Goal: Task Accomplishment & Management: Complete application form

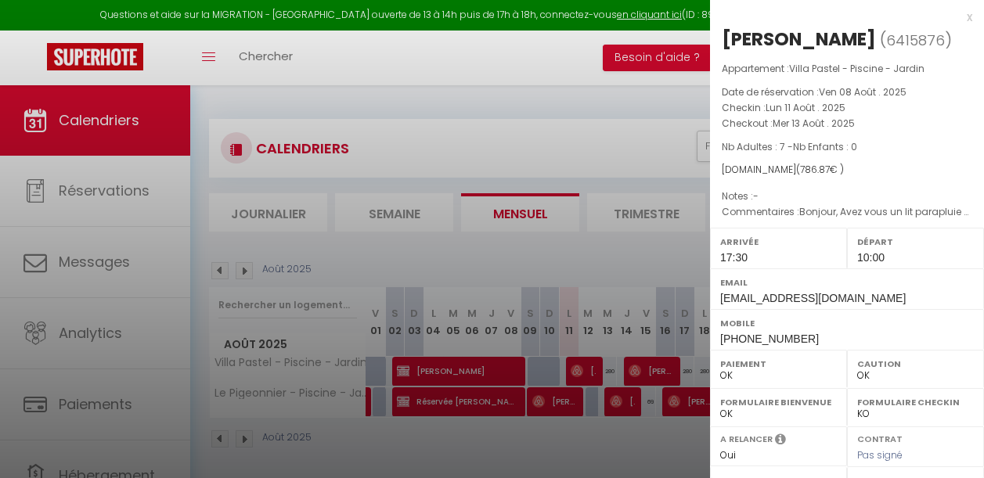
select select "0"
click at [589, 132] on div at bounding box center [492, 239] width 984 height 478
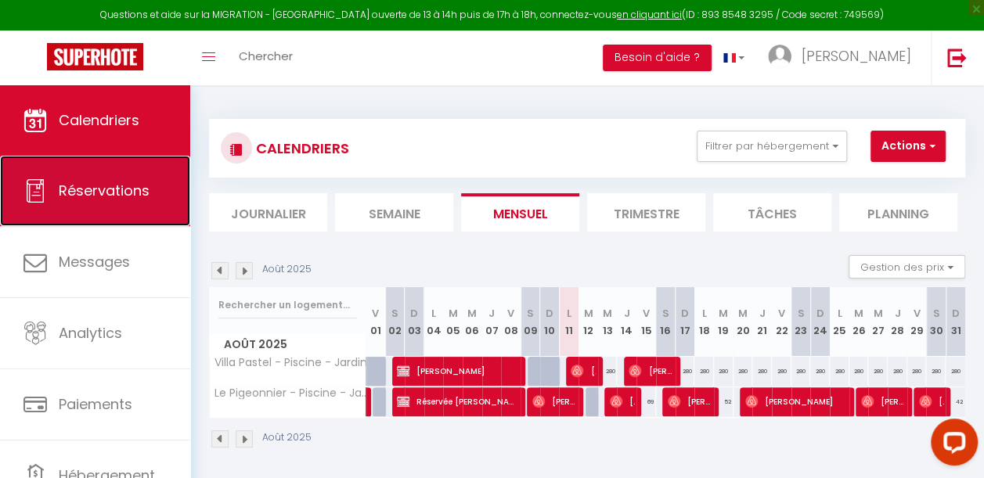
click at [102, 210] on link "Réservations" at bounding box center [95, 191] width 190 height 70
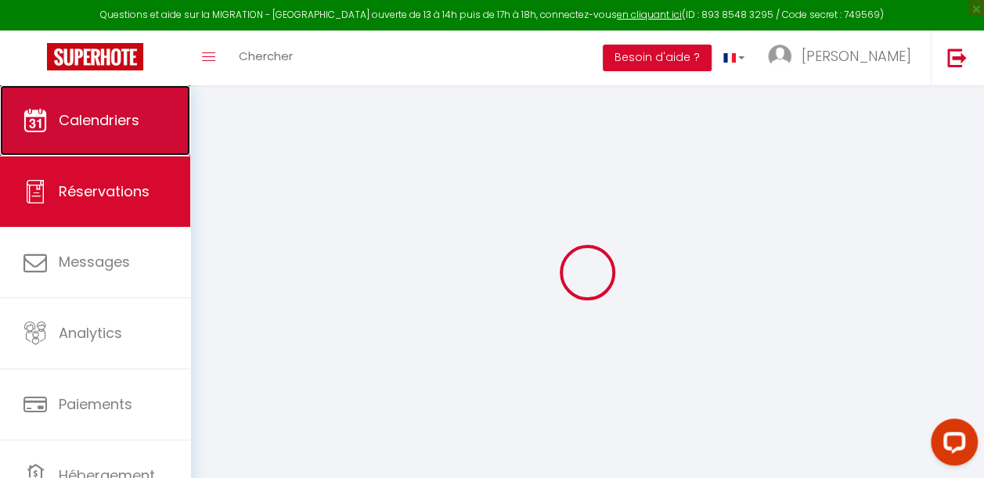
click at [110, 127] on span "Calendriers" at bounding box center [99, 120] width 81 height 20
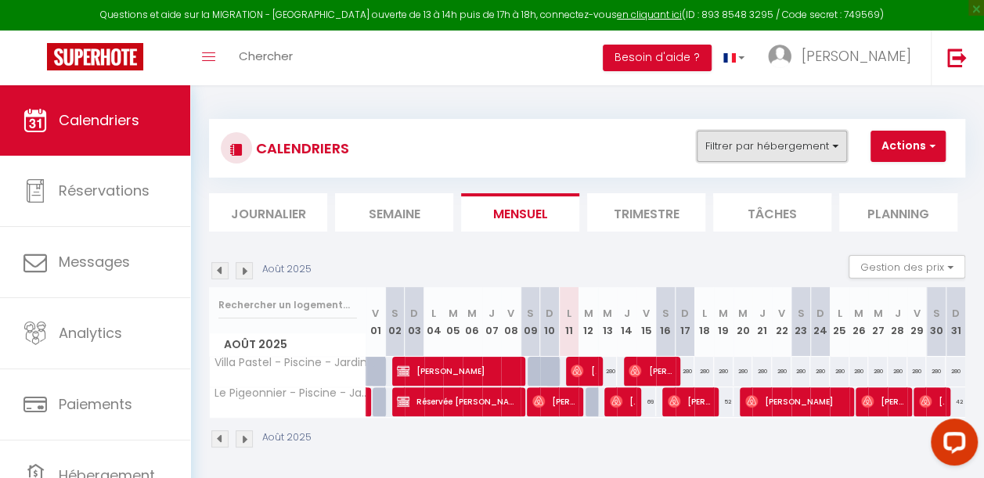
click at [789, 142] on button "Filtrer par hébergement" at bounding box center [772, 146] width 150 height 31
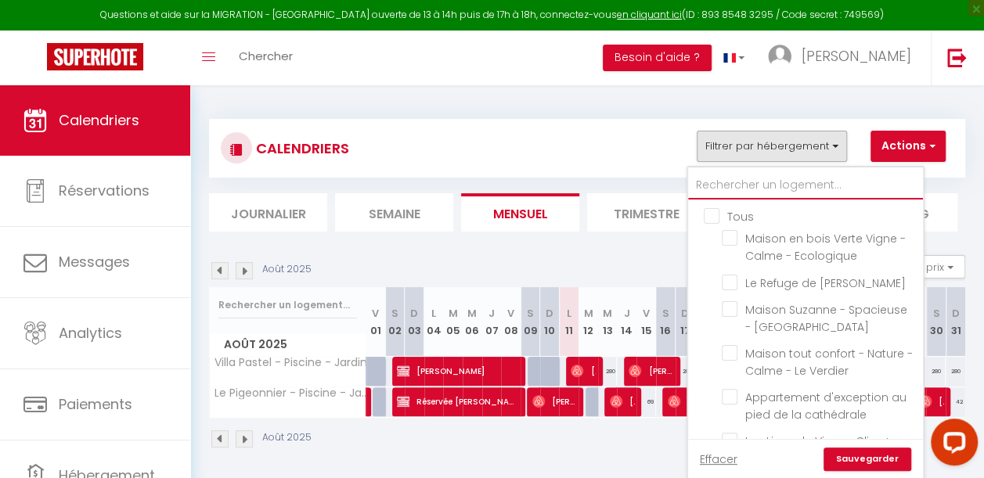
click at [736, 186] on input "text" at bounding box center [805, 185] width 235 height 28
click at [733, 183] on input "text" at bounding box center [805, 185] width 235 height 28
type input "V"
checkbox input "false"
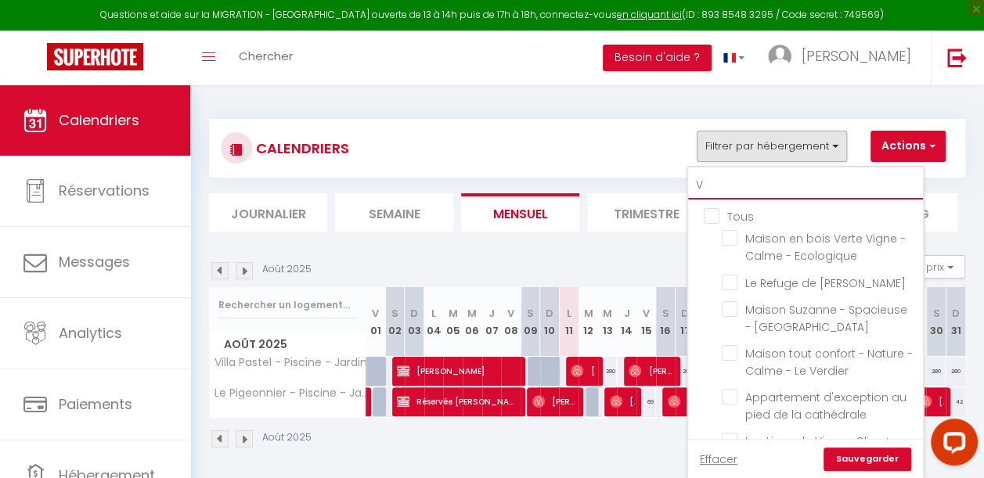
checkbox input "false"
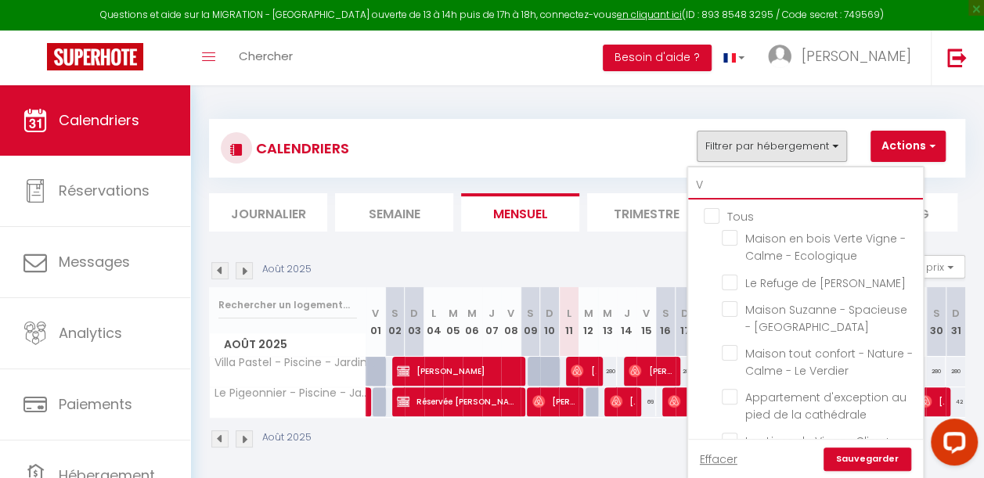
checkbox input "false"
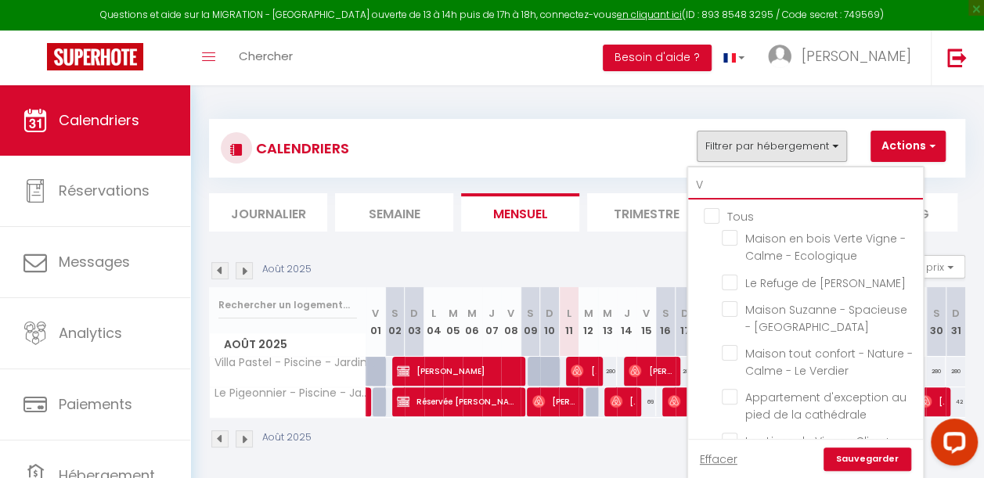
checkbox input "false"
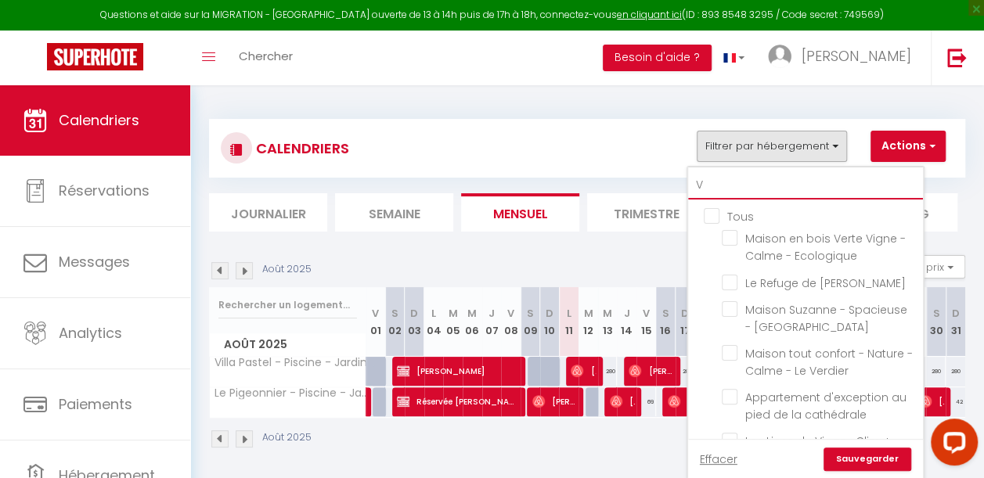
checkbox input "false"
checkbox input "true"
checkbox input "false"
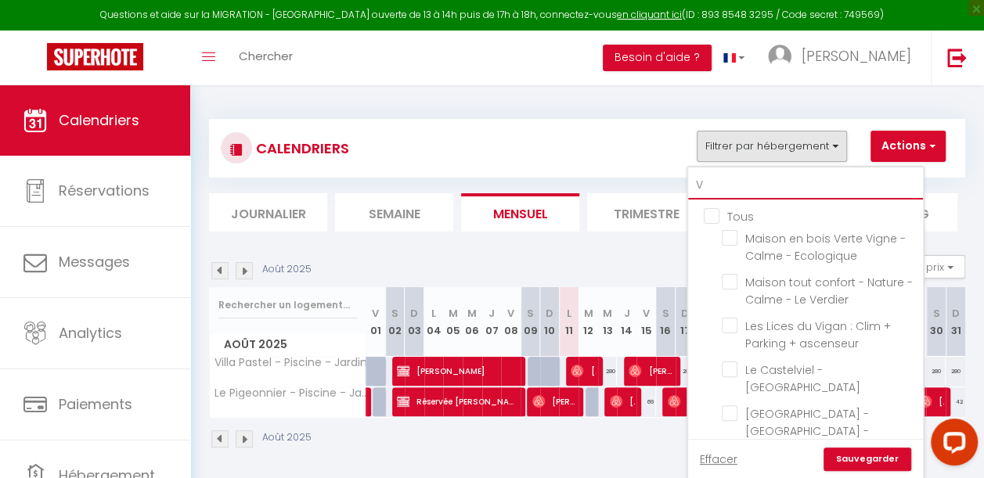
type input "V"
click at [586, 243] on section "Août 2025 Gestion des prix Nb Nuits minimum Règles Disponibilité Août 2025 V 01…" at bounding box center [587, 352] width 756 height 225
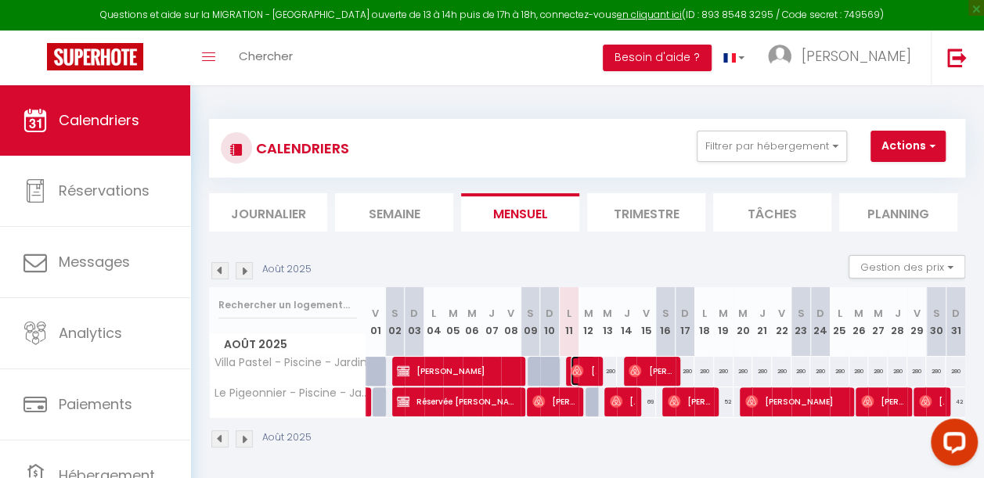
click at [588, 371] on span "[PERSON_NAME]" at bounding box center [583, 371] width 25 height 30
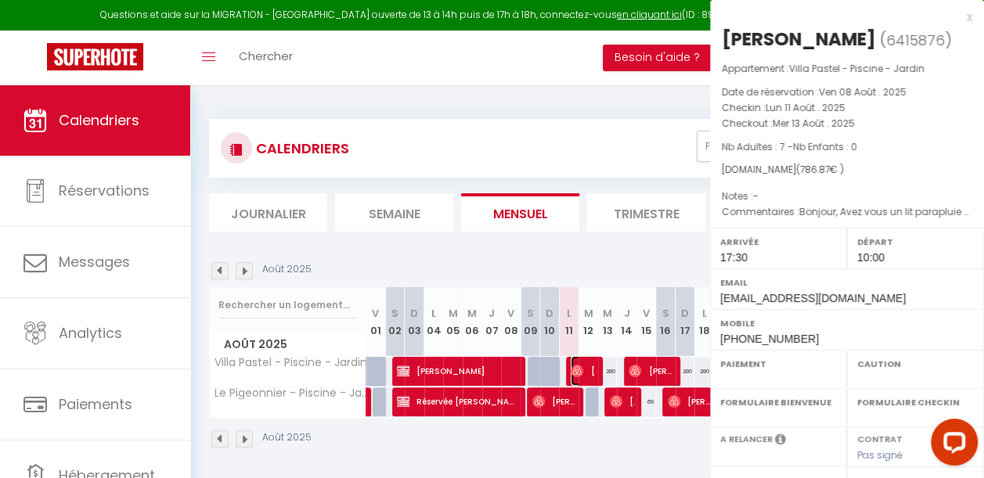
select select "OK"
select select "1"
select select "0"
select select "1"
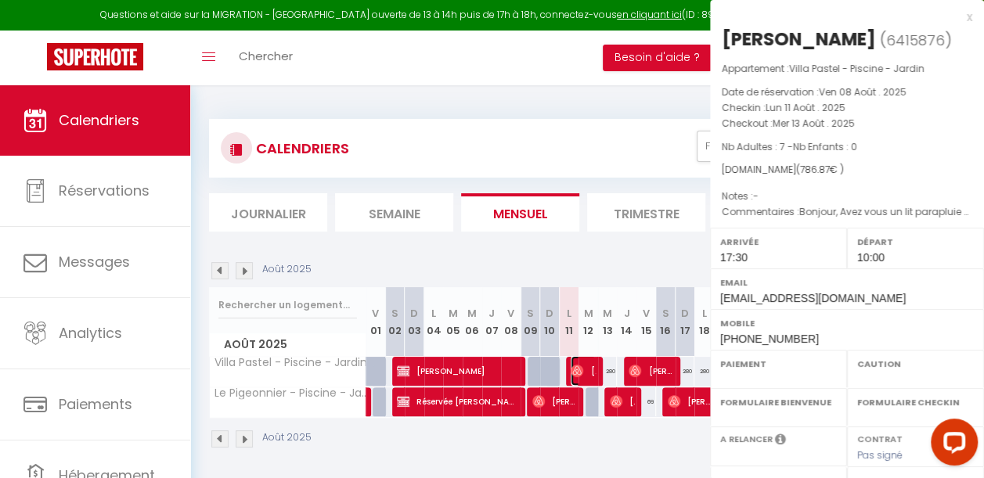
select select
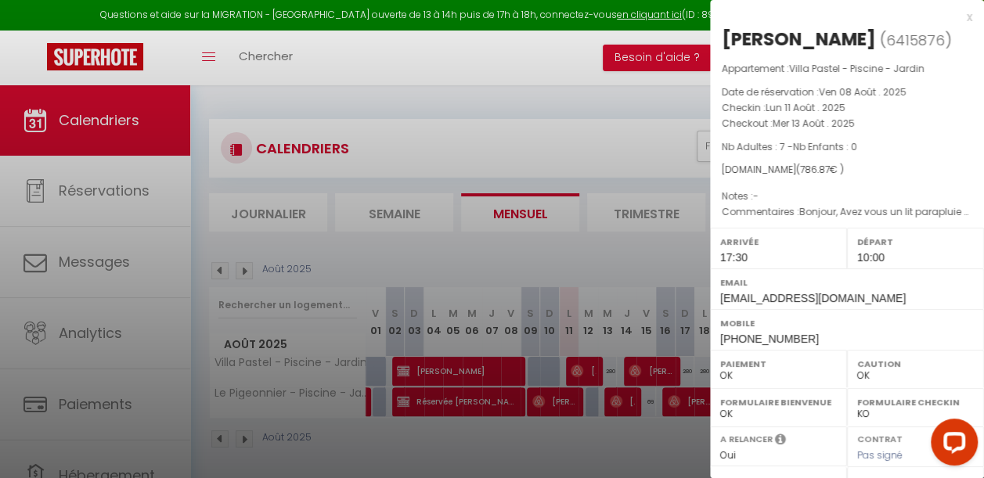
click at [606, 236] on div at bounding box center [492, 239] width 984 height 478
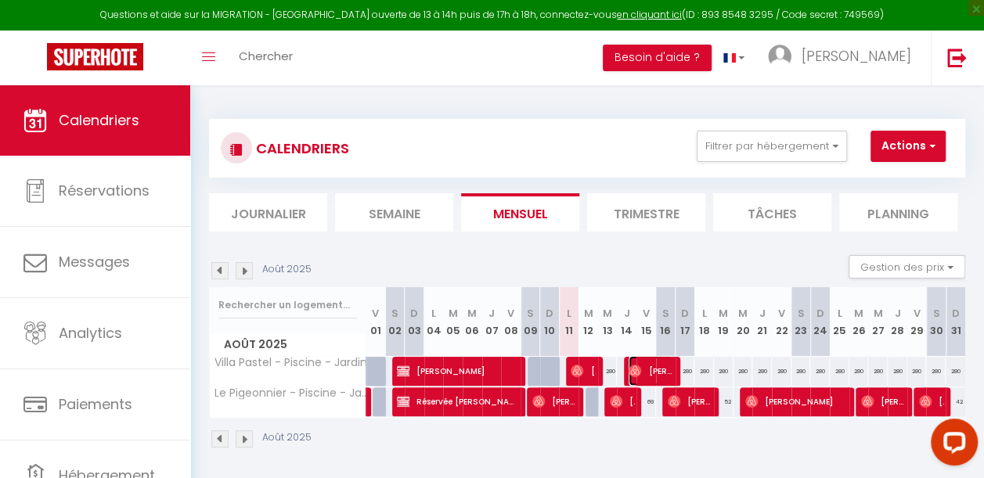
click at [632, 370] on img at bounding box center [635, 371] width 13 height 13
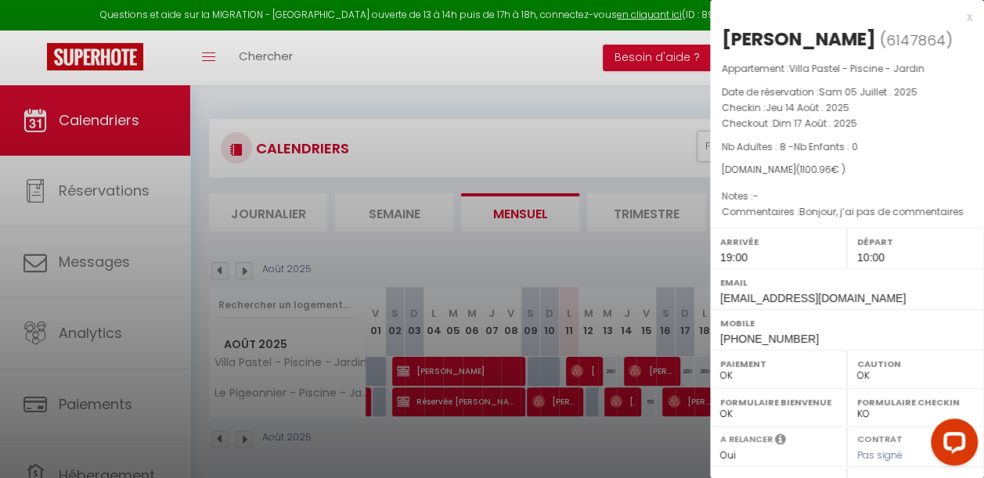
click at [586, 259] on div at bounding box center [492, 239] width 984 height 478
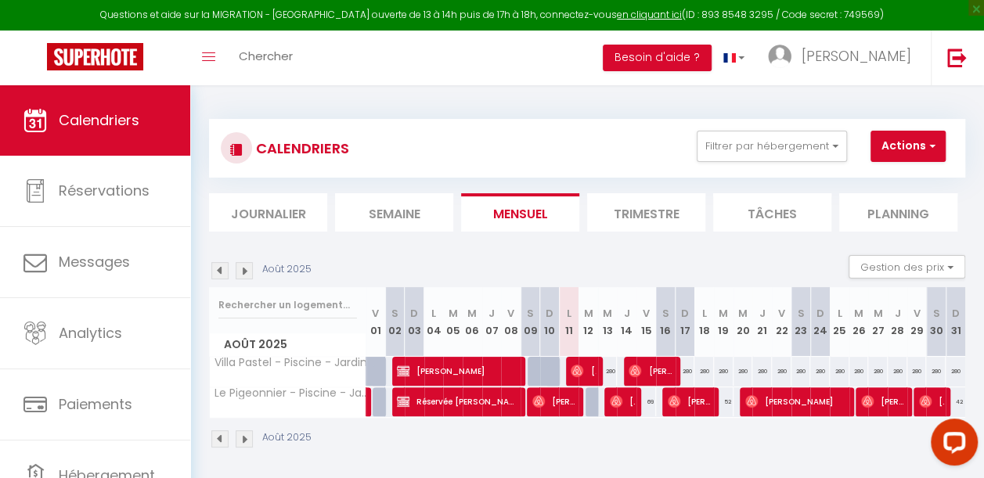
click at [606, 373] on div "280" at bounding box center [608, 371] width 20 height 29
type input "280"
type input "Mer 13 Août 2025"
type input "[DEMOGRAPHIC_DATA][DATE]"
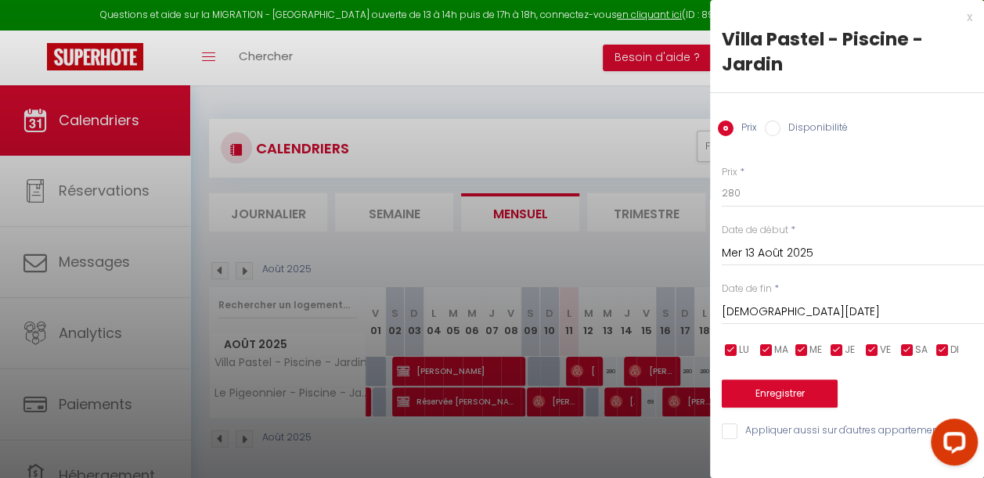
click at [599, 438] on div at bounding box center [492, 239] width 984 height 478
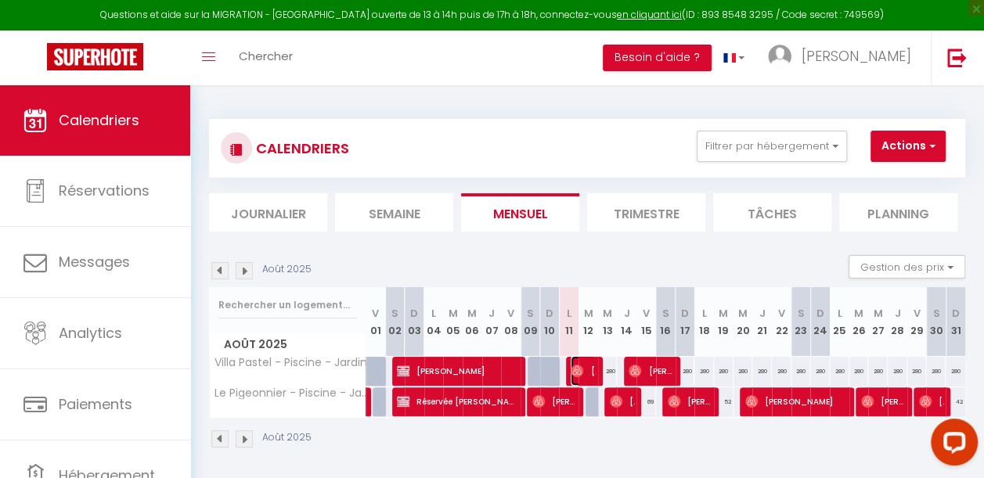
click at [587, 377] on span "[PERSON_NAME]" at bounding box center [583, 371] width 25 height 30
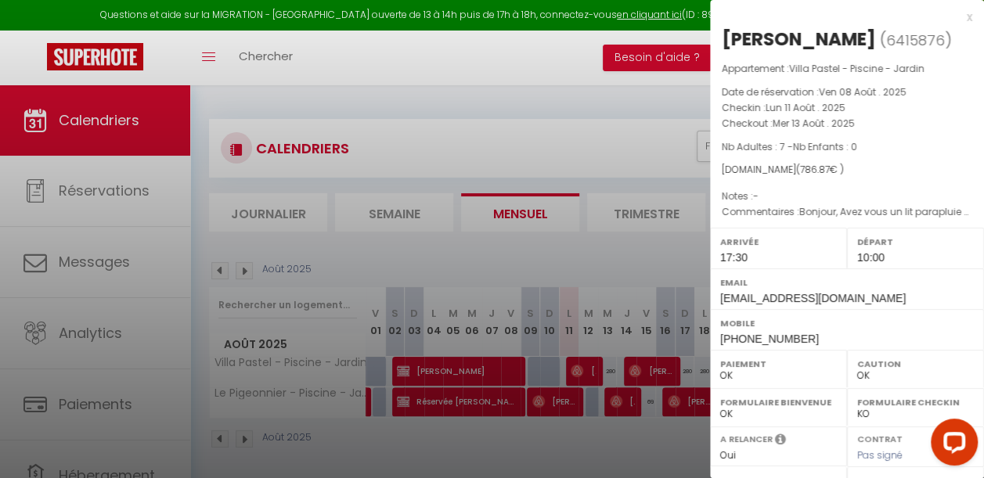
click at [593, 421] on div at bounding box center [492, 239] width 984 height 478
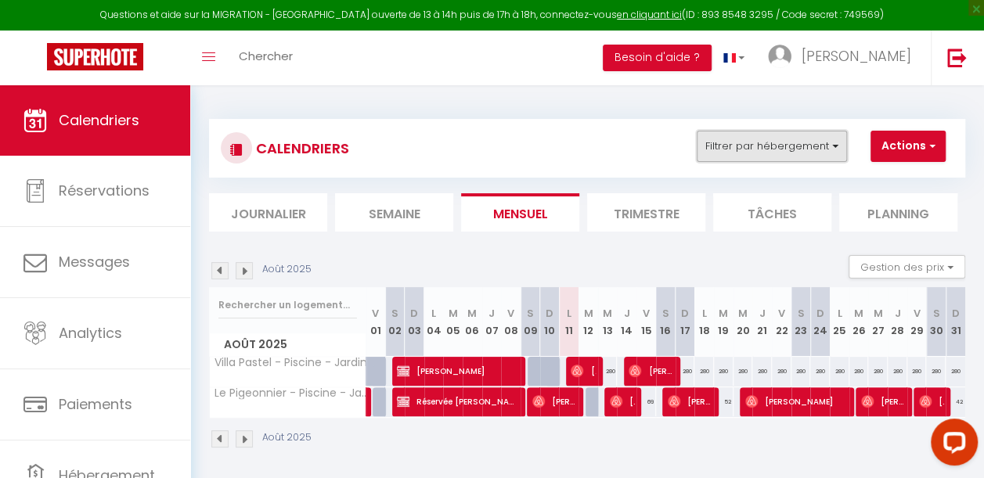
click at [747, 144] on button "Filtrer par hébergement" at bounding box center [772, 146] width 150 height 31
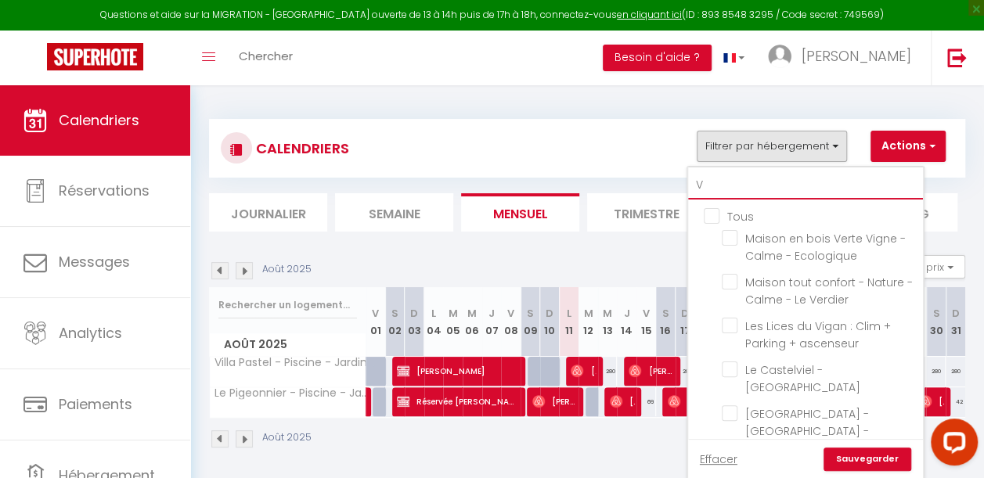
click at [717, 193] on input "V" at bounding box center [805, 185] width 235 height 28
checkbox input "false"
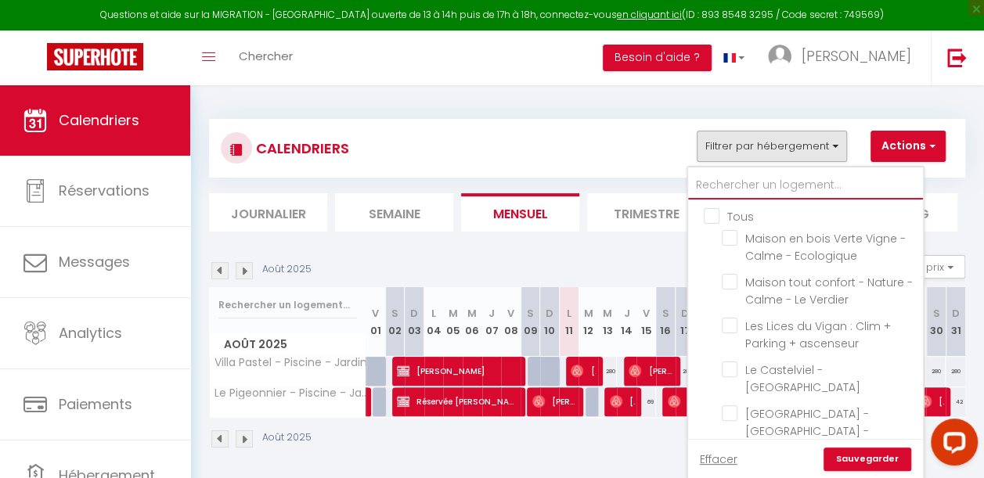
checkbox input "false"
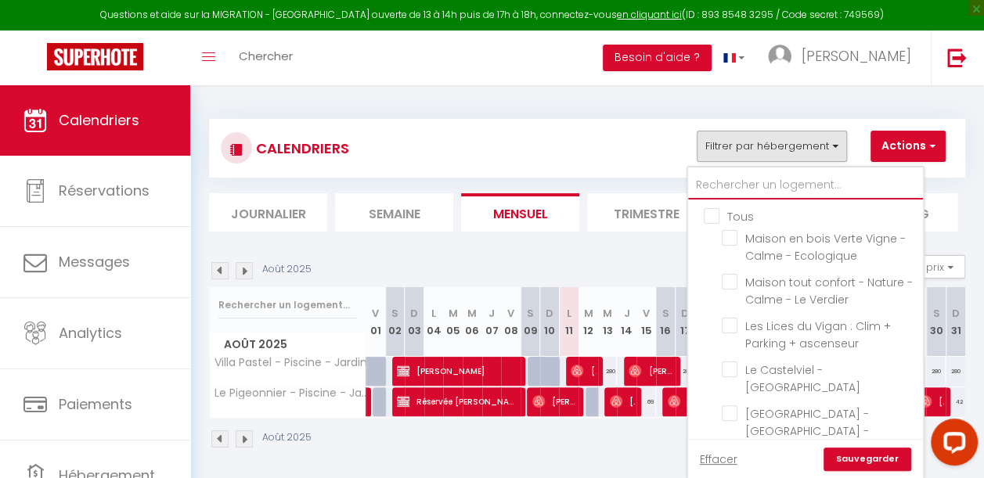
checkbox input "false"
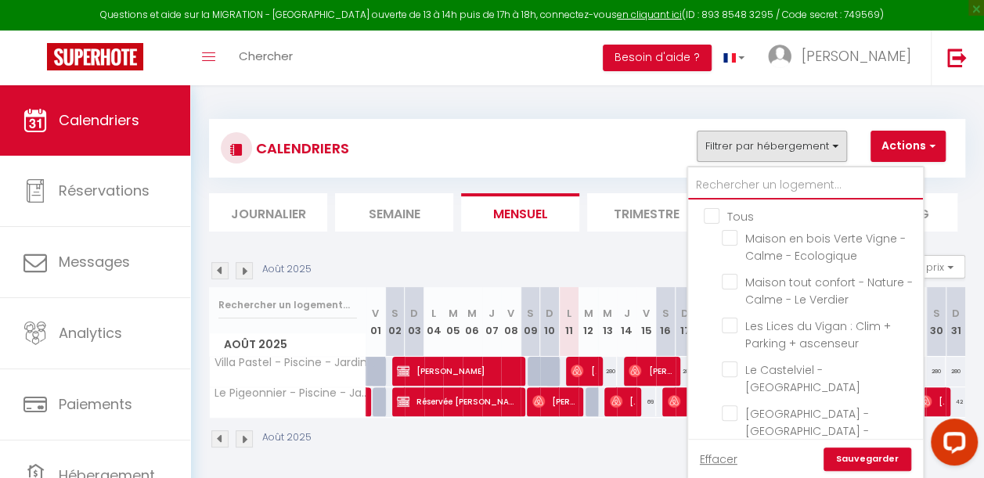
checkbox input "false"
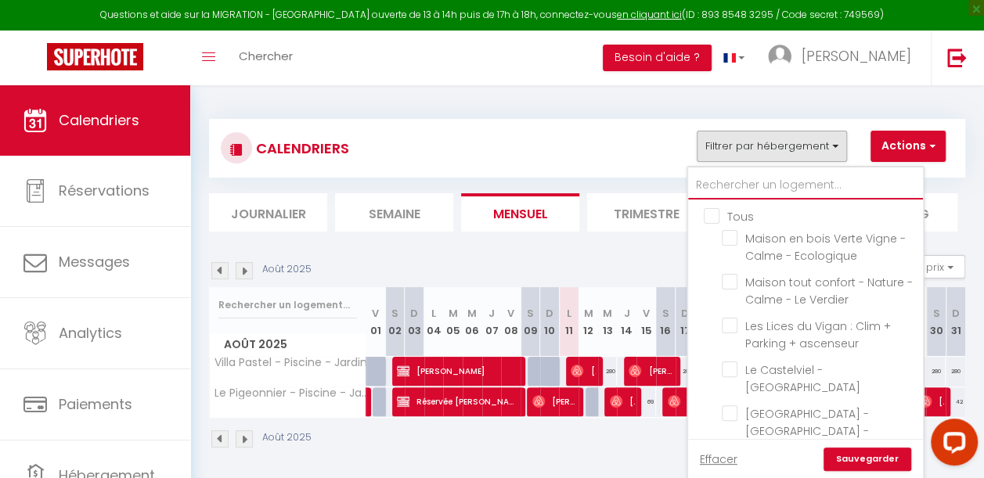
checkbox input "false"
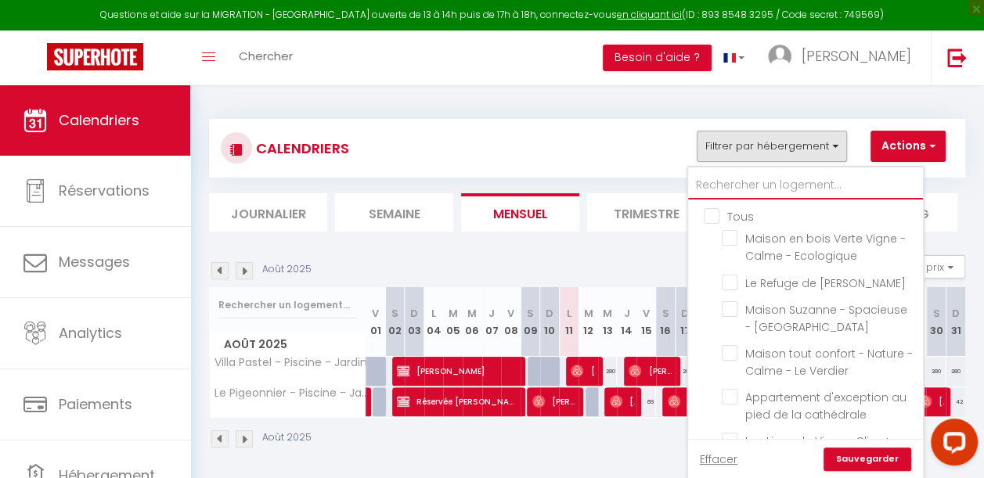
type input "S"
checkbox input "false"
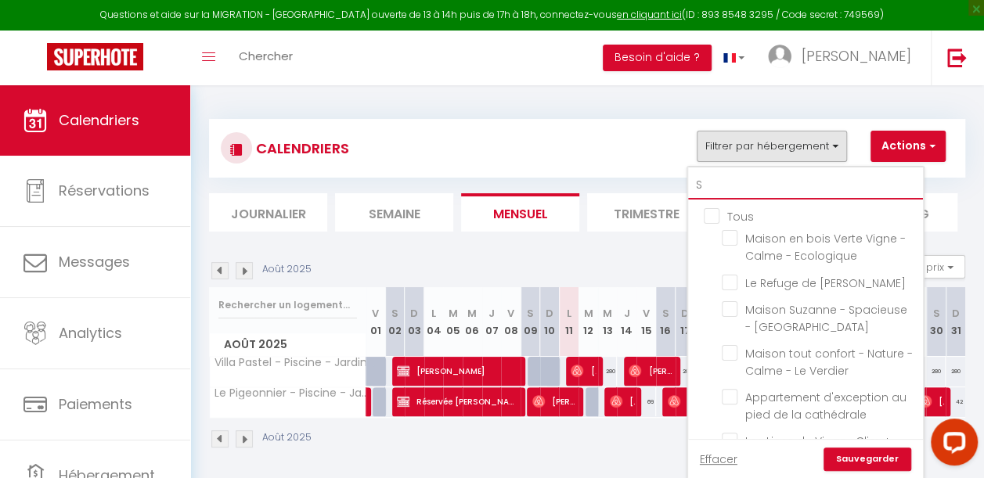
checkbox input "false"
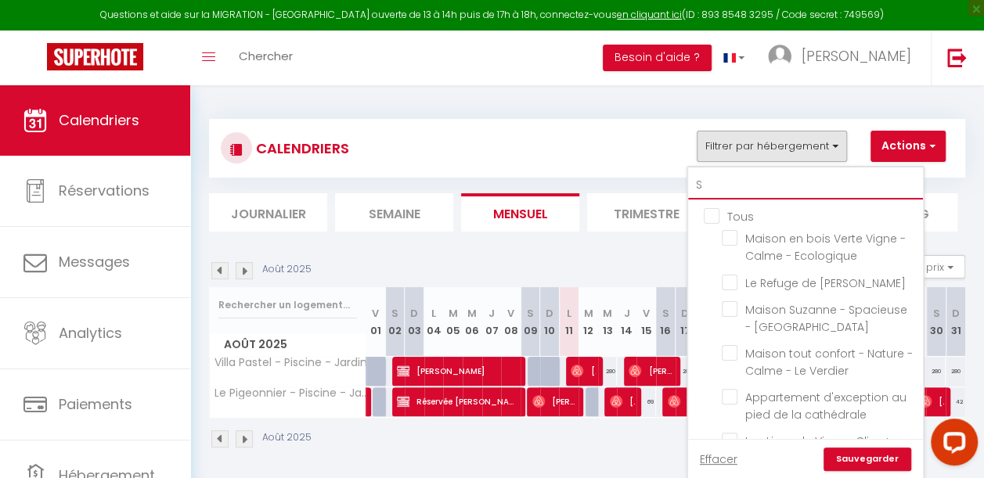
checkbox input "false"
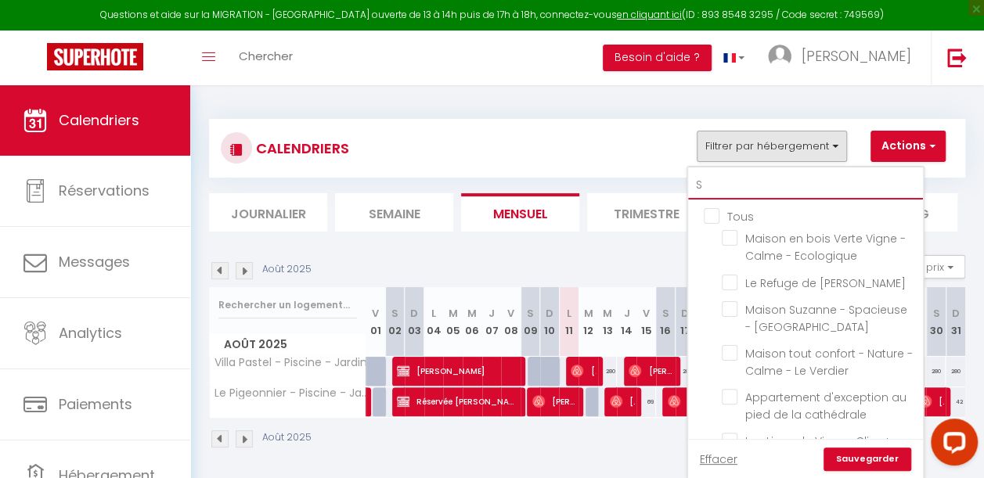
checkbox input "false"
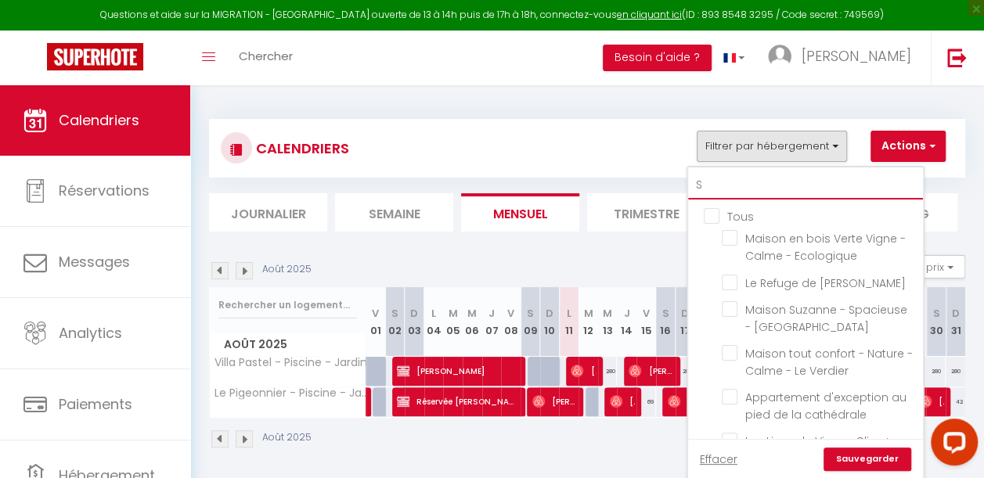
checkbox input "true"
checkbox input "false"
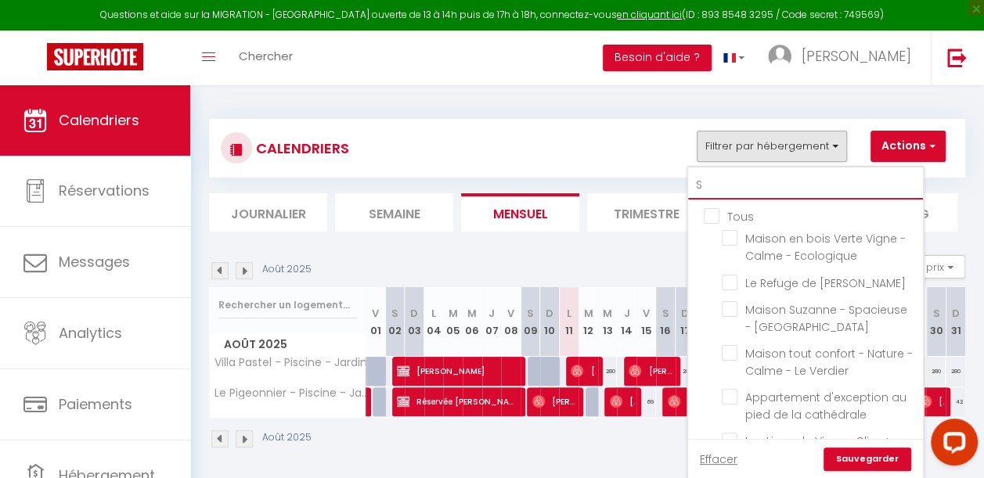
checkbox input "false"
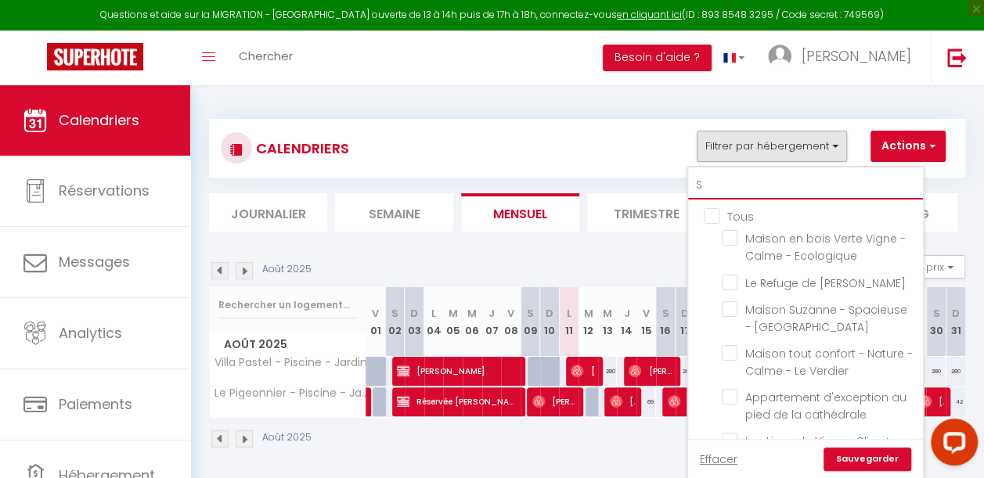
checkbox input "false"
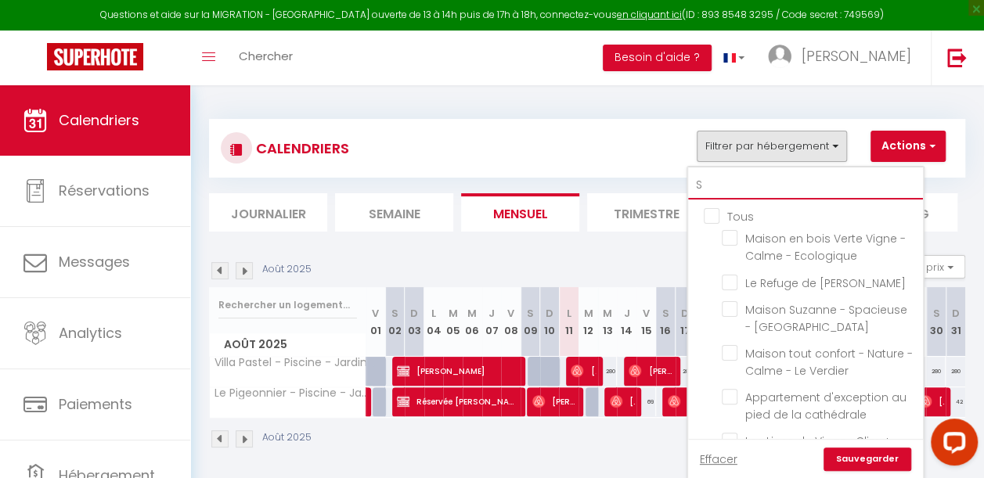
checkbox input "false"
checkbox input "true"
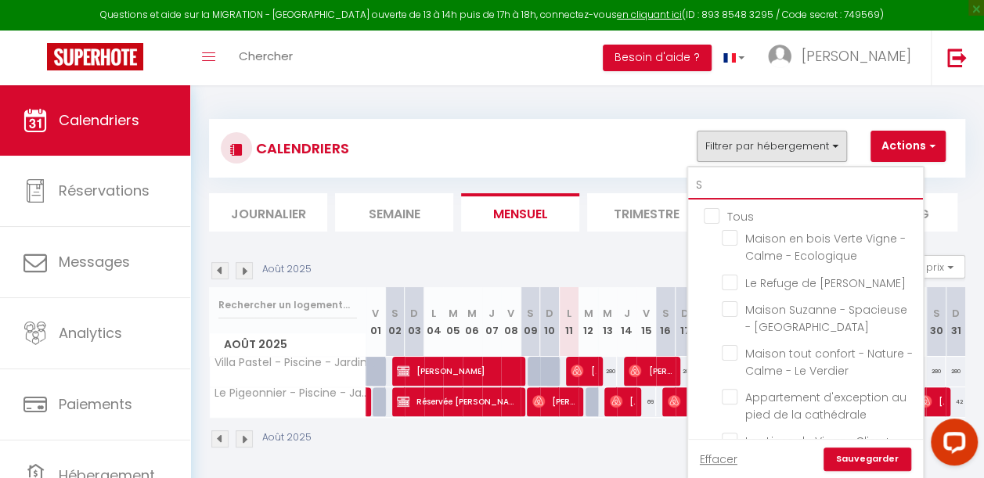
checkbox input "false"
type input "SO"
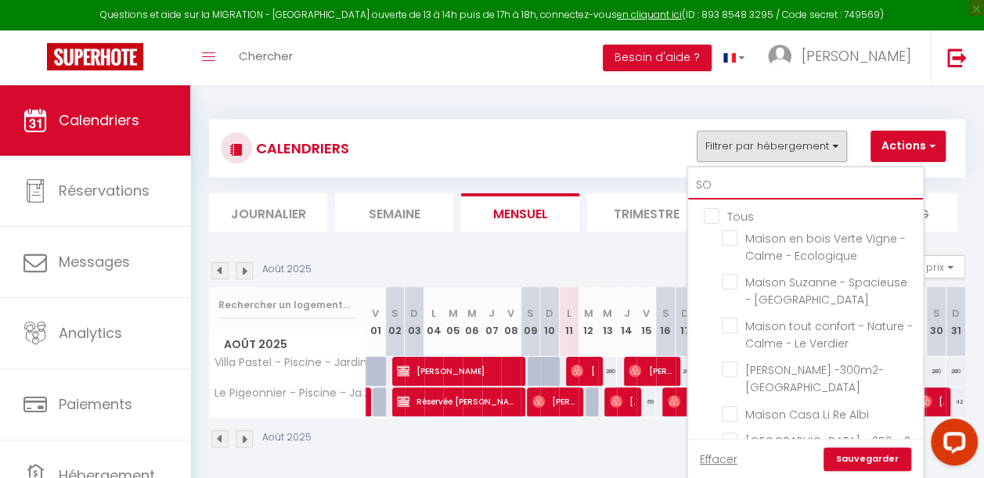
checkbox input "false"
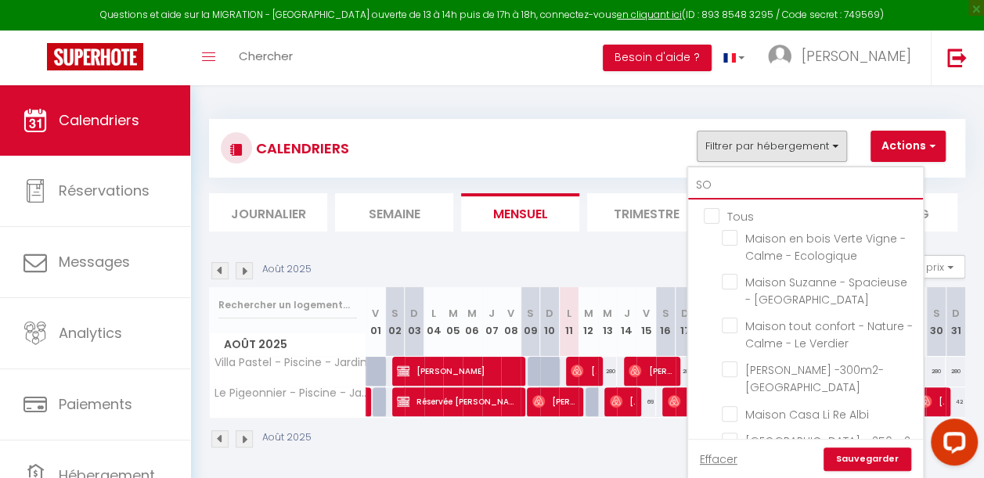
checkbox input "false"
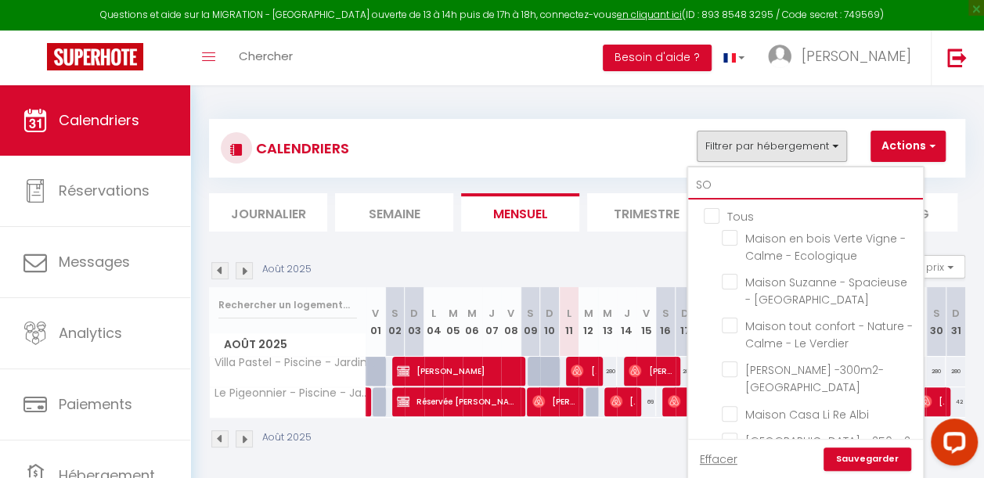
checkbox input "false"
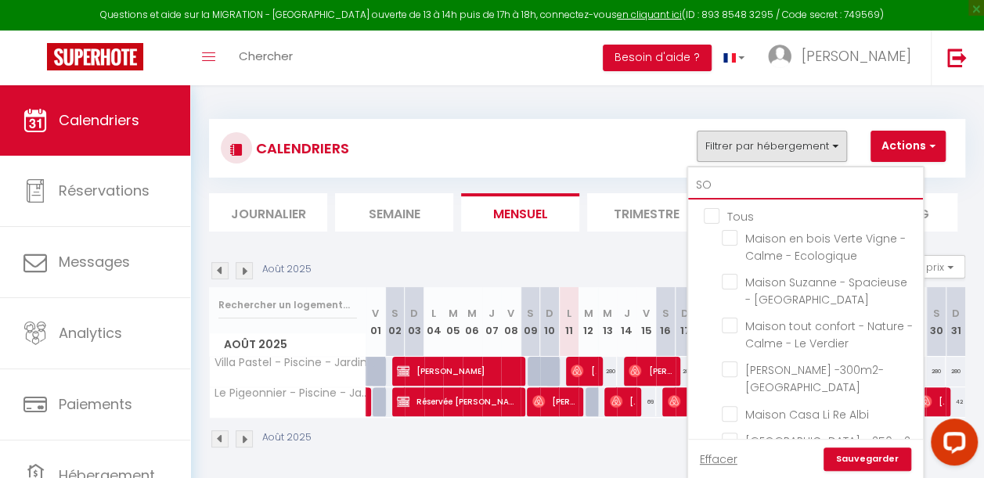
type input "SOU"
checkbox input "false"
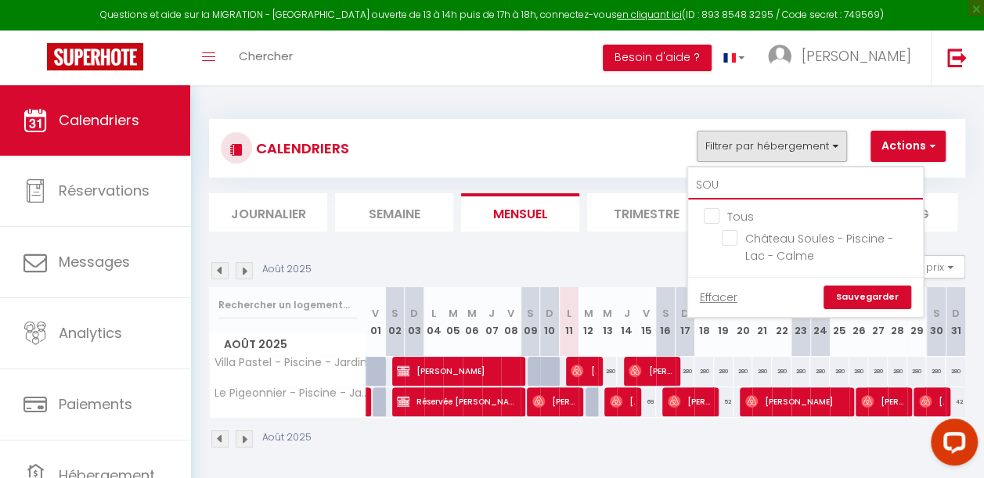
type input "SOUL"
checkbox input "false"
type input "SOULE"
checkbox input "false"
type input "SOULES"
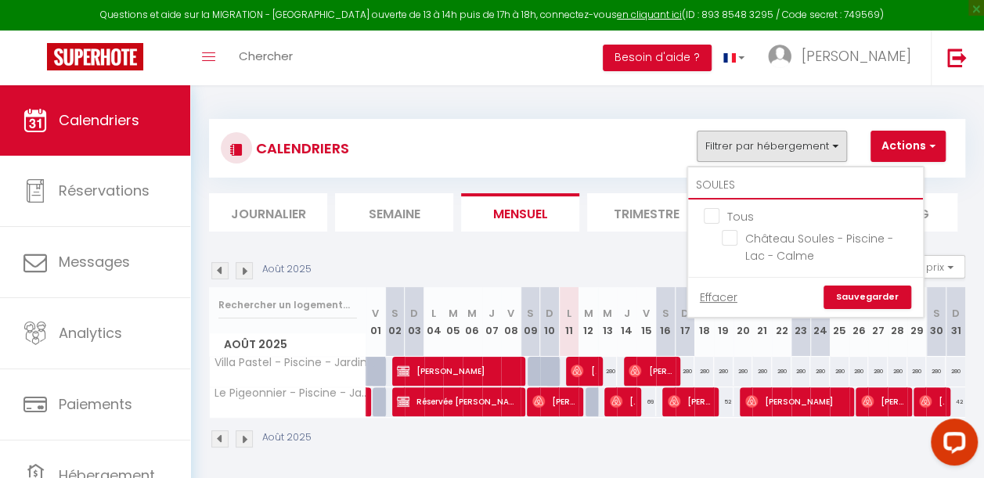
checkbox input "false"
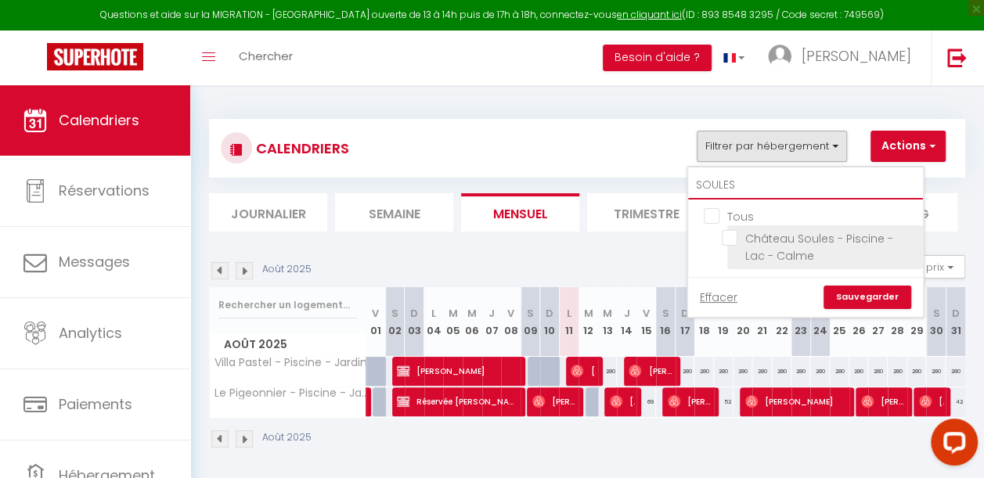
type input "SOULES"
click at [728, 238] on input "Château Soules - Piscine - Lac - Calme" at bounding box center [820, 238] width 196 height 16
checkbox input "true"
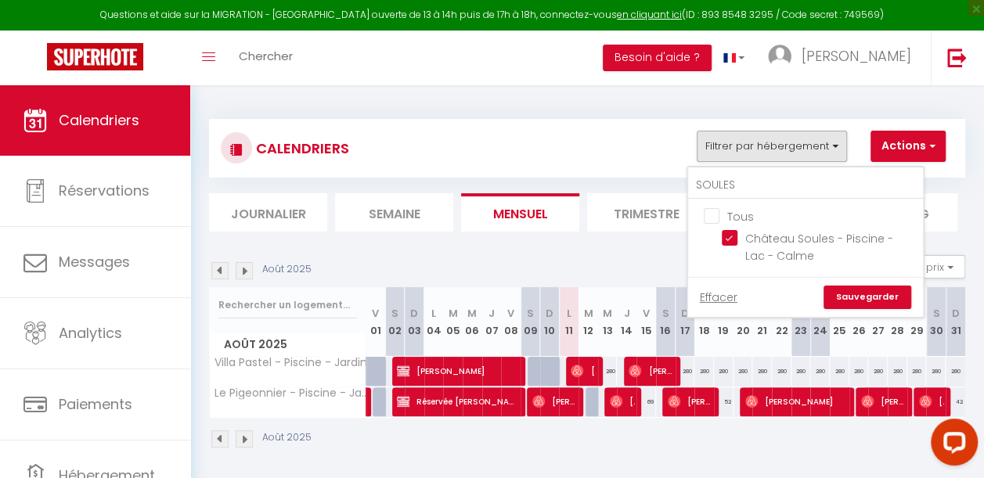
click at [847, 293] on link "Sauvegarder" at bounding box center [867, 297] width 88 height 23
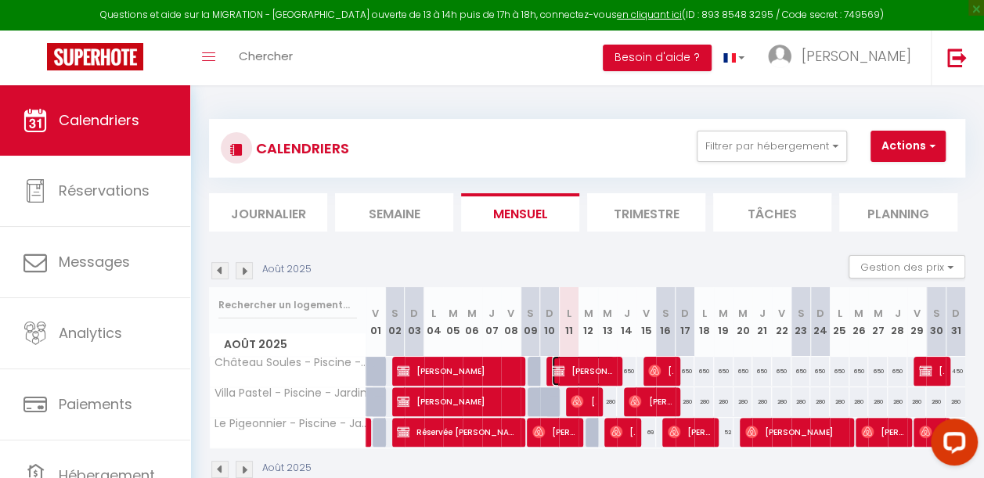
click at [581, 364] on span "darrin bamsey" at bounding box center [583, 371] width 63 height 30
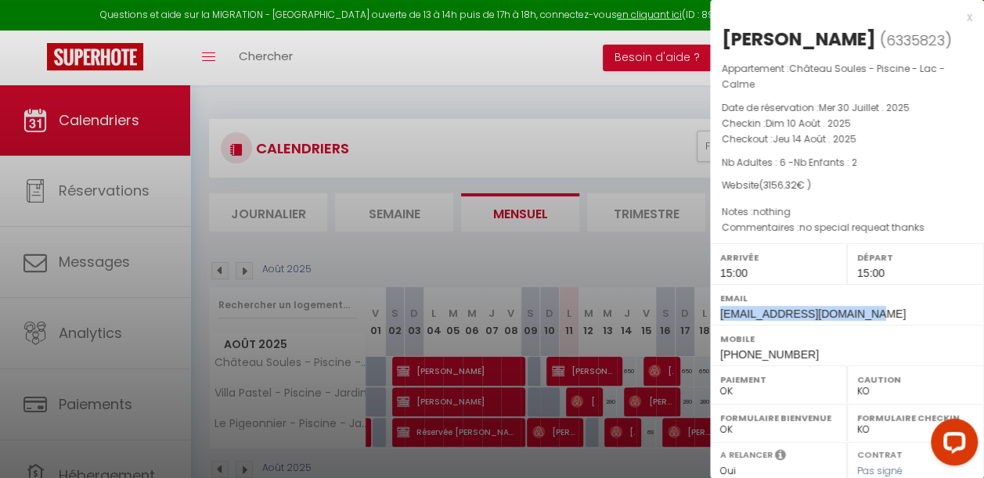
drag, startPoint x: 874, startPoint y: 316, endPoint x: 718, endPoint y: 320, distance: 155.8
click at [718, 320] on div "Email darrin_bamsey@hotmail.com" at bounding box center [847, 304] width 274 height 41
copy span "darrin_bamsey@hotmail.com"
click at [598, 254] on div at bounding box center [492, 239] width 984 height 478
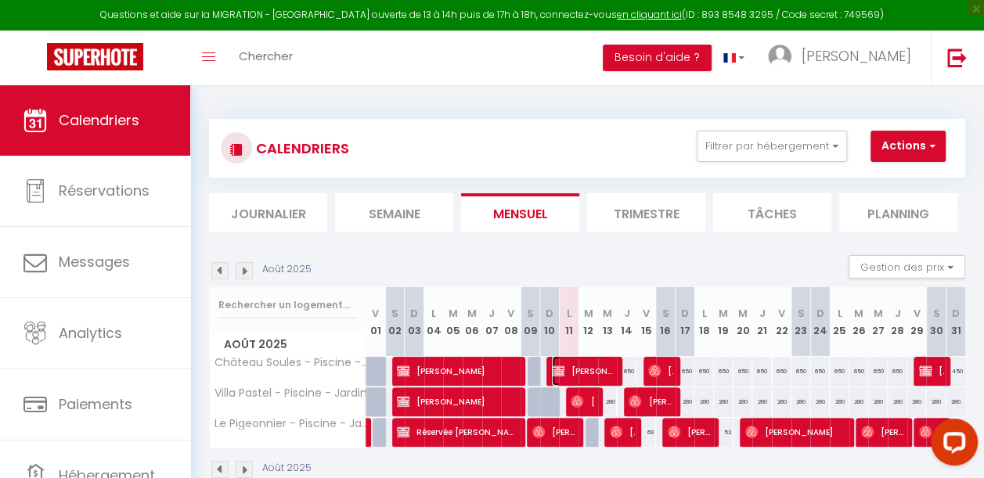
click at [595, 375] on span "darrin bamsey" at bounding box center [583, 371] width 63 height 30
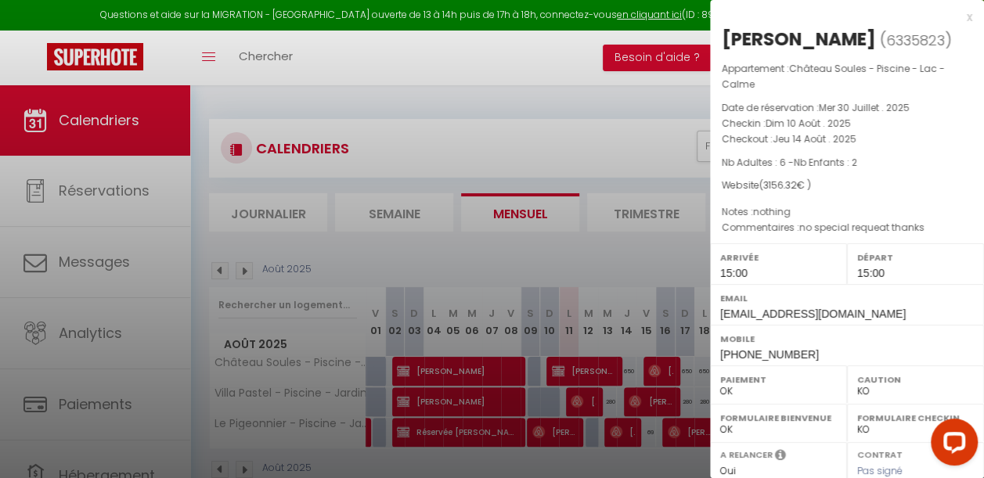
click at [579, 404] on div at bounding box center [492, 239] width 984 height 478
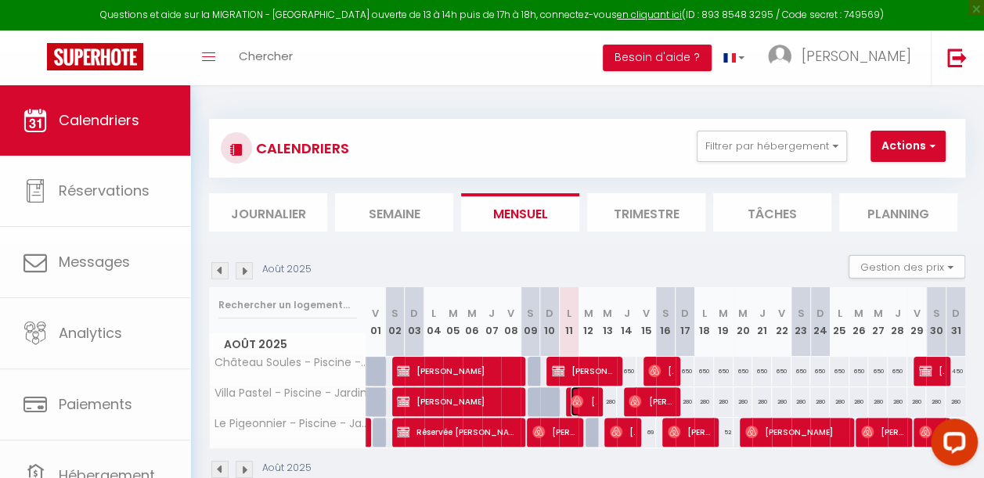
click at [579, 404] on img at bounding box center [577, 401] width 13 height 13
select select "OK"
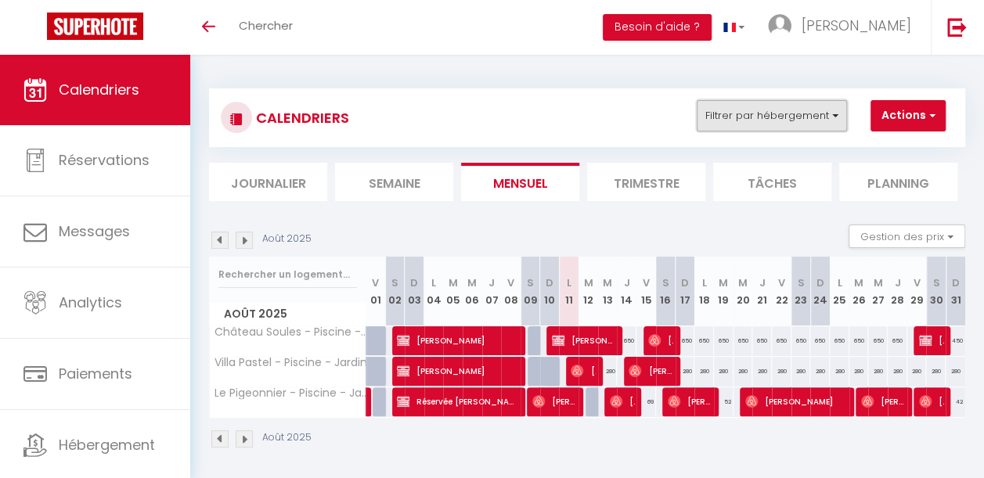
click at [739, 106] on button "Filtrer par hébergement" at bounding box center [772, 115] width 150 height 31
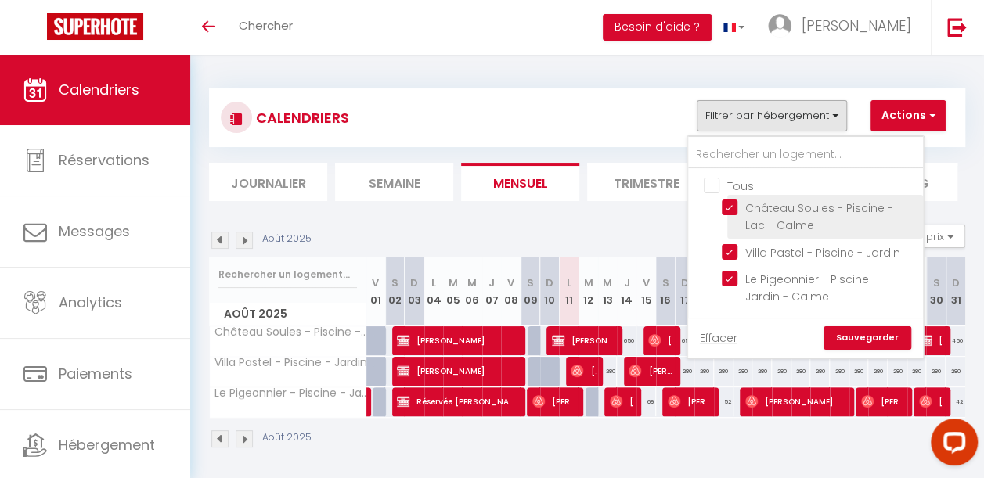
click at [725, 206] on input "Château Soules - Piscine - Lac - Calme" at bounding box center [820, 208] width 196 height 16
checkbox input "false"
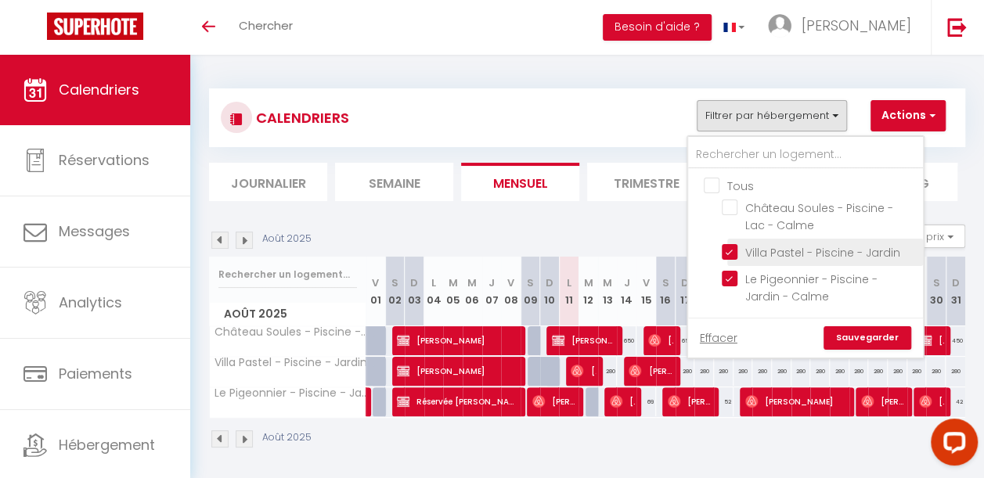
click at [730, 247] on input "Villa Pastel - Piscine - Jardin" at bounding box center [820, 251] width 196 height 16
checkbox input "false"
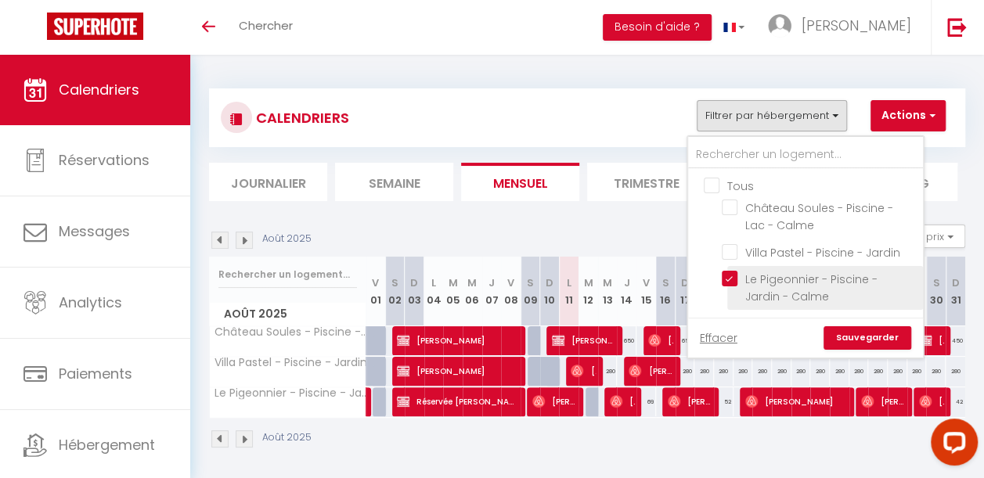
click at [726, 283] on input "Le Pigeonnier - Piscine - Jardin - Calme" at bounding box center [820, 279] width 196 height 16
checkbox input "false"
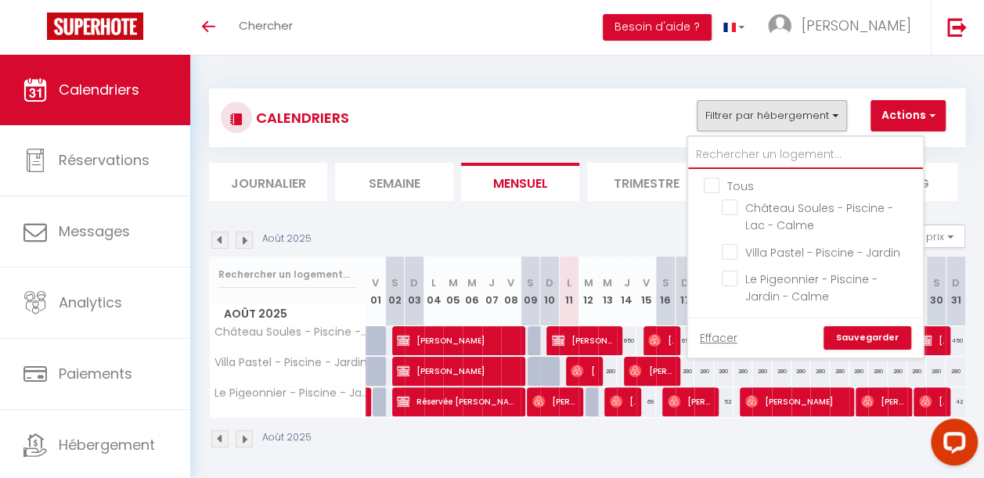
click at [726, 156] on input "text" at bounding box center [805, 155] width 235 height 28
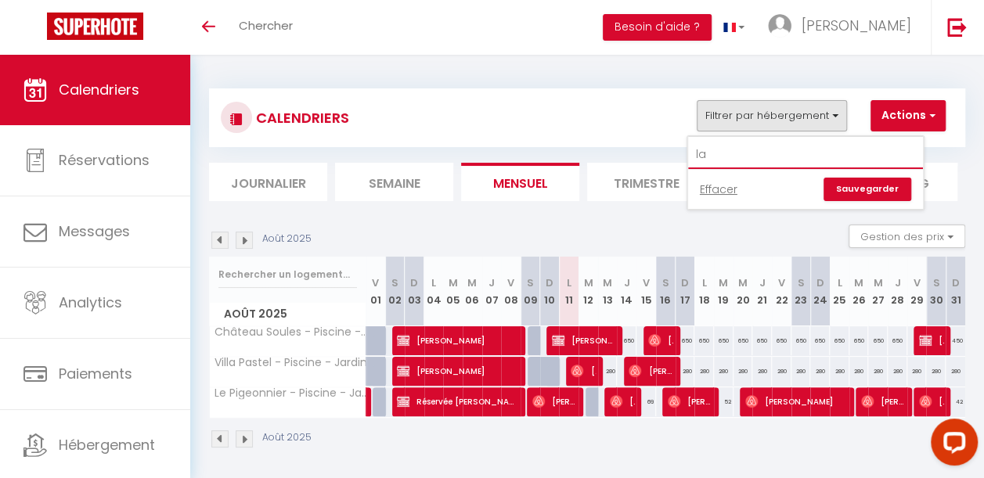
type input "l"
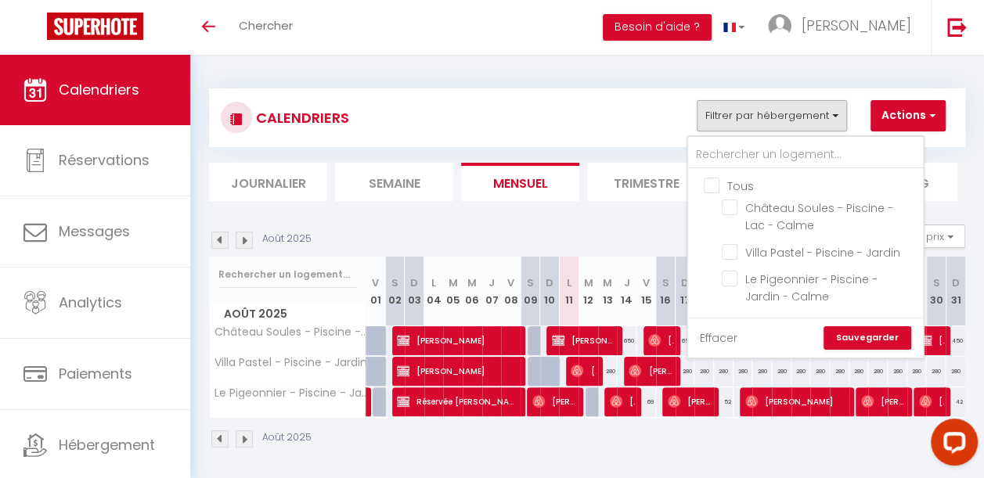
click at [717, 338] on link "Effacer" at bounding box center [719, 338] width 38 height 17
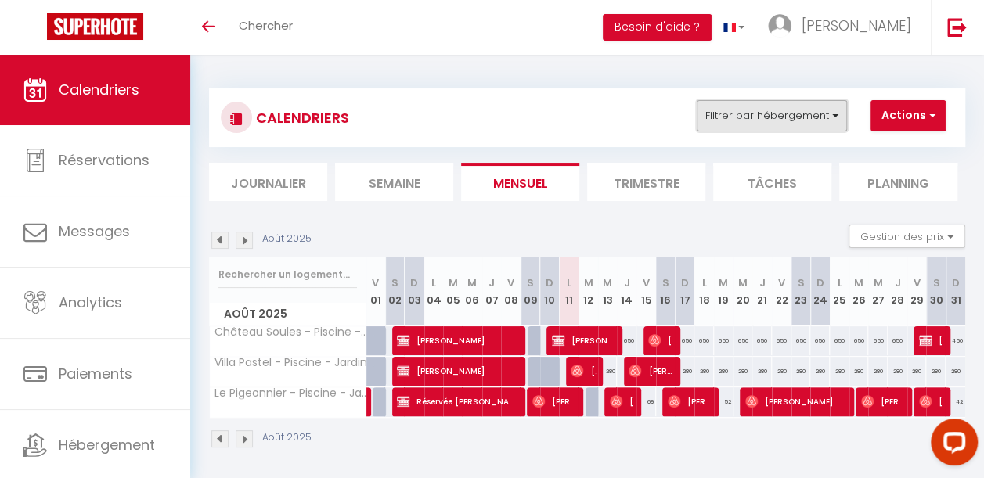
click at [770, 121] on button "Filtrer par hébergement" at bounding box center [772, 115] width 150 height 31
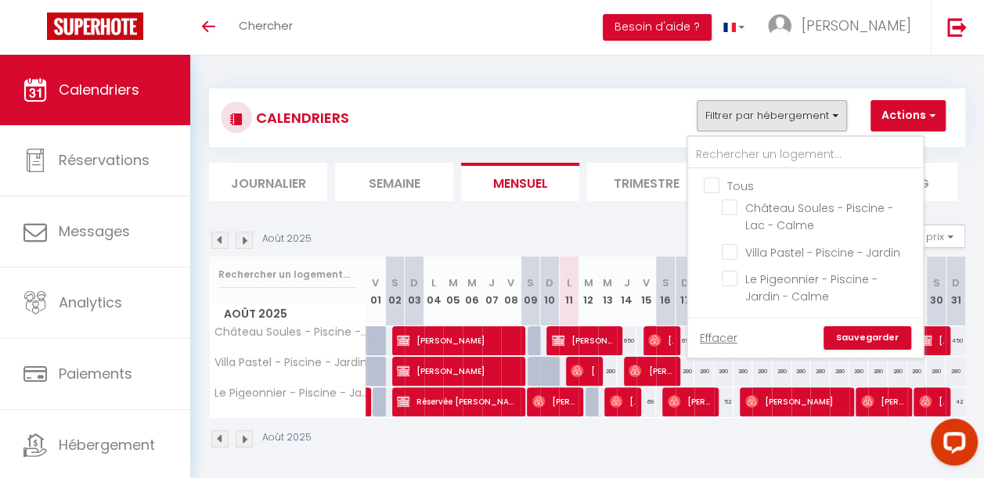
click at [842, 333] on link "Sauvegarder" at bounding box center [867, 337] width 88 height 23
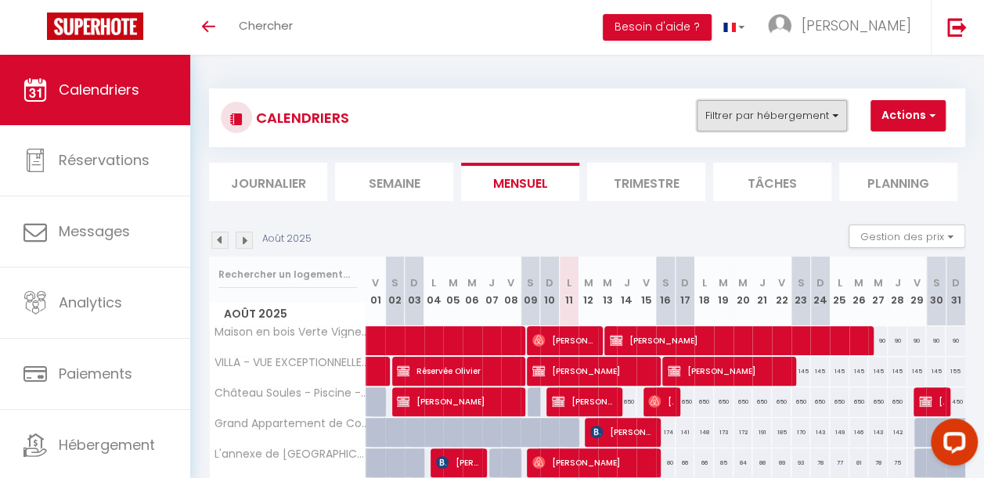
click at [764, 114] on button "Filtrer par hébergement" at bounding box center [772, 115] width 150 height 31
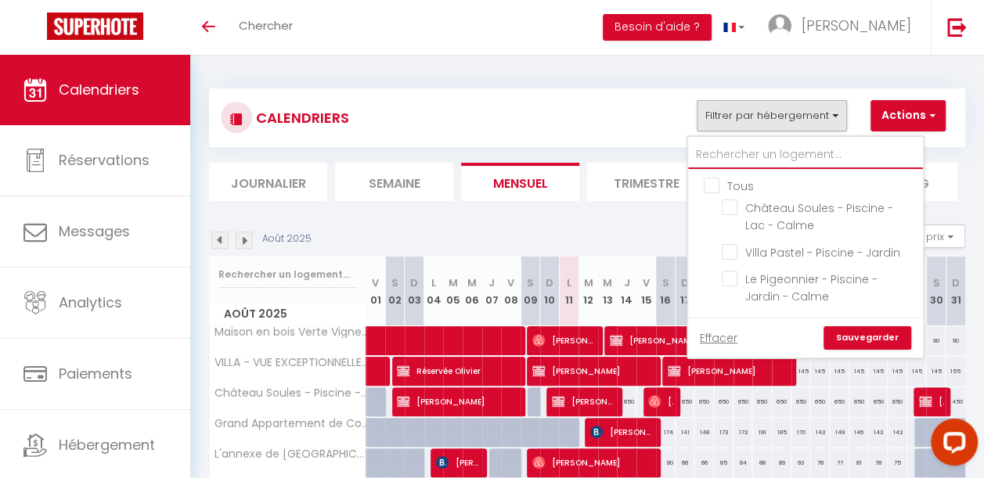
click at [733, 156] on input "text" at bounding box center [805, 155] width 235 height 28
type input "l"
checkbox input "false"
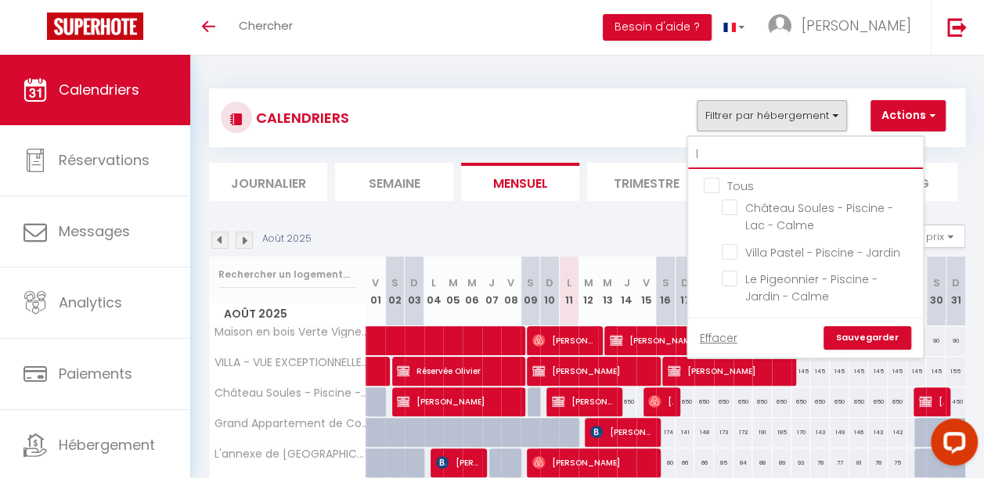
type input "la"
checkbox input "false"
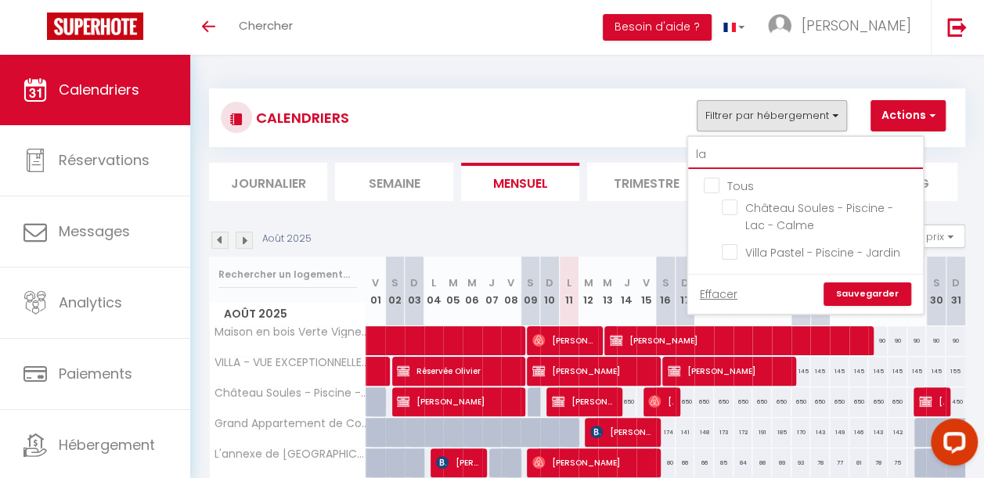
type input "l"
checkbox input "false"
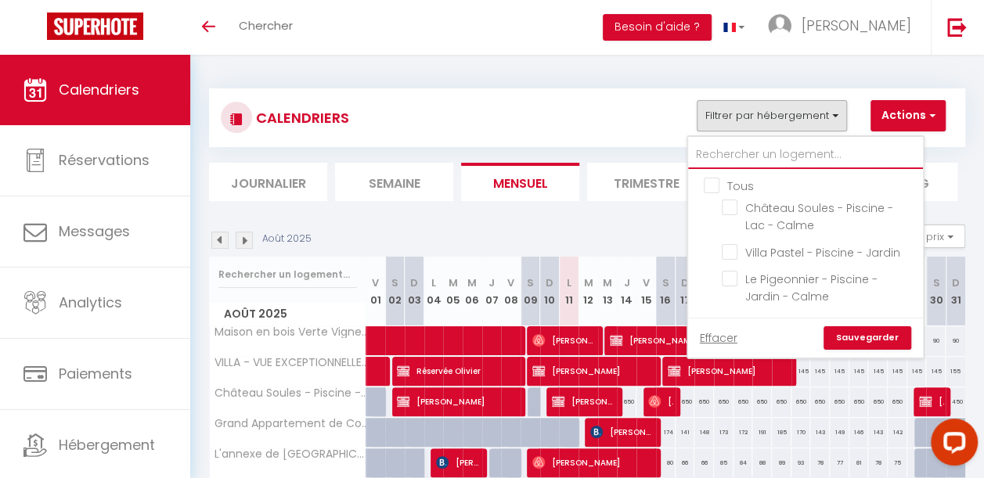
type input "v"
checkbox input "false"
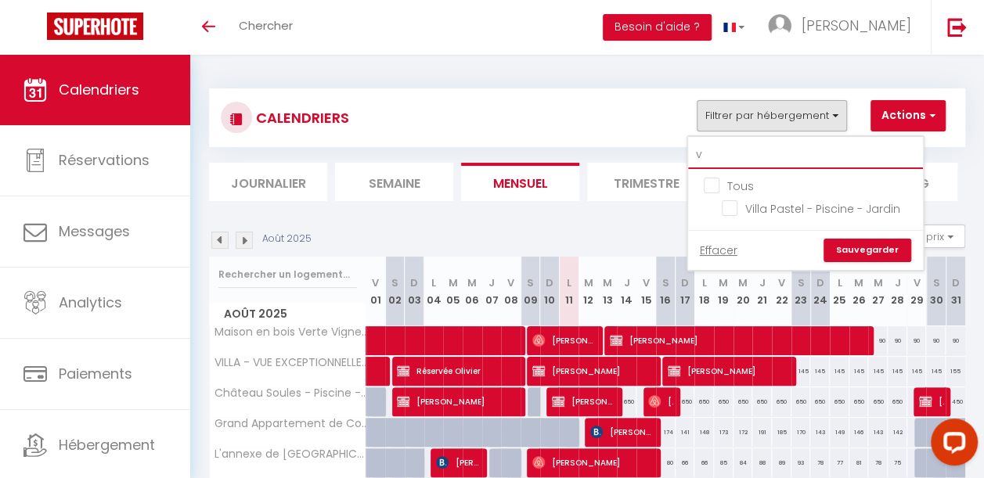
type input "vi"
checkbox input "false"
type input "vil"
checkbox input "false"
type input "vill"
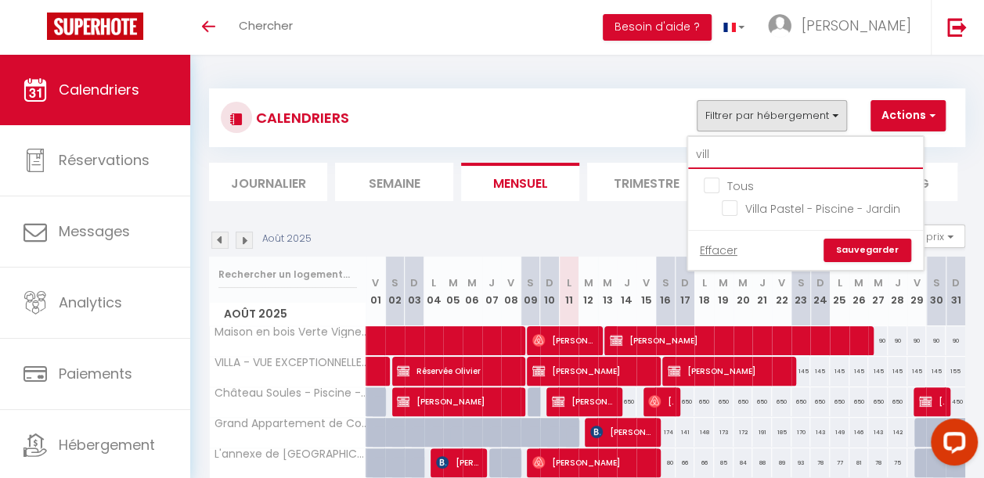
checkbox input "false"
type input "villa"
checkbox input "false"
type input "vill"
checkbox input "false"
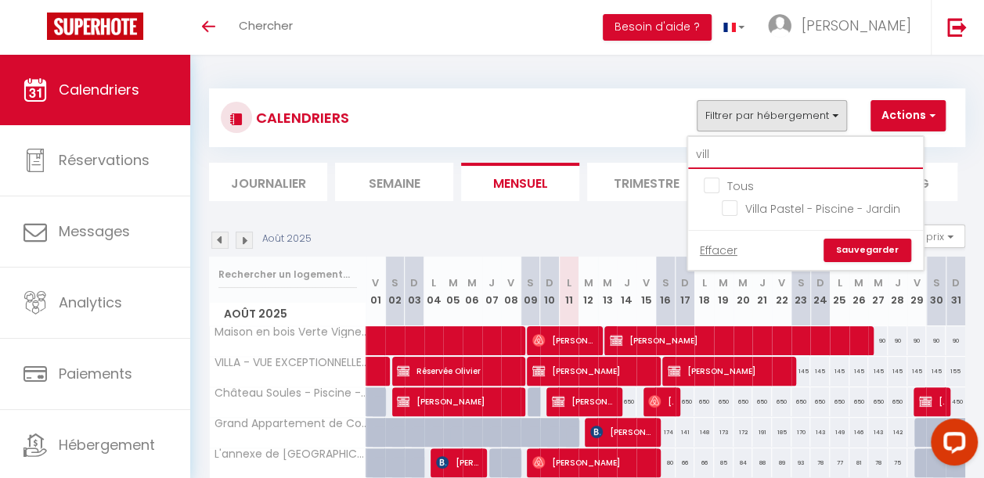
type input "vil"
checkbox input "false"
type input "vi"
checkbox input "false"
type input "v"
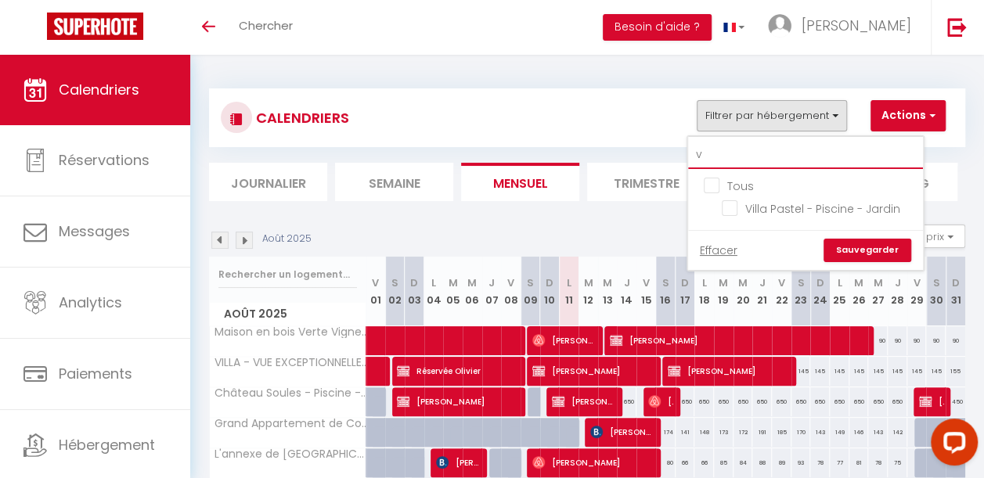
checkbox input "false"
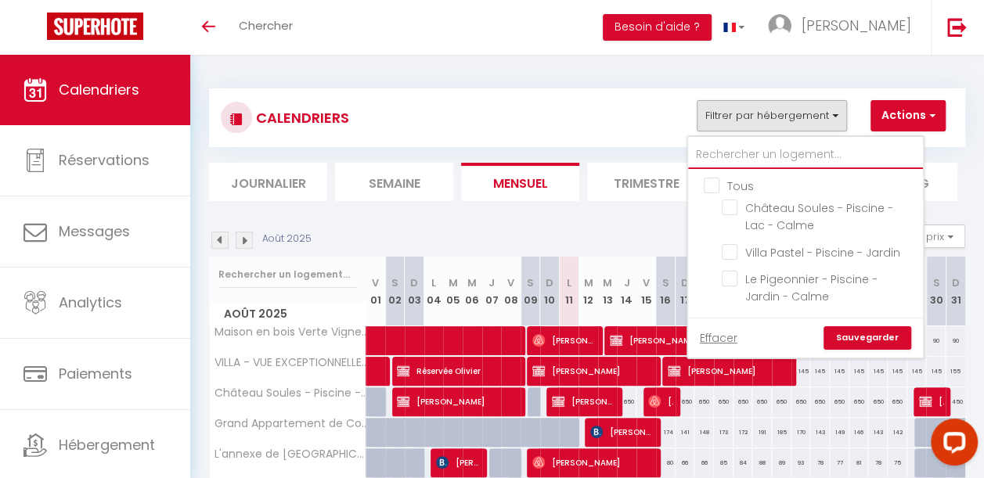
click at [712, 149] on input "text" at bounding box center [805, 155] width 235 height 28
type input "la"
checkbox input "false"
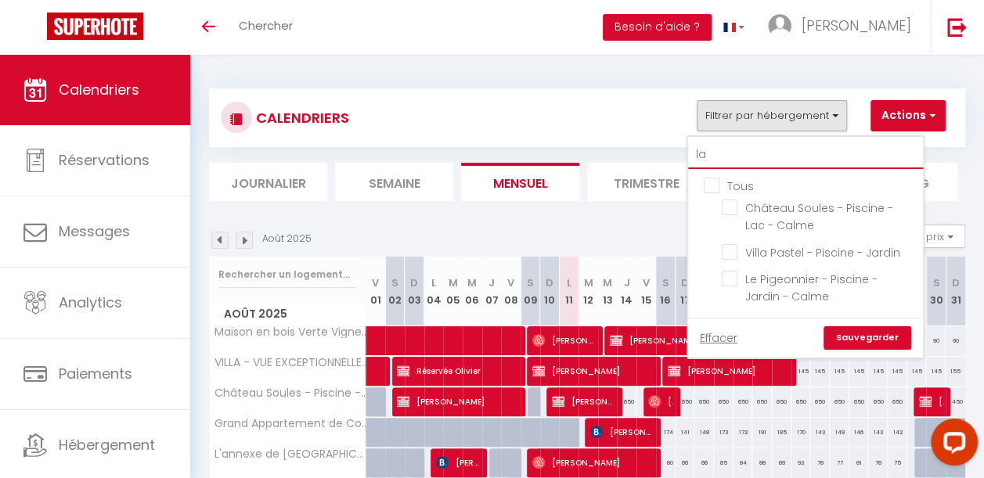
checkbox input "false"
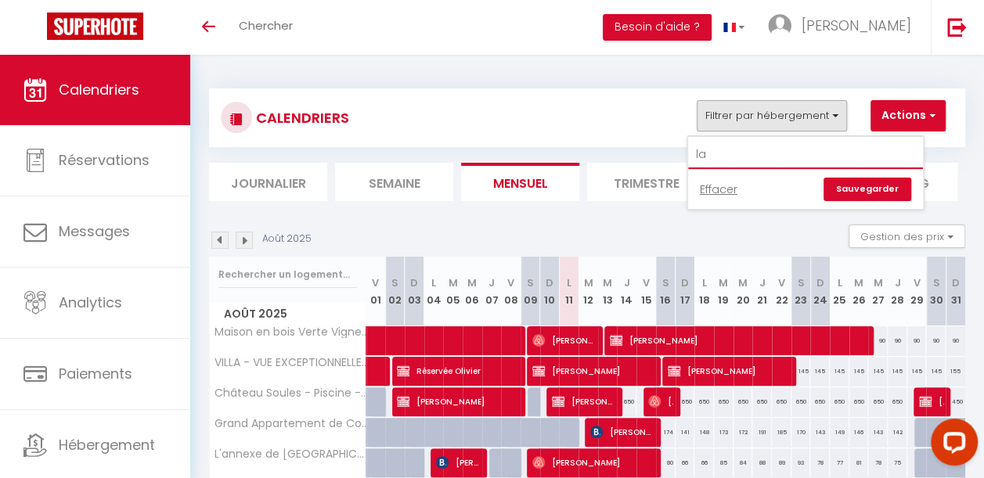
type input "l"
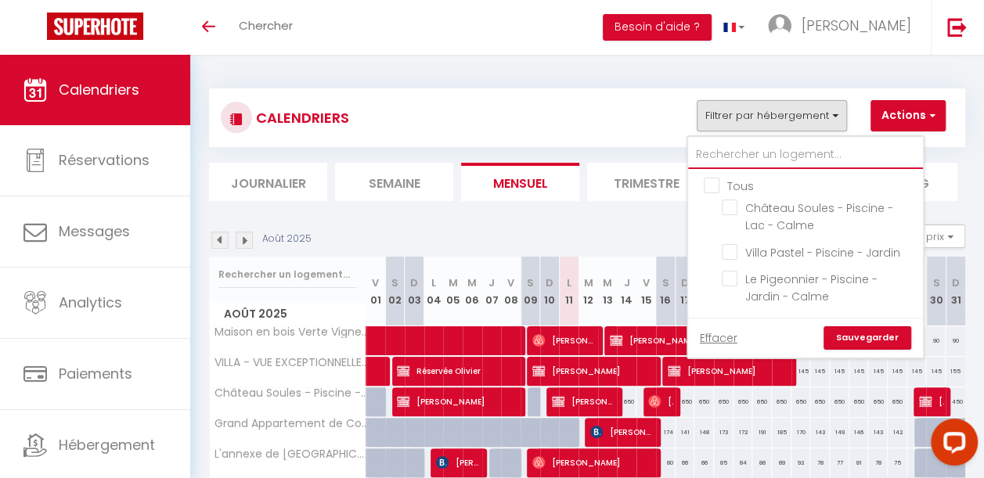
checkbox input "false"
click at [786, 108] on button "Filtrer par hébergement" at bounding box center [772, 115] width 150 height 31
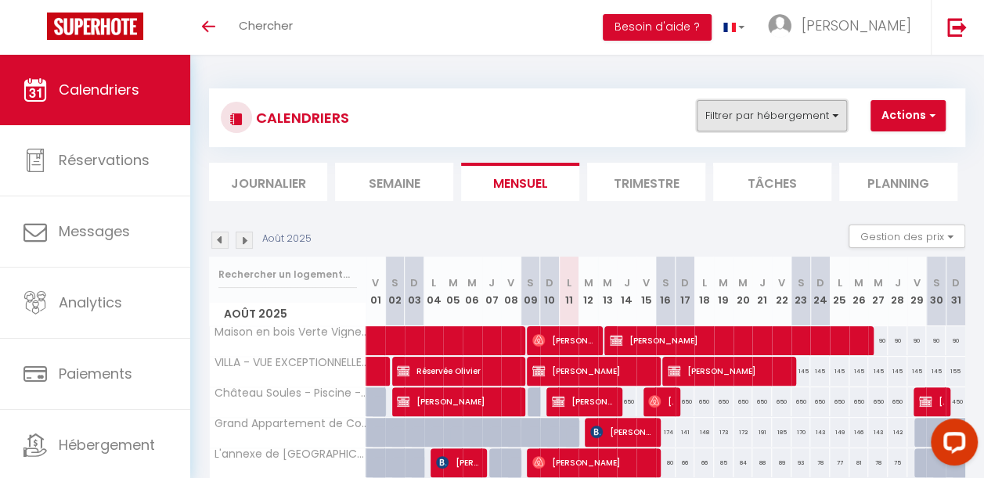
click at [764, 113] on button "Filtrer par hébergement" at bounding box center [772, 115] width 150 height 31
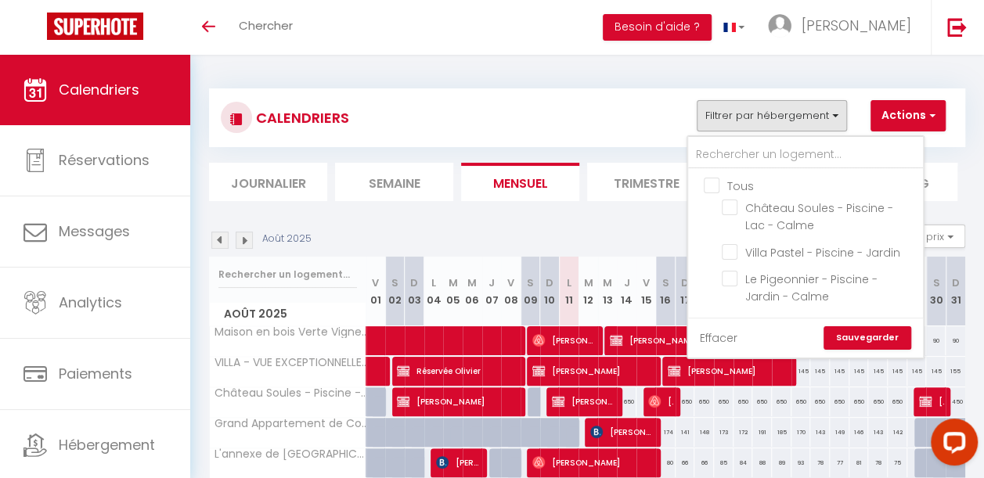
click at [719, 340] on link "Effacer" at bounding box center [719, 338] width 38 height 17
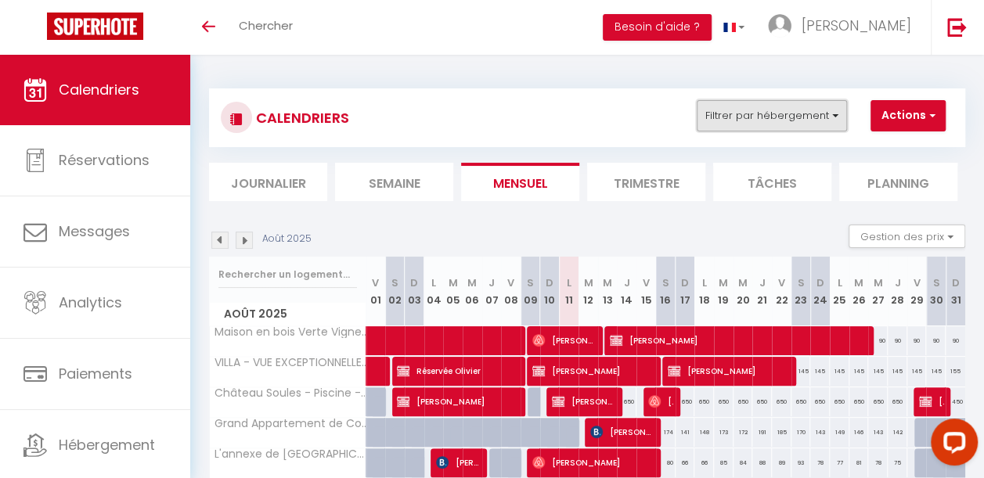
click at [773, 116] on button "Filtrer par hébergement" at bounding box center [772, 115] width 150 height 31
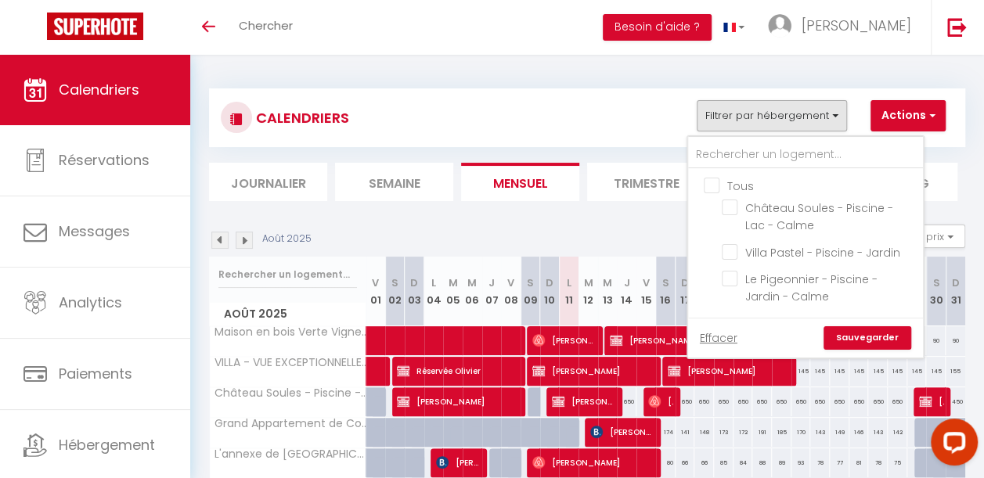
click at [855, 345] on link "Sauvegarder" at bounding box center [867, 337] width 88 height 23
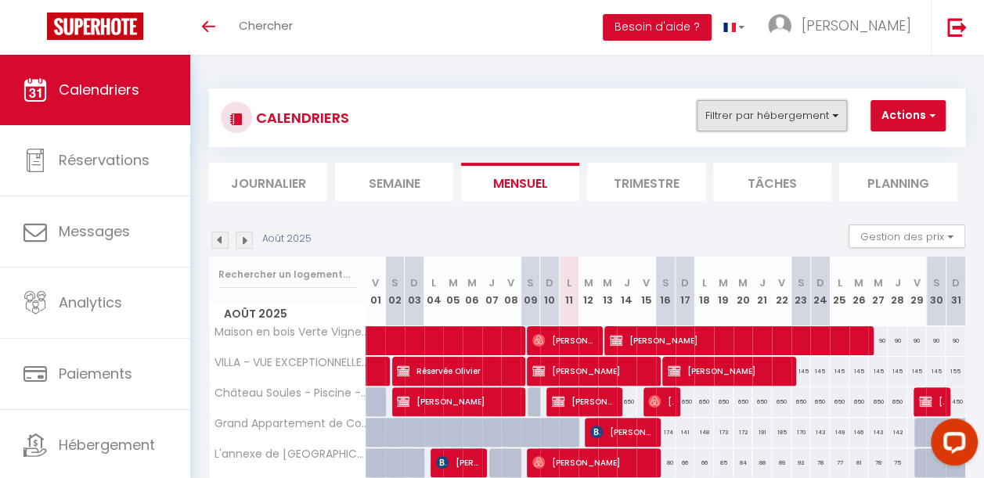
click at [761, 103] on button "Filtrer par hébergement" at bounding box center [772, 115] width 150 height 31
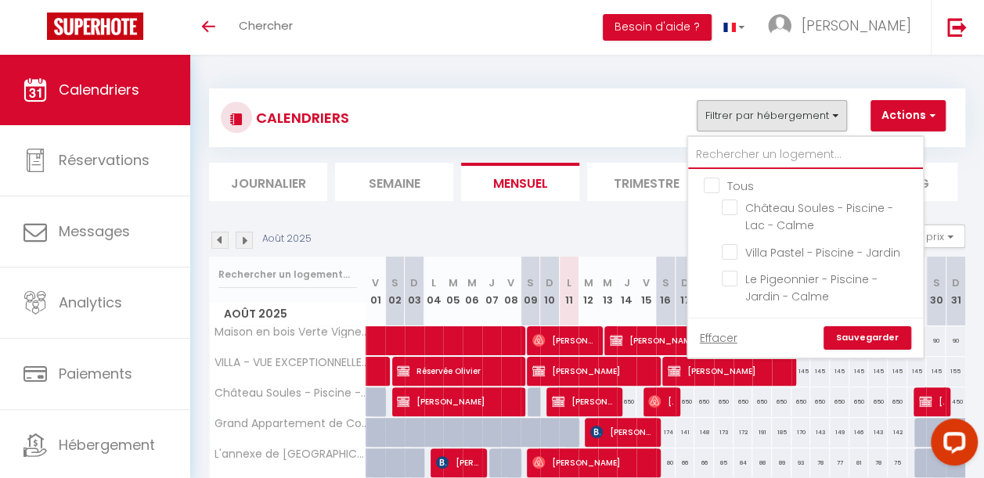
click at [744, 153] on input "text" at bounding box center [805, 155] width 235 height 28
type input "v"
checkbox input "false"
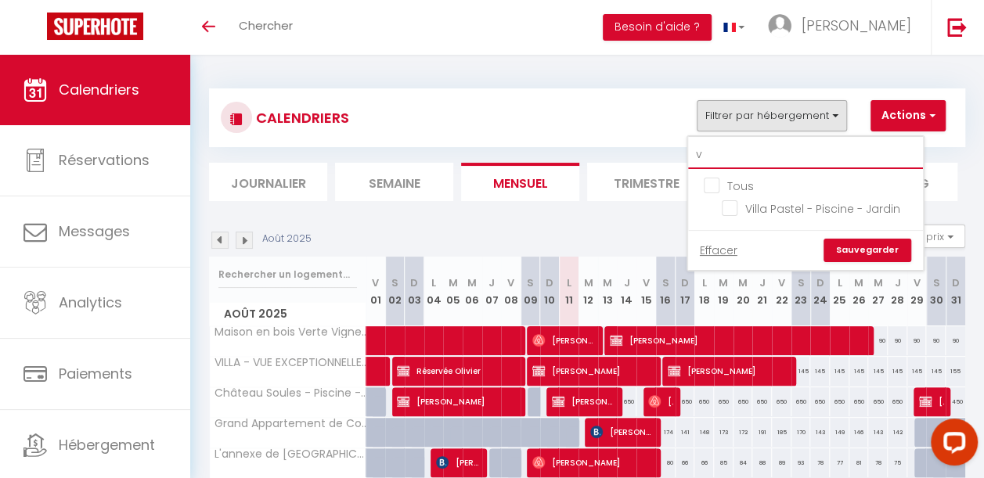
type input "vi"
checkbox input "false"
type input "vil"
checkbox input "false"
type input "vill"
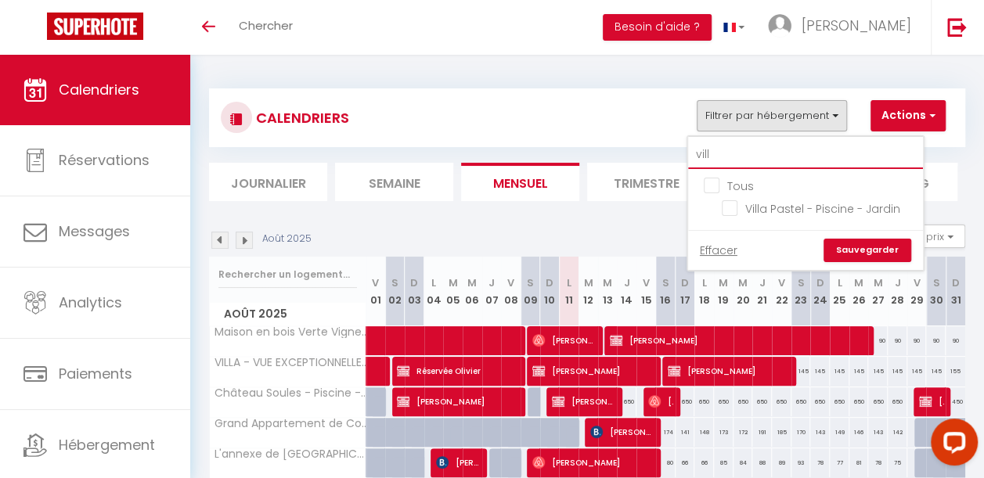
checkbox input "false"
type input "vil"
checkbox input "false"
type input "vi"
checkbox input "false"
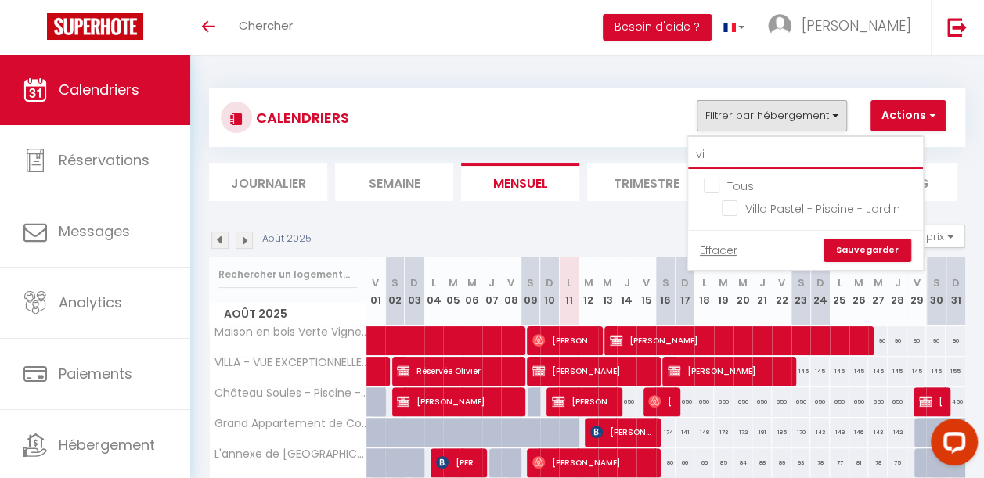
type input "v"
checkbox input "false"
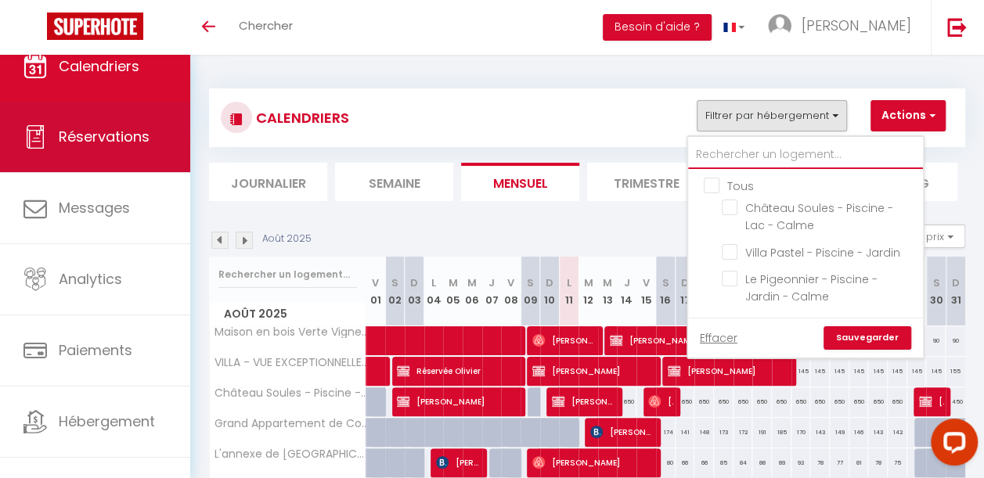
click at [127, 168] on link "Réservations" at bounding box center [95, 137] width 190 height 70
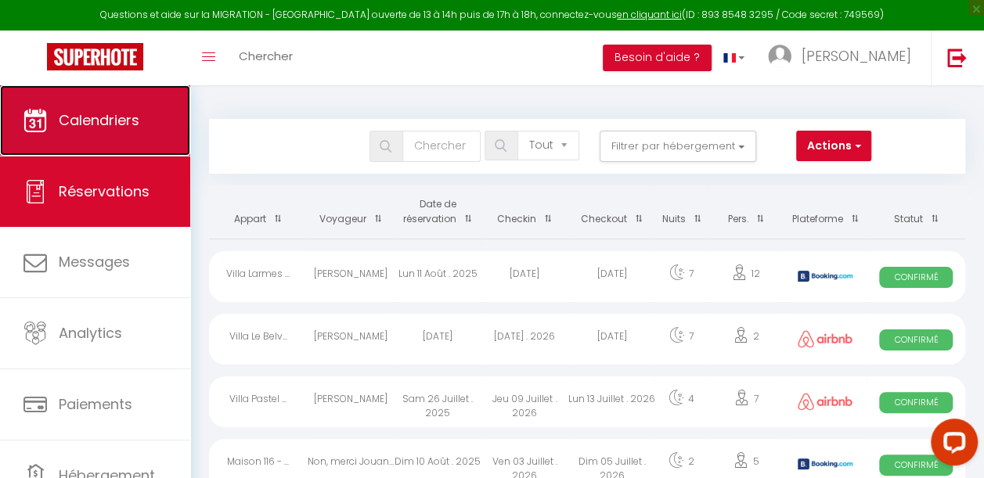
click at [146, 135] on link "Calendriers" at bounding box center [95, 120] width 190 height 70
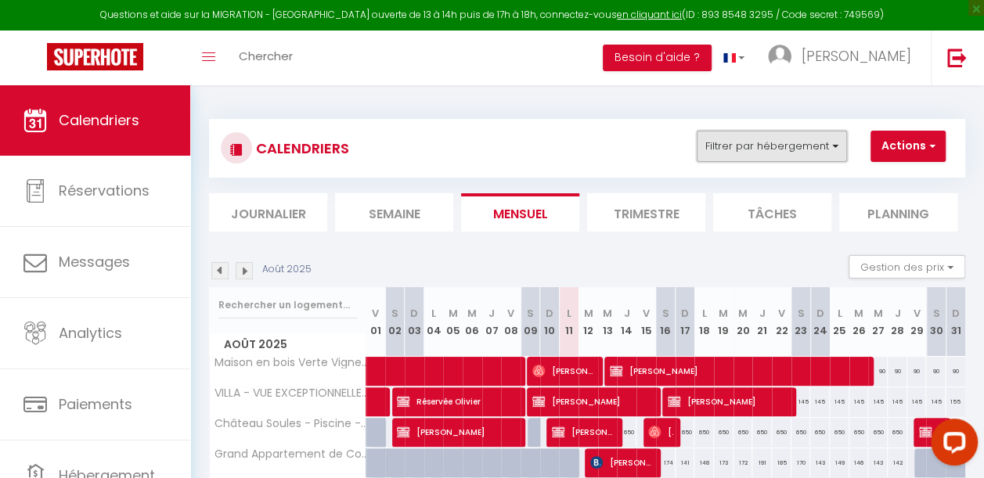
click at [787, 144] on button "Filtrer par hébergement" at bounding box center [772, 146] width 150 height 31
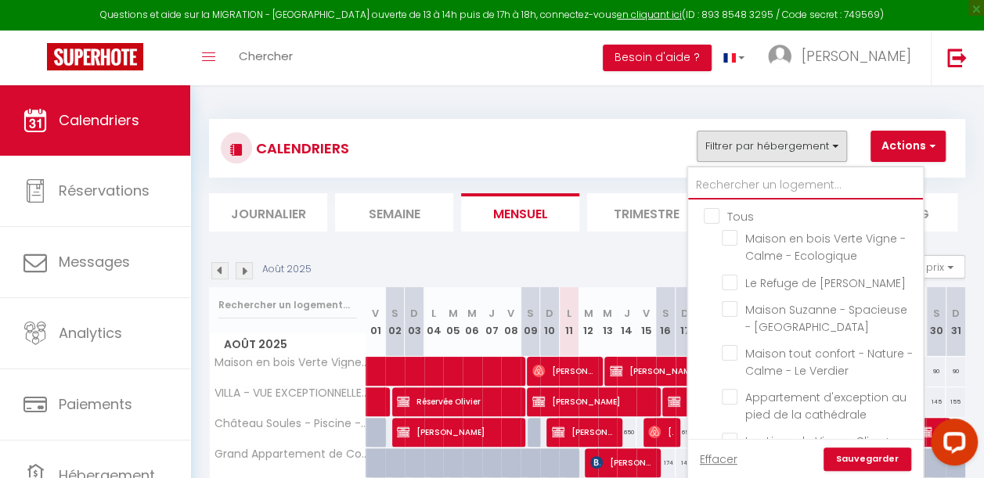
click at [769, 196] on input "text" at bounding box center [805, 185] width 235 height 28
type input "v"
checkbox input "false"
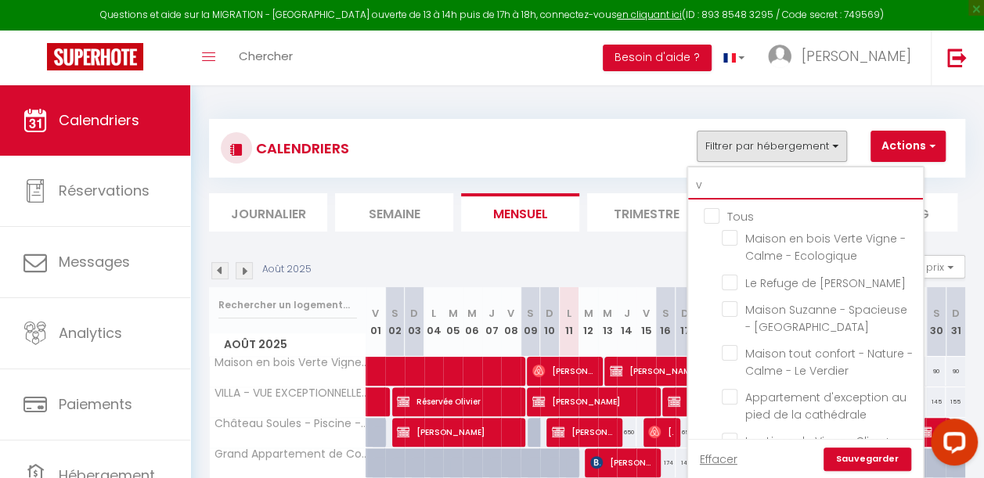
checkbox input "false"
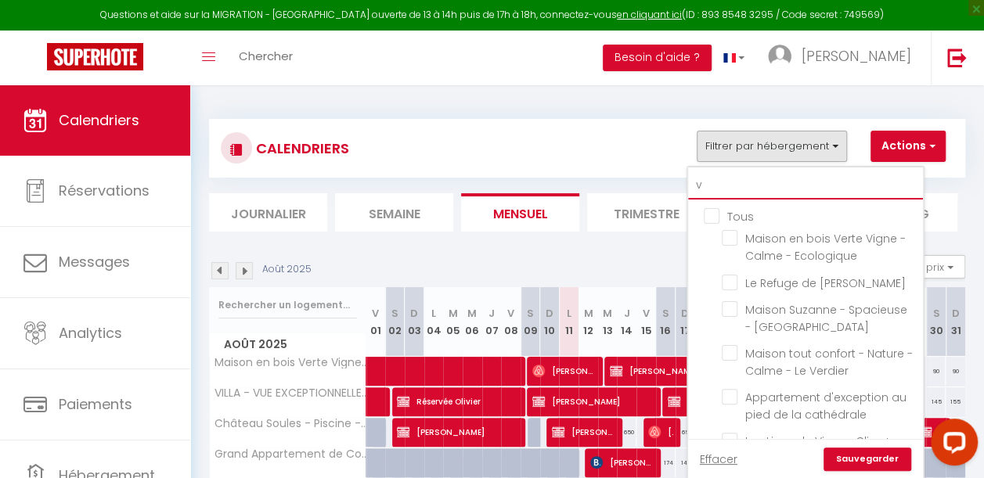
checkbox input "false"
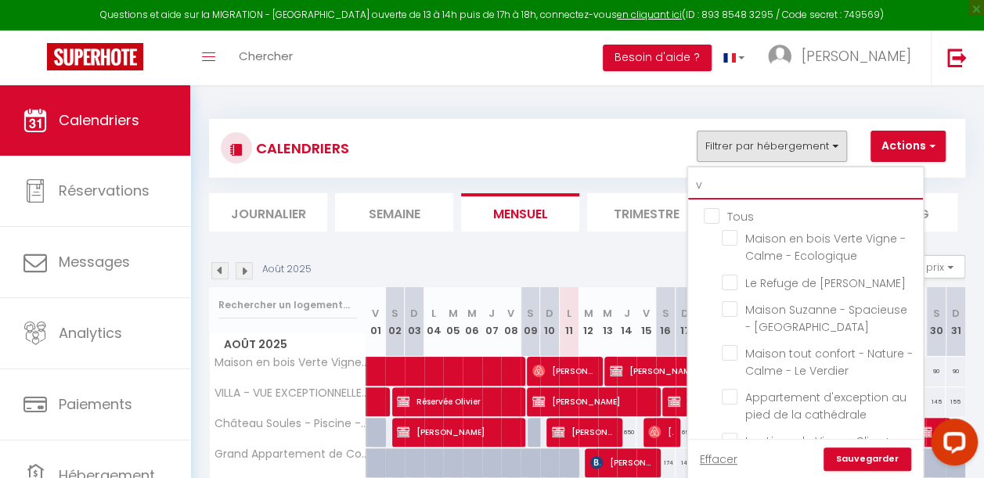
checkbox input "false"
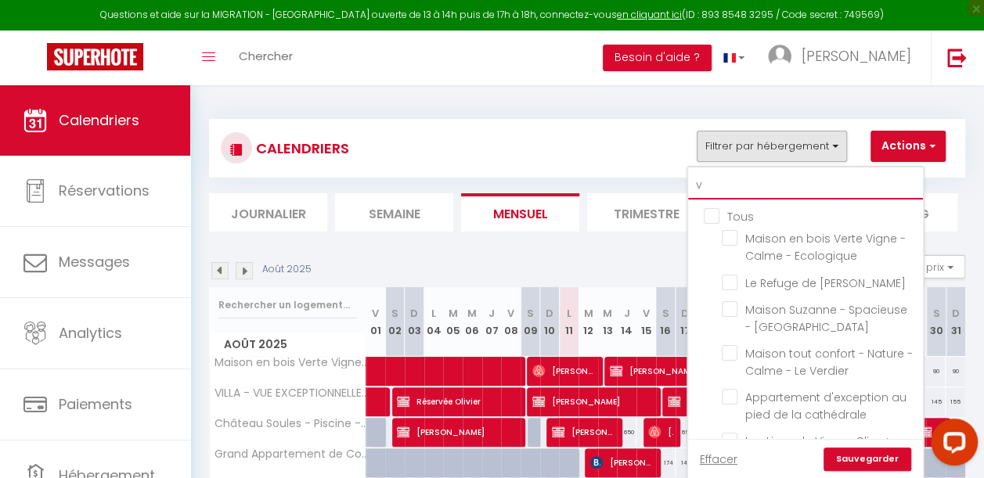
checkbox input "false"
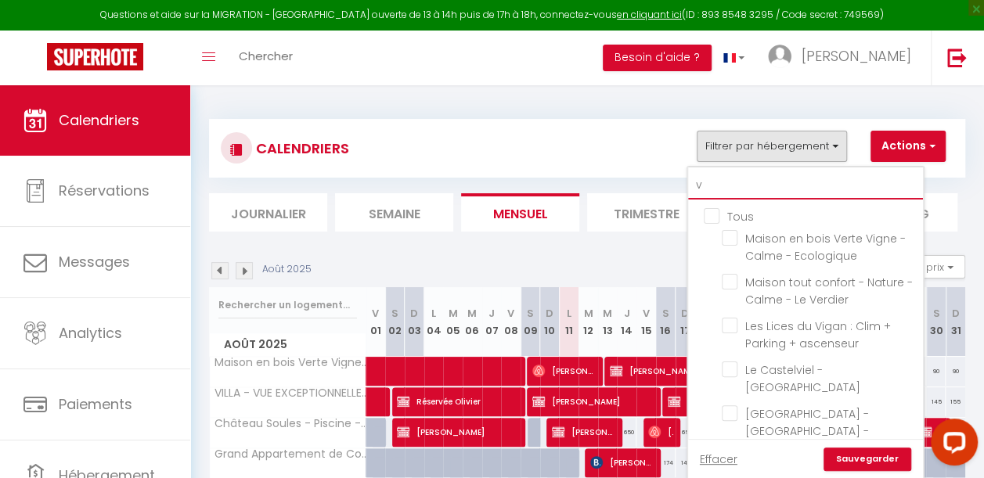
type input "vi"
checkbox input "false"
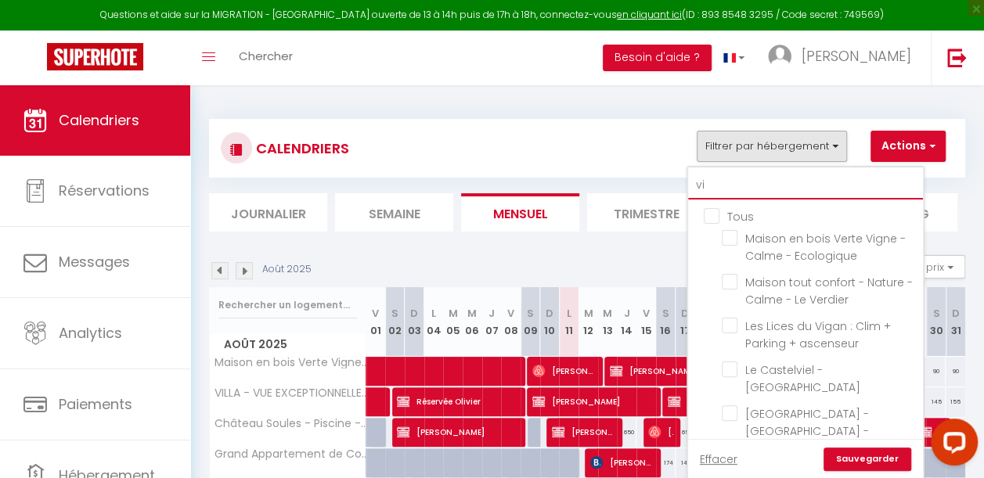
checkbox input "false"
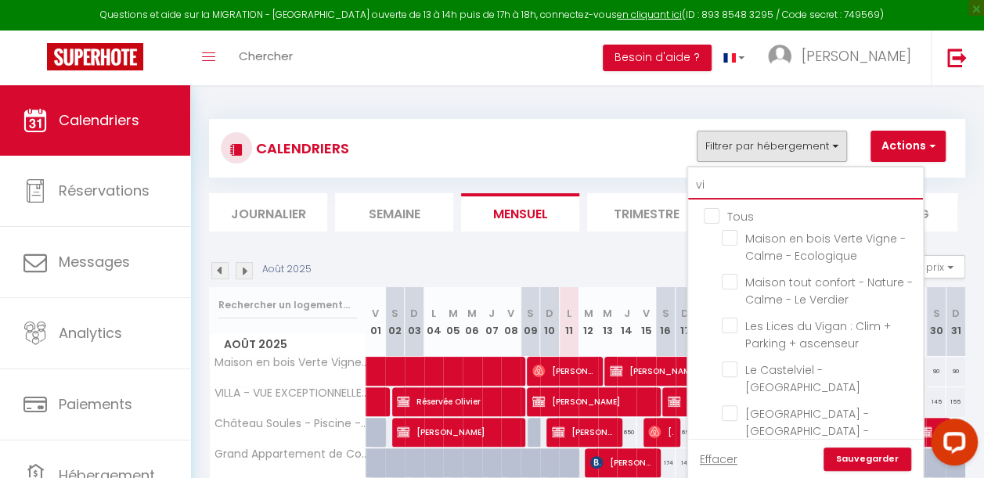
checkbox input "false"
type input "vil"
checkbox input "false"
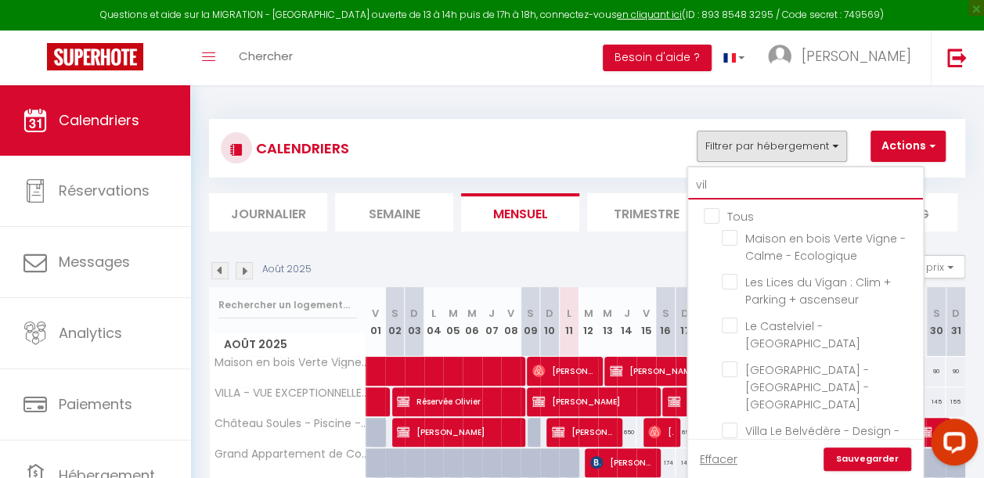
checkbox input "false"
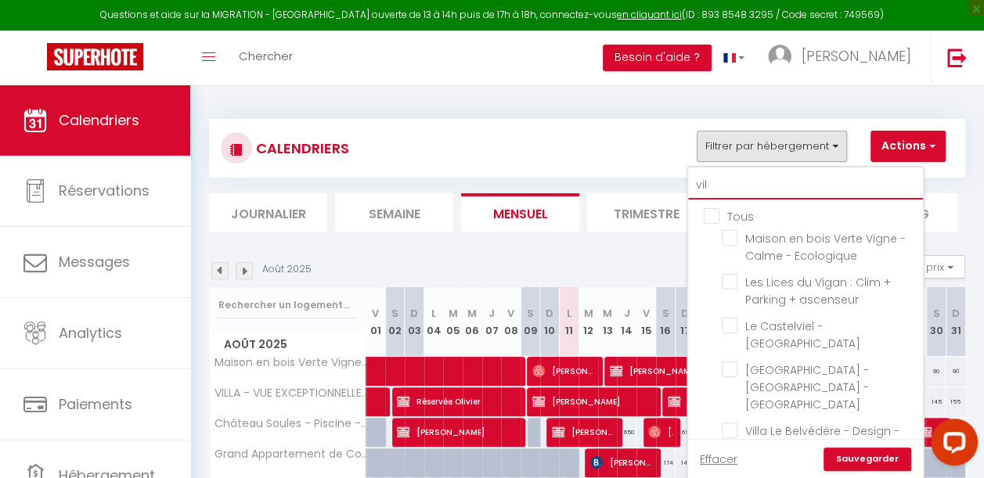
checkbox input "false"
type input "vill"
checkbox input "false"
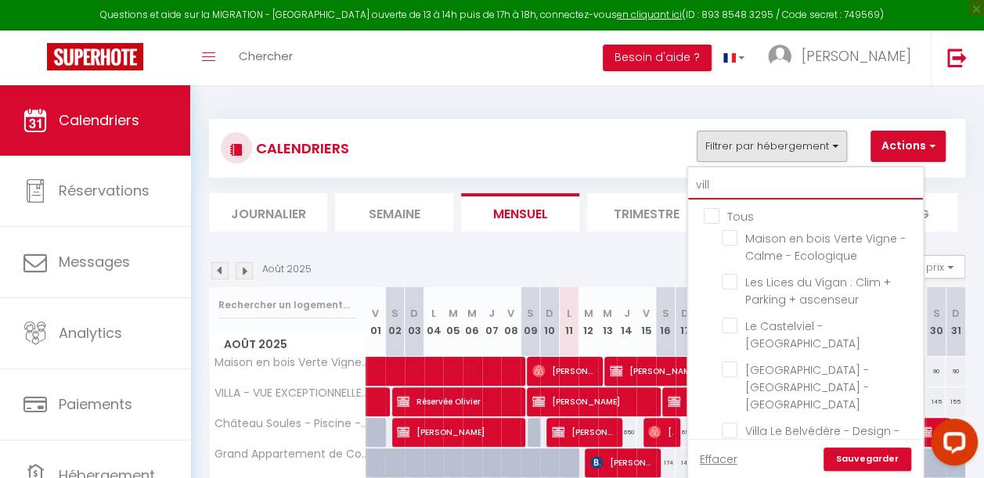
checkbox input "false"
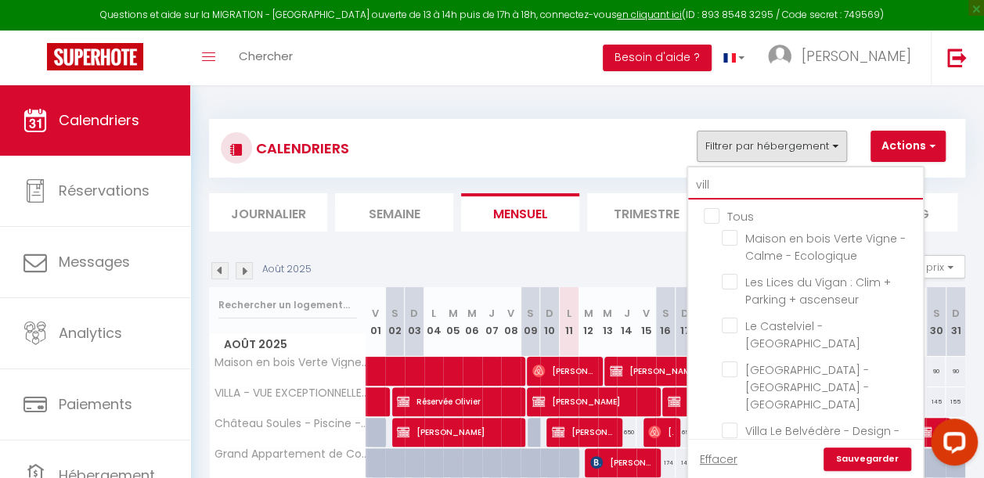
checkbox input "false"
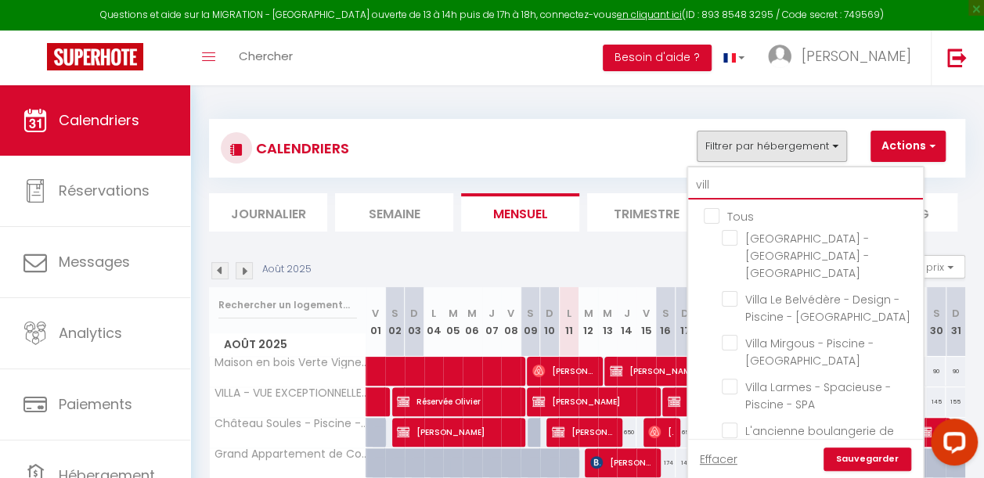
type input "villa"
checkbox input "false"
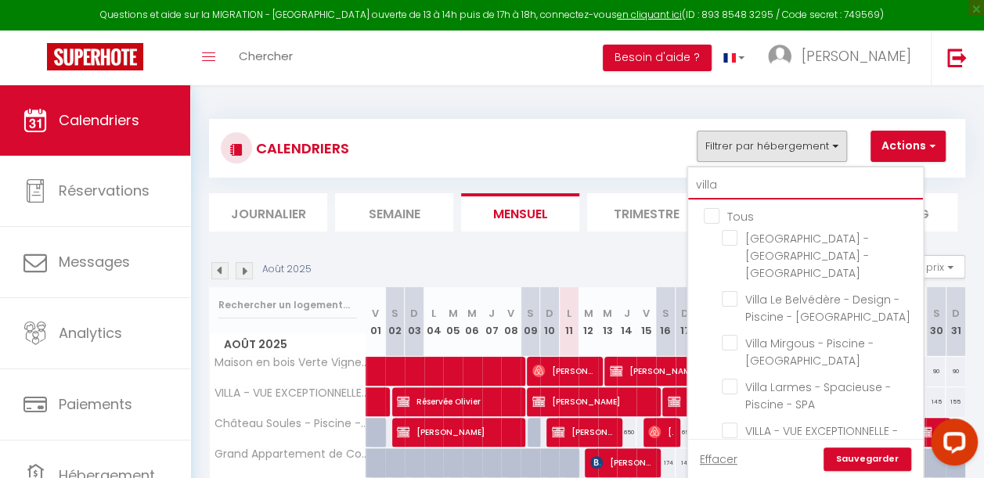
checkbox input "false"
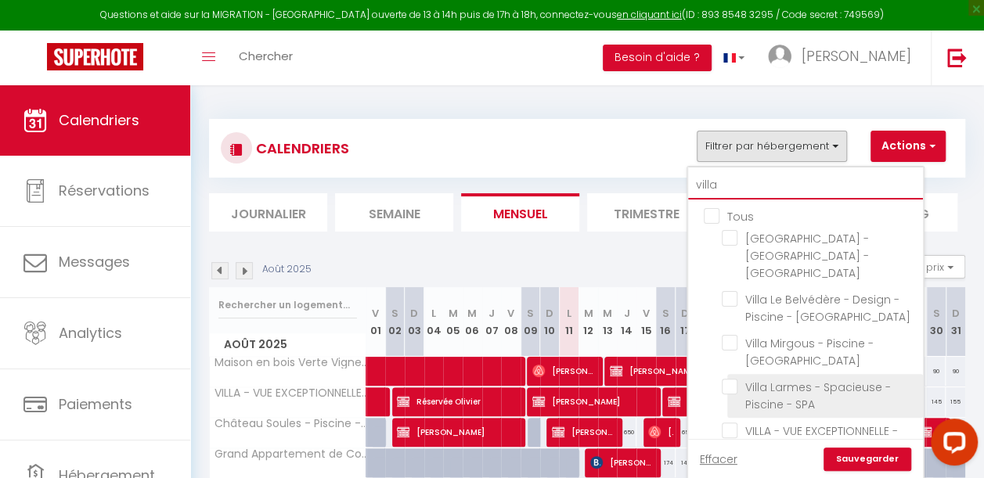
type input "villa"
click at [730, 379] on input "Villa Larmes - Spacieuse - Piscine - SPA" at bounding box center [820, 387] width 196 height 16
checkbox input "true"
checkbox input "false"
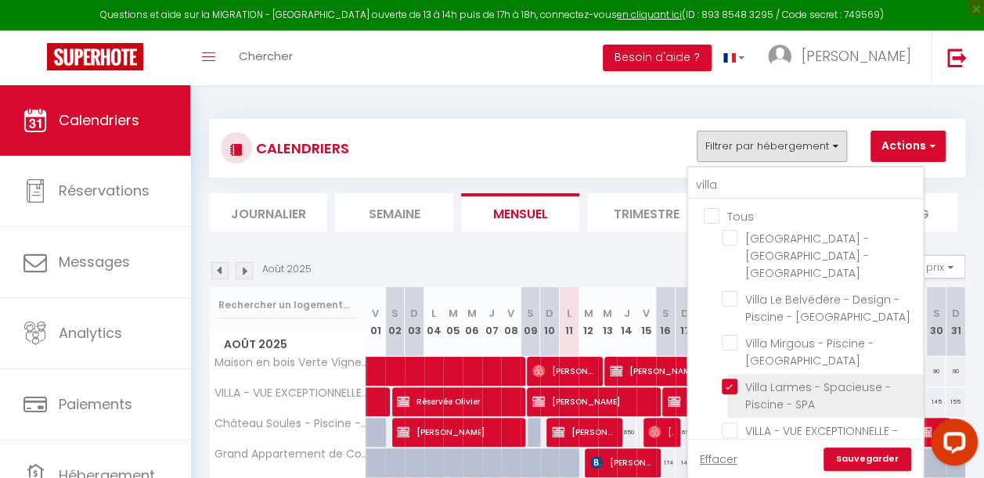
checkbox input "false"
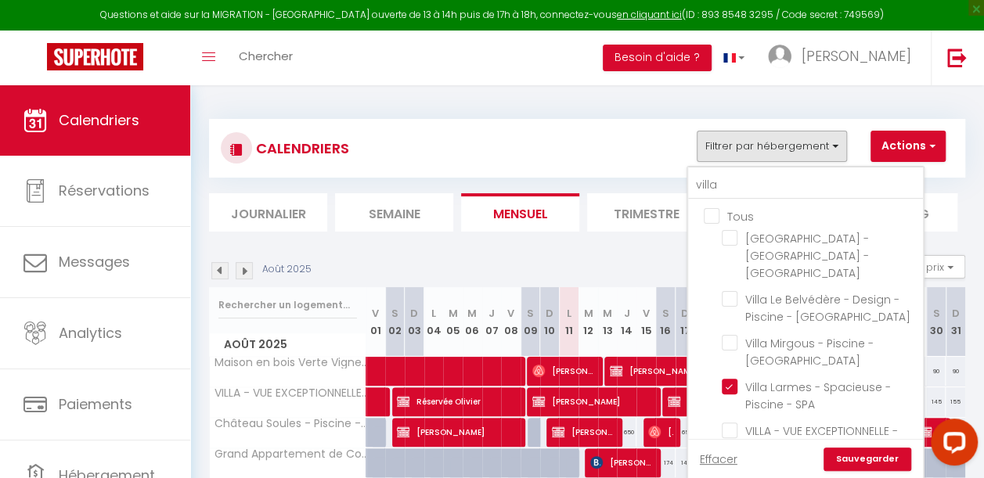
click at [868, 468] on link "Sauvegarder" at bounding box center [867, 459] width 88 height 23
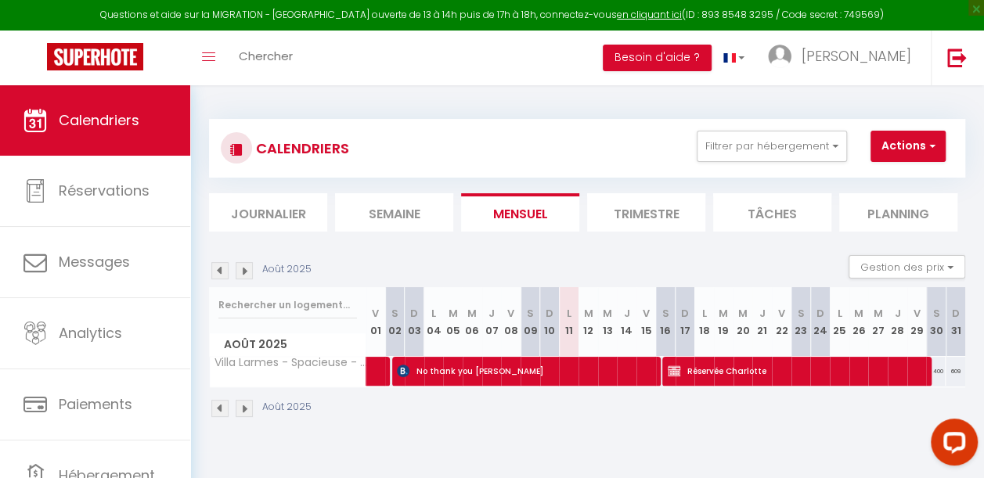
click at [241, 262] on img at bounding box center [244, 270] width 17 height 17
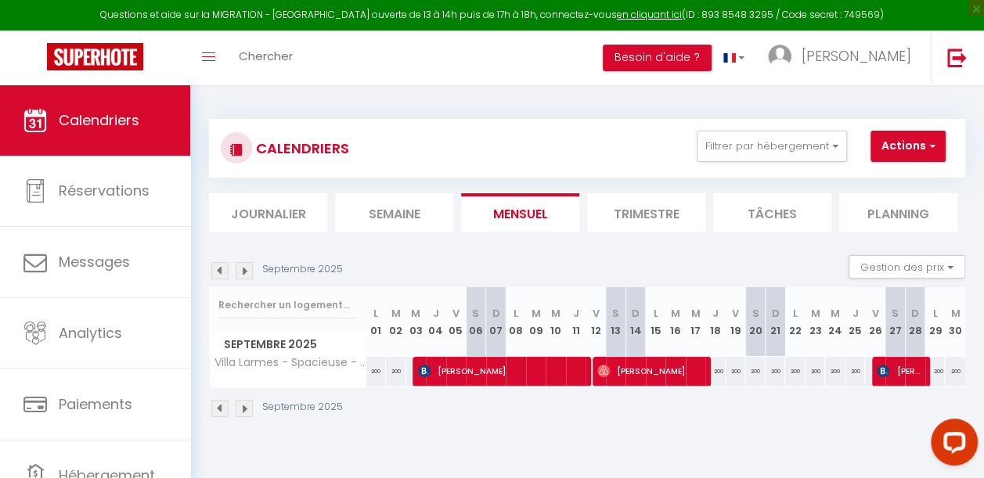
click at [241, 262] on img at bounding box center [244, 270] width 17 height 17
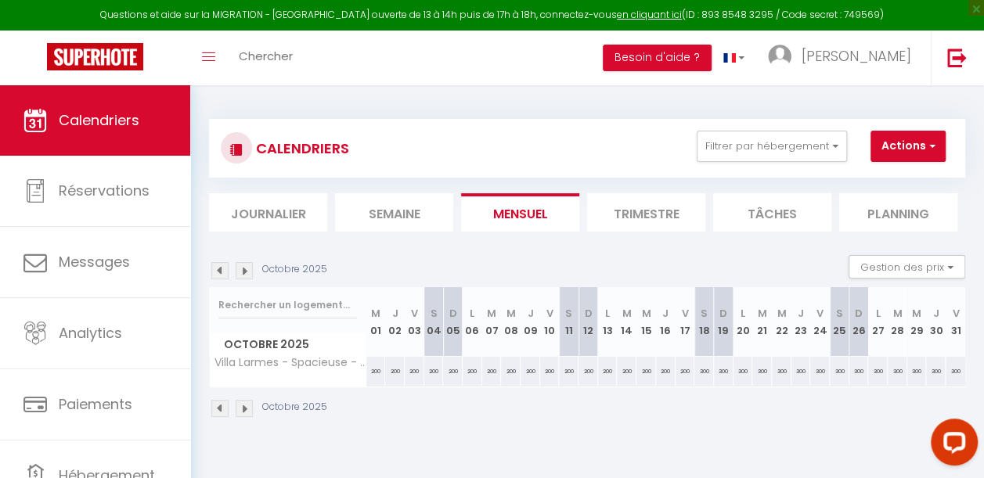
click at [241, 262] on img at bounding box center [244, 270] width 17 height 17
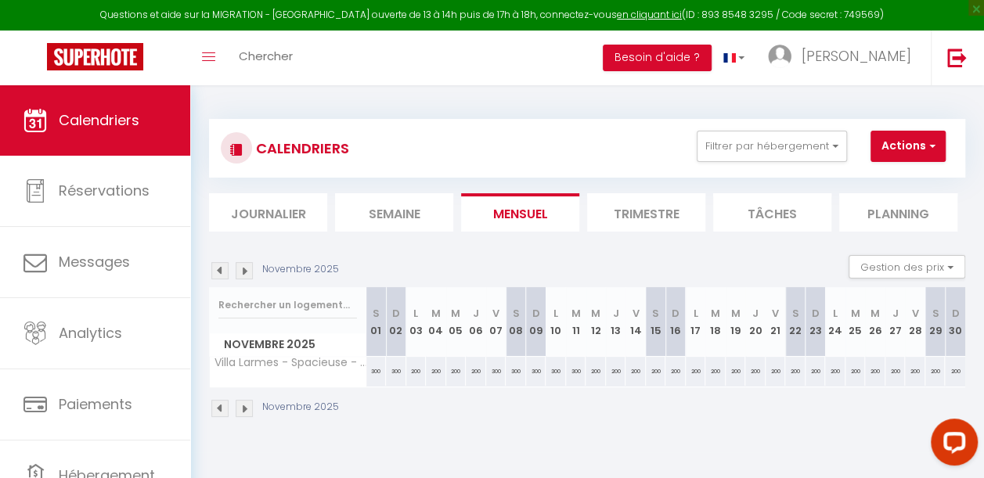
click at [241, 262] on img at bounding box center [244, 270] width 17 height 17
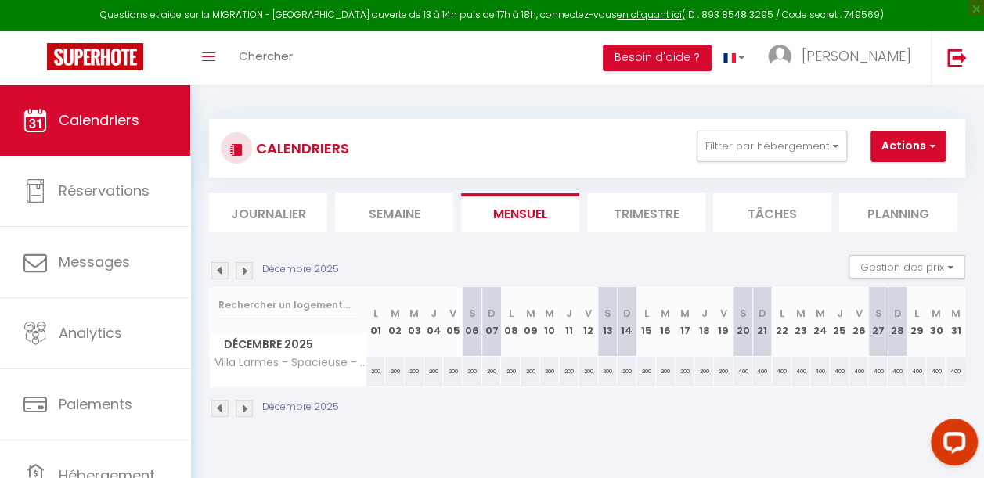
click at [241, 262] on img at bounding box center [244, 270] width 17 height 17
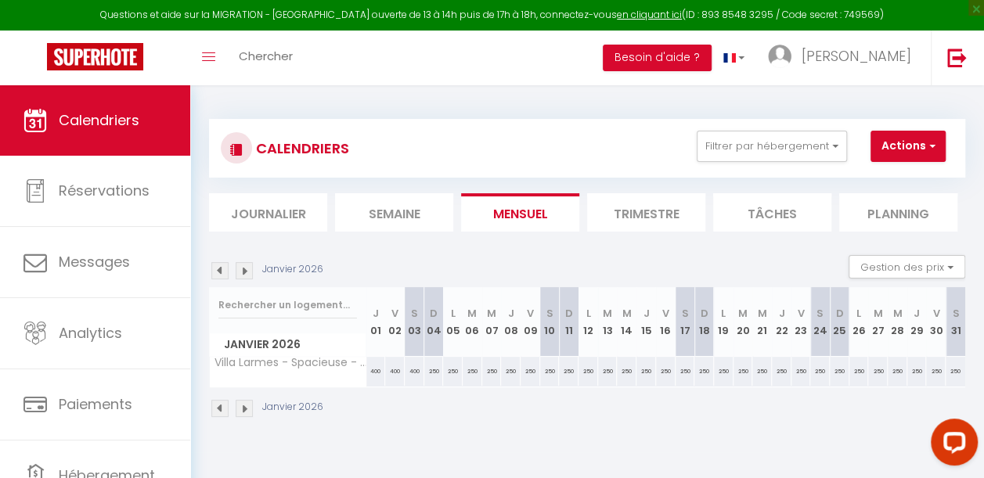
click at [241, 262] on img at bounding box center [244, 270] width 17 height 17
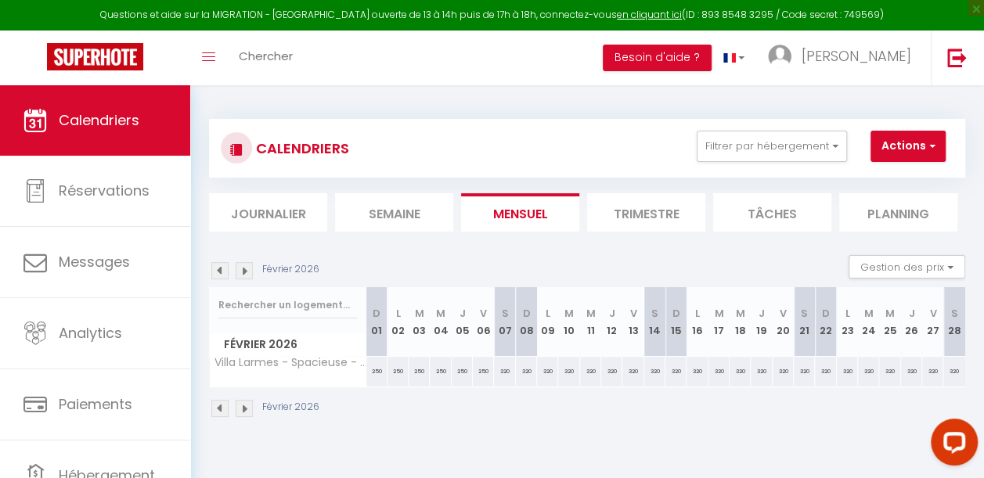
click at [241, 262] on img at bounding box center [244, 270] width 17 height 17
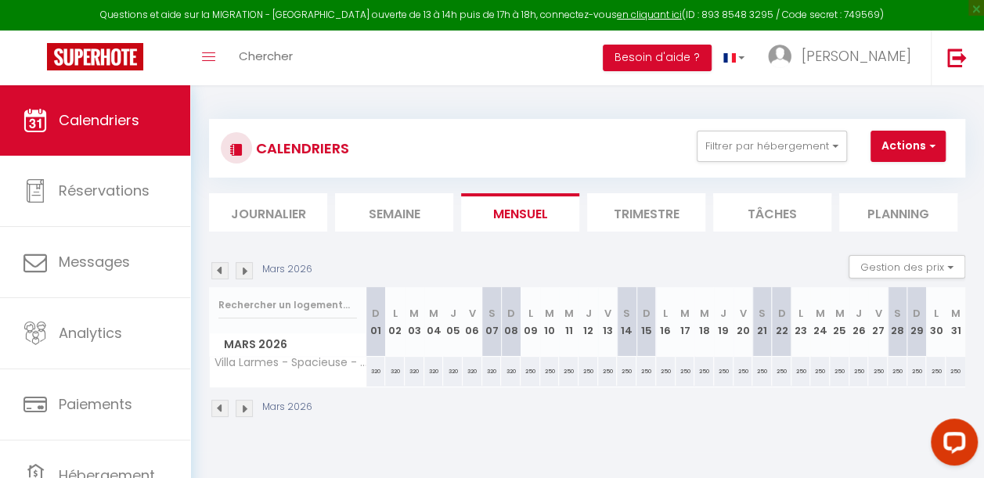
click at [241, 262] on img at bounding box center [244, 270] width 17 height 17
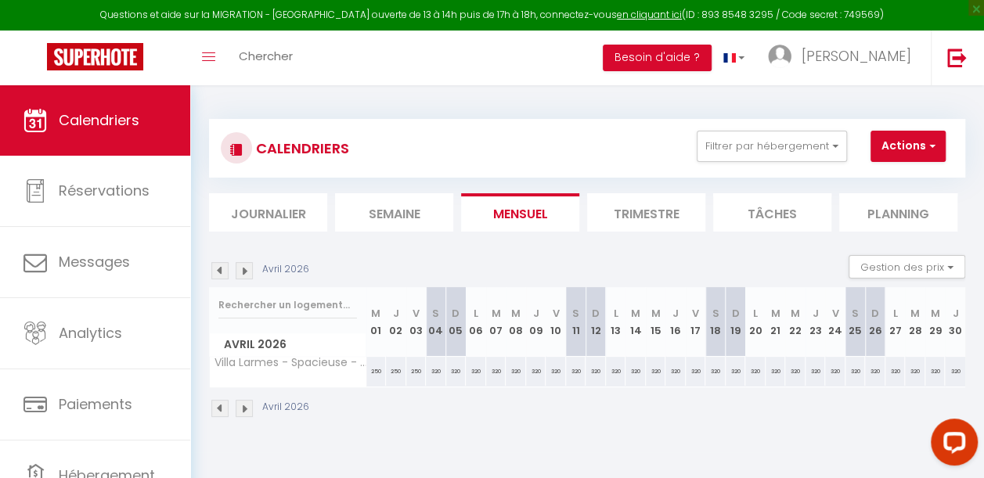
click at [241, 262] on img at bounding box center [244, 270] width 17 height 17
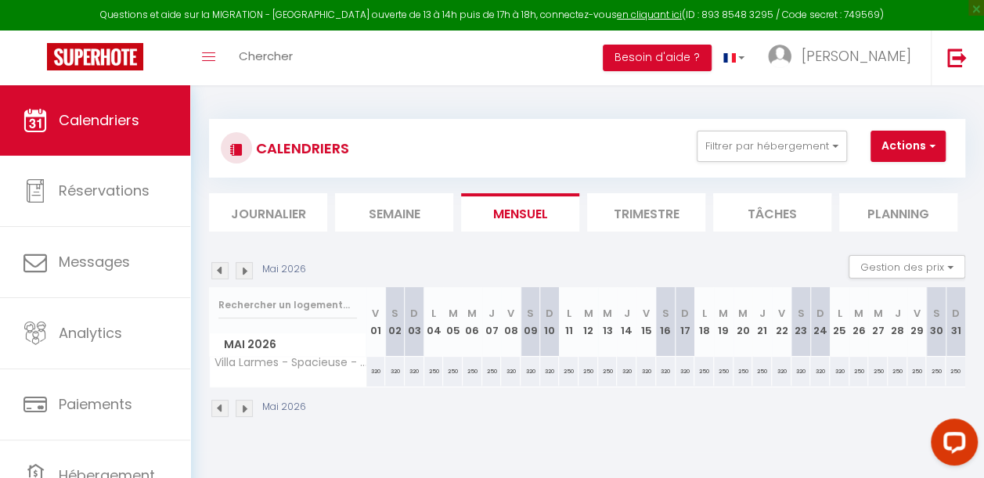
click at [241, 262] on img at bounding box center [244, 270] width 17 height 17
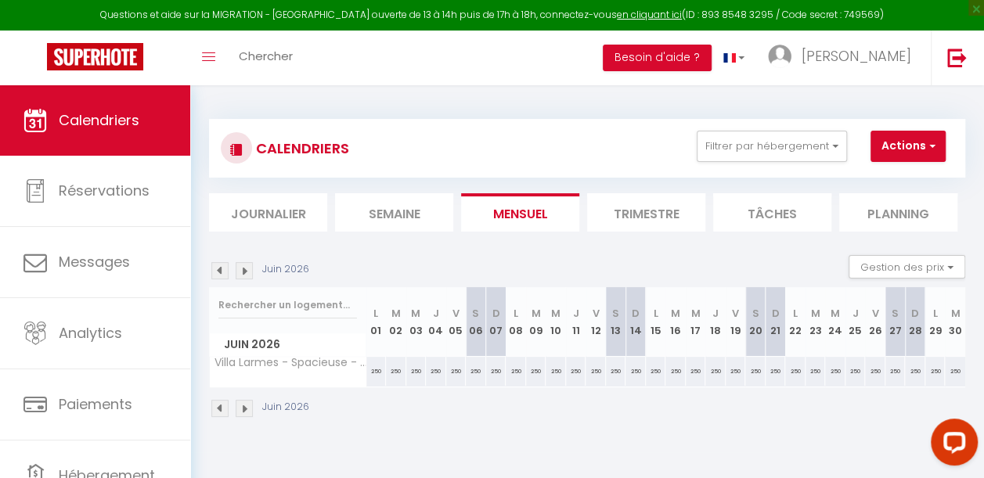
click at [241, 262] on img at bounding box center [244, 270] width 17 height 17
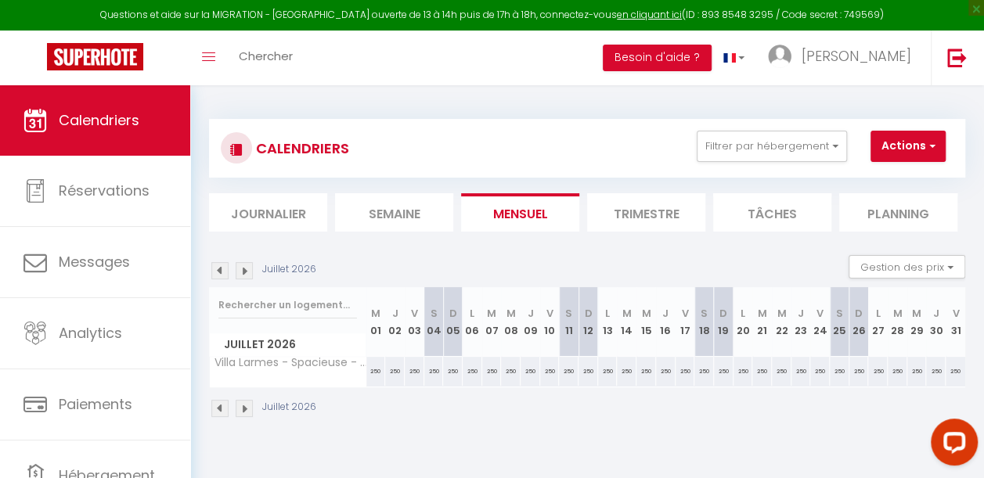
click at [241, 262] on img at bounding box center [244, 270] width 17 height 17
select select
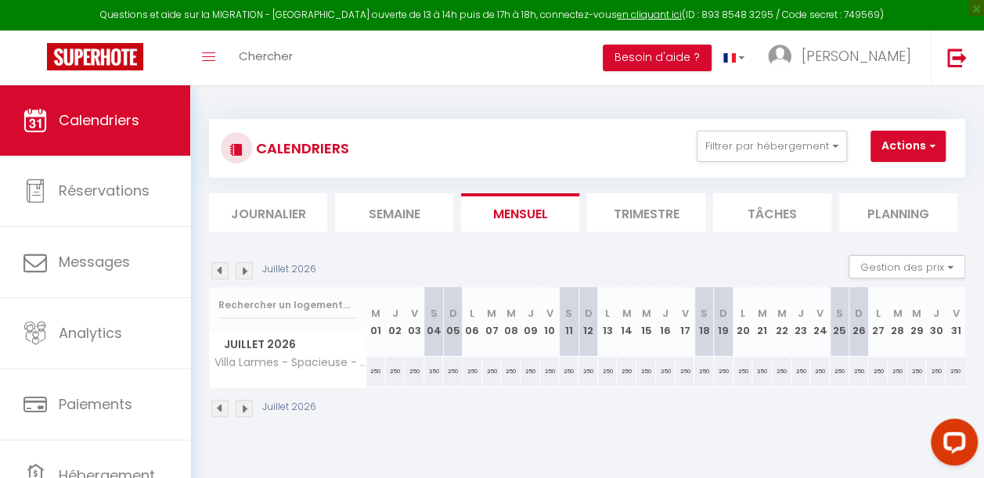
select select
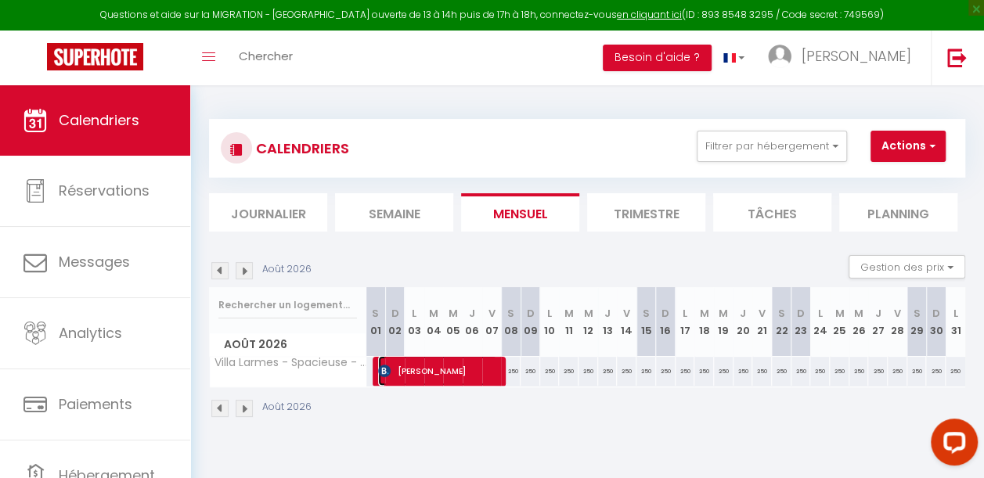
click at [443, 371] on span "[PERSON_NAME]" at bounding box center [437, 371] width 119 height 30
select select "OK"
select select "0"
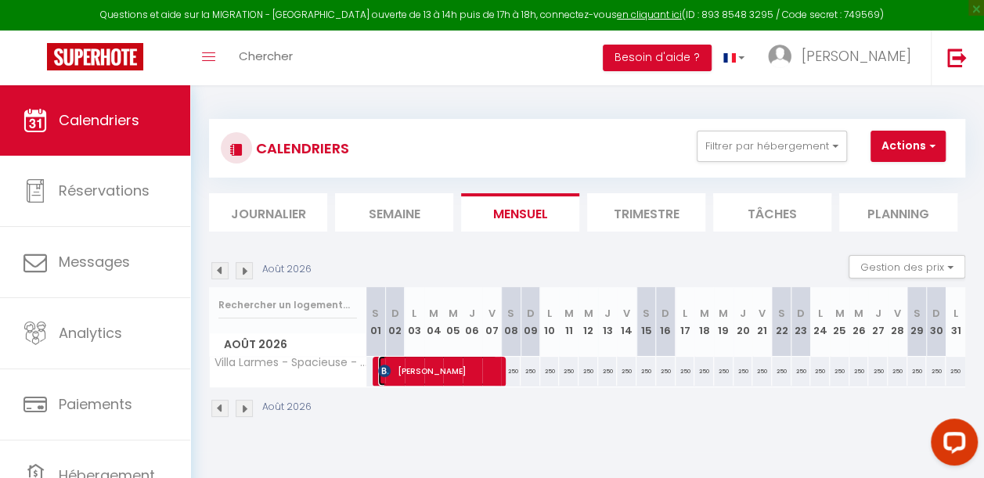
select select "1"
select select
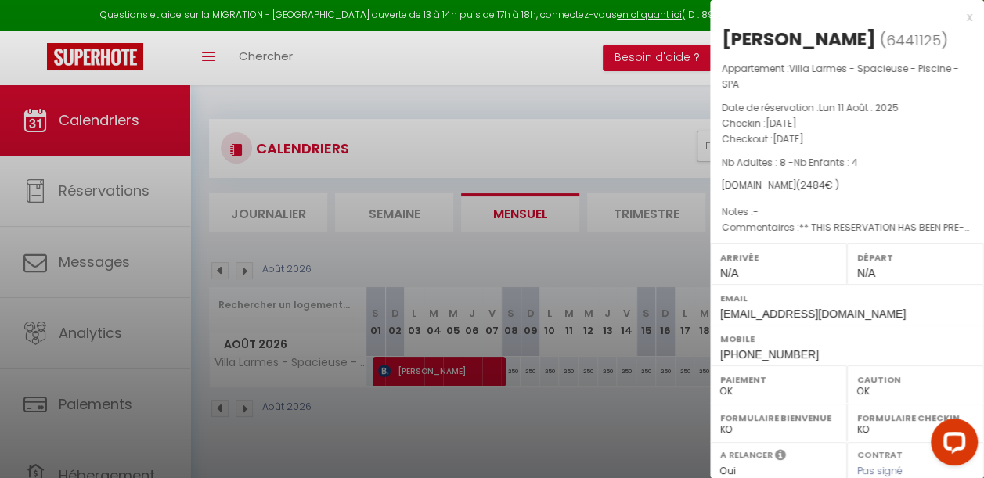
click at [855, 236] on p "Commentaires : ** THIS RESERVATION HAS BEEN PRE-PAID ** Approximate time of arr…" at bounding box center [847, 228] width 250 height 16
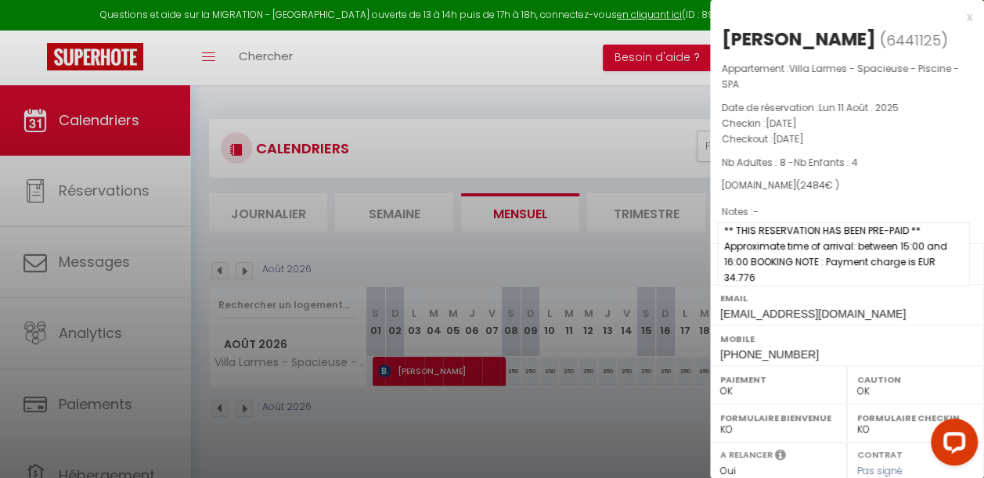
click at [856, 250] on span "** THIS RESERVATION HAS BEEN PRE-PAID ** Approximate time of arrival: between 1…" at bounding box center [844, 254] width 252 height 64
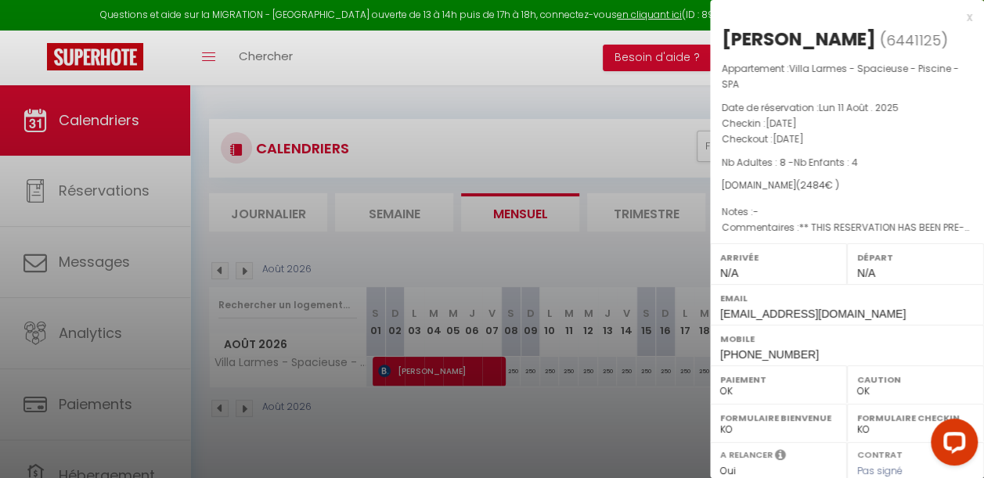
click at [838, 169] on span "Nb Enfants : 4" at bounding box center [826, 162] width 64 height 13
click at [511, 114] on div at bounding box center [492, 239] width 984 height 478
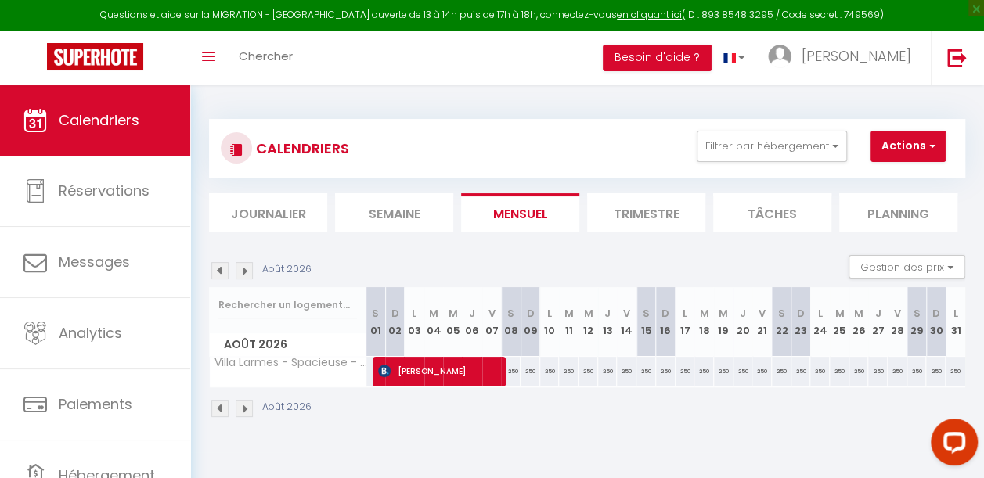
click at [222, 266] on img at bounding box center [219, 270] width 17 height 17
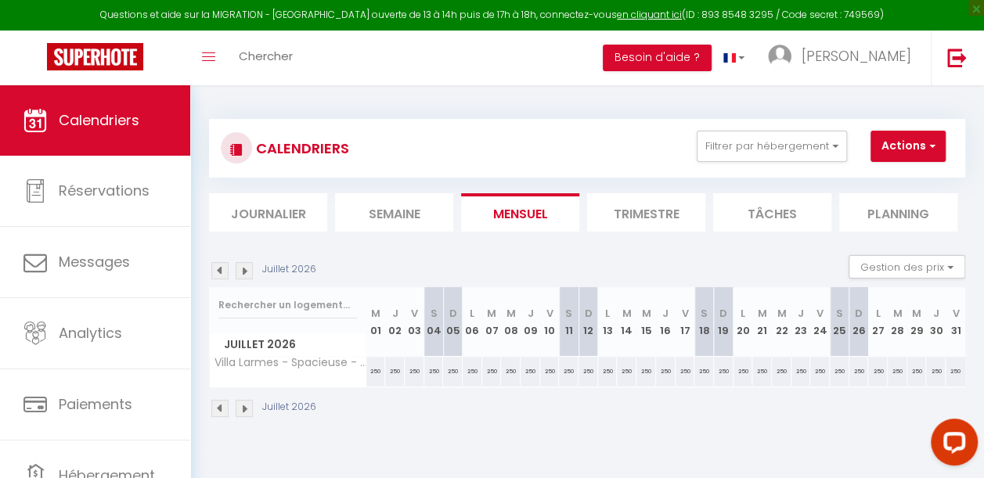
click at [222, 266] on img at bounding box center [219, 270] width 17 height 17
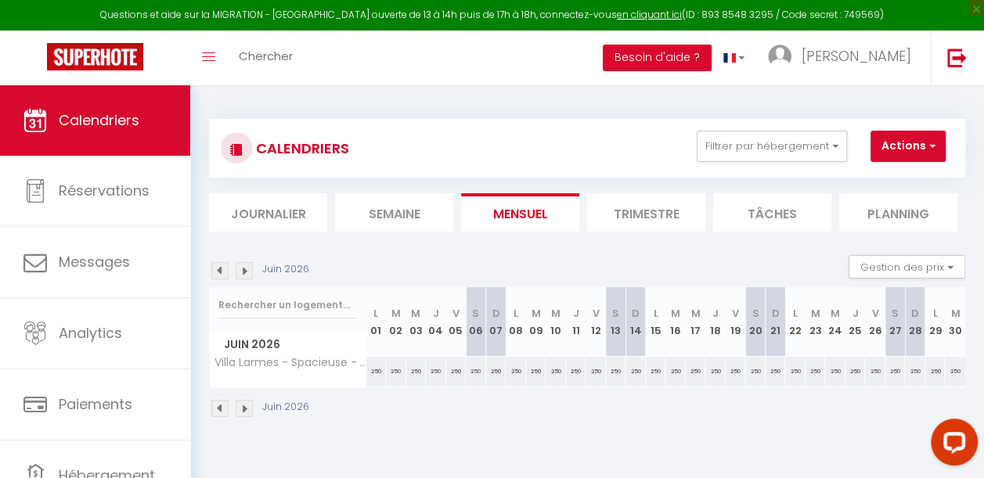
click at [222, 266] on img at bounding box center [219, 270] width 17 height 17
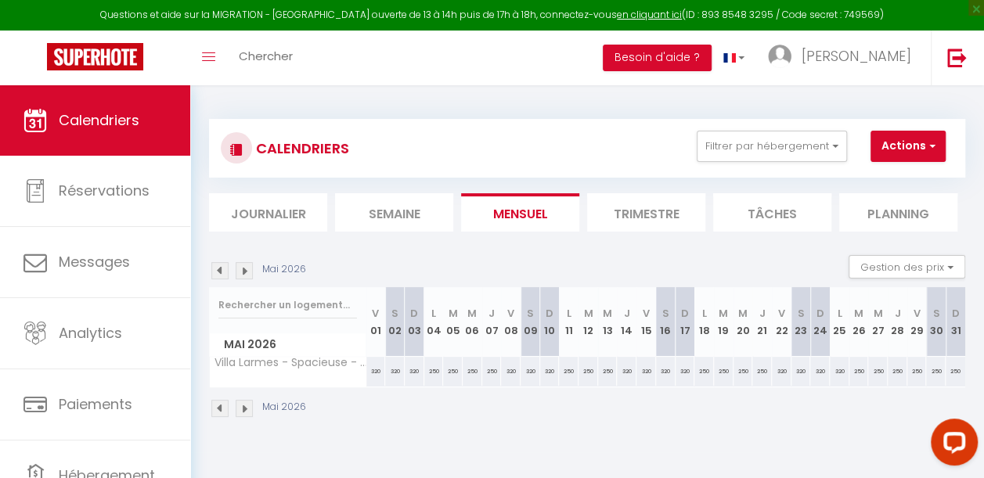
click at [222, 266] on img at bounding box center [219, 270] width 17 height 17
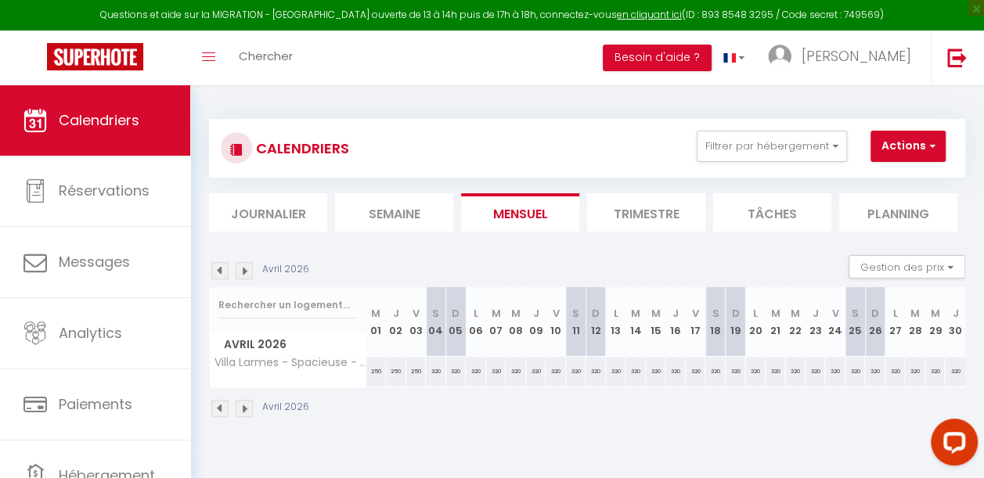
click at [222, 266] on img at bounding box center [219, 270] width 17 height 17
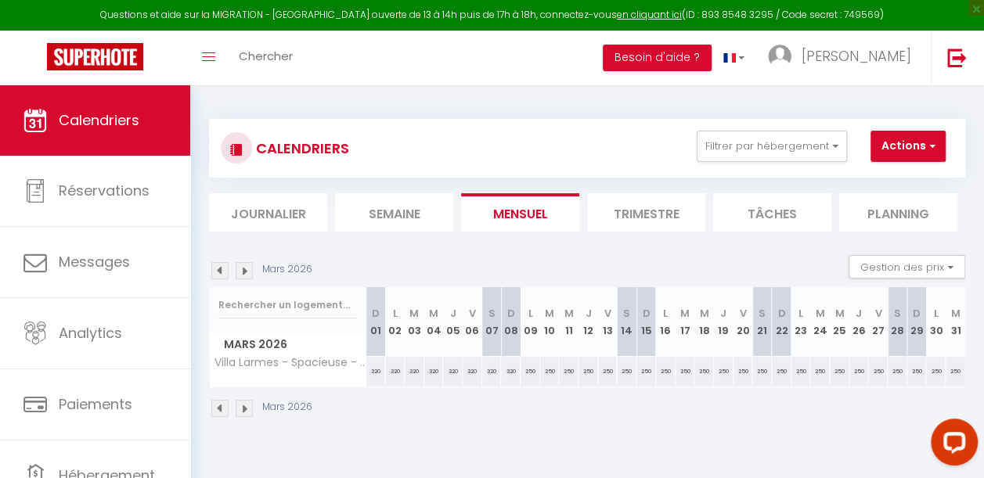
click at [222, 266] on img at bounding box center [219, 270] width 17 height 17
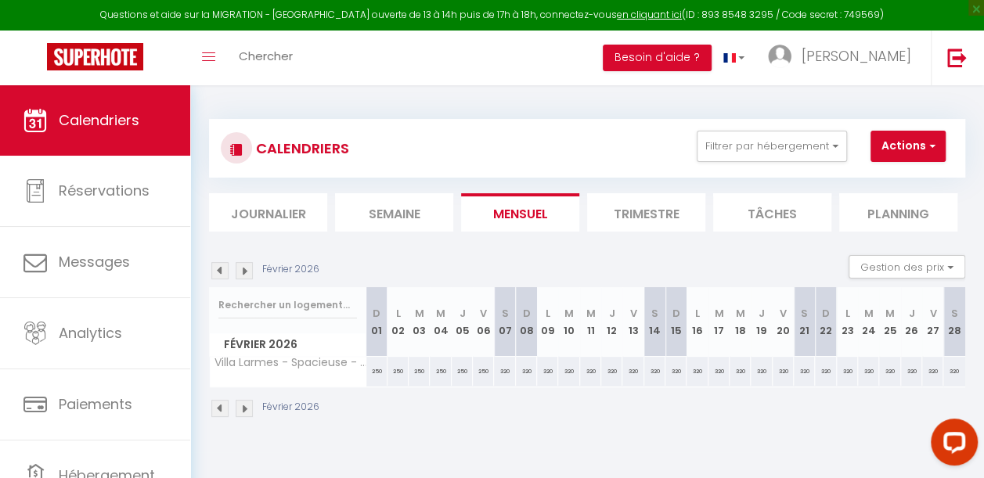
click at [222, 266] on img at bounding box center [219, 270] width 17 height 17
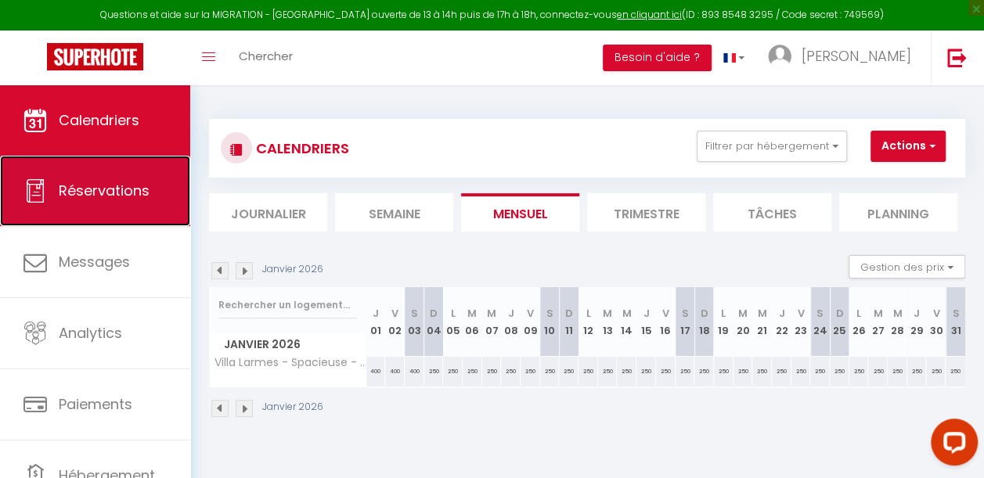
click at [115, 202] on link "Réservations" at bounding box center [95, 191] width 190 height 70
select select "not_cancelled"
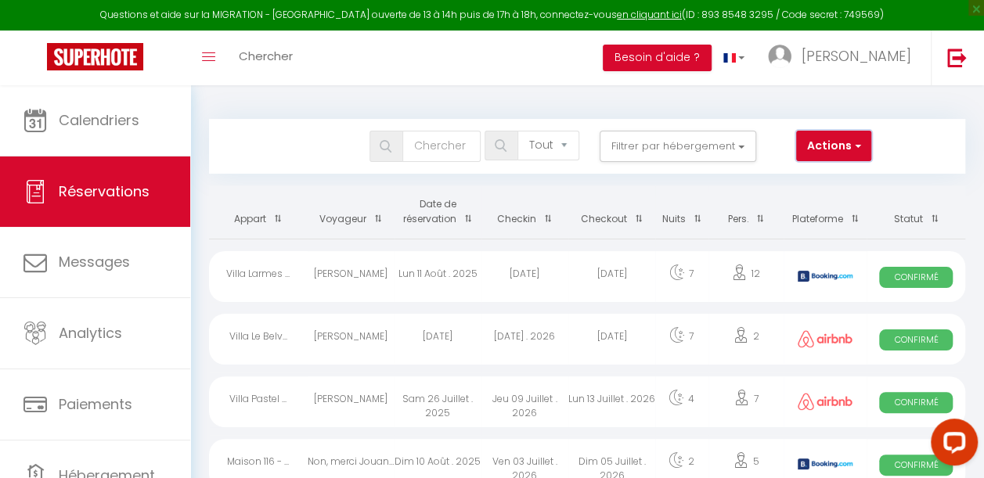
click at [834, 149] on button "Actions" at bounding box center [833, 146] width 75 height 31
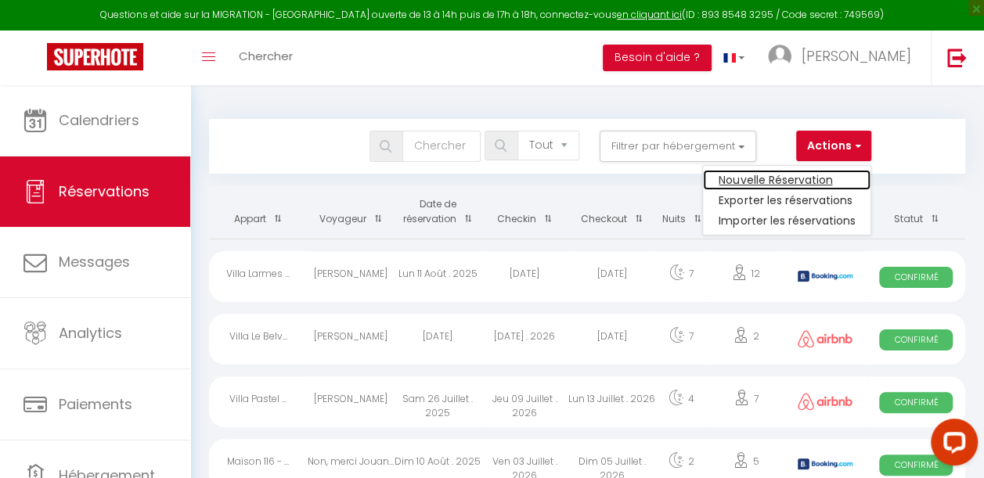
click at [781, 178] on link "Nouvelle Réservation" at bounding box center [787, 180] width 168 height 20
select select
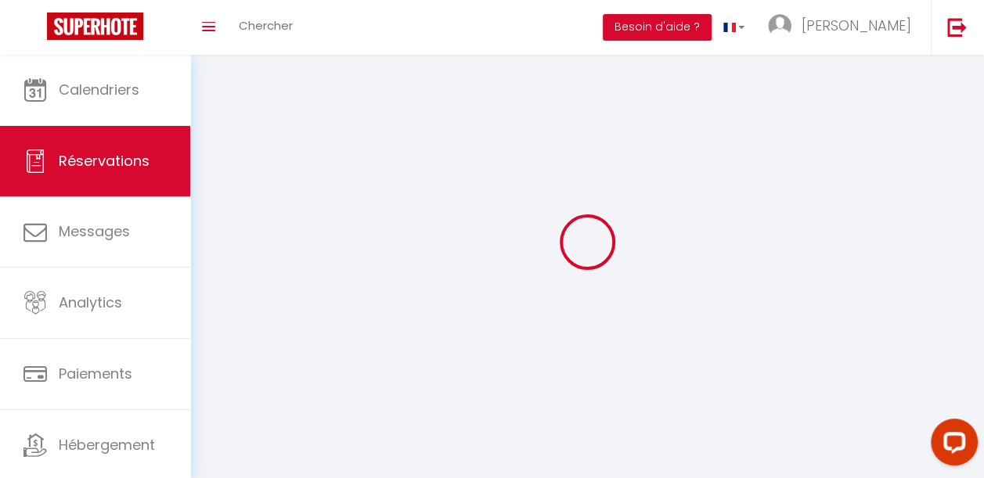
select select
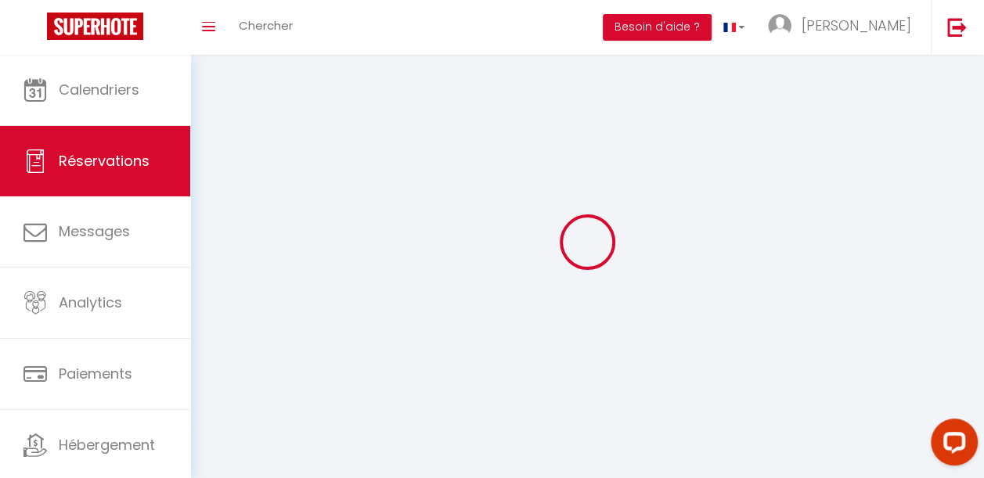
select select
checkbox input "false"
select select
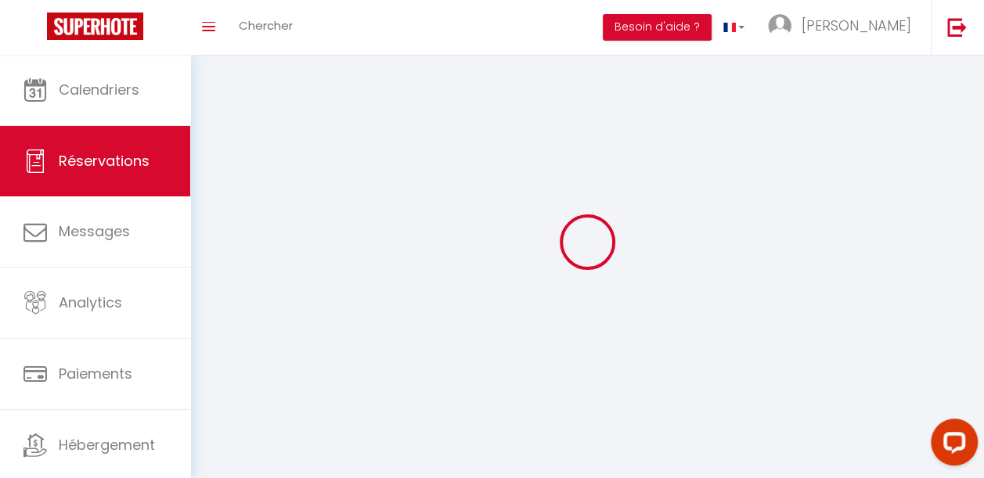
select select
checkbox input "false"
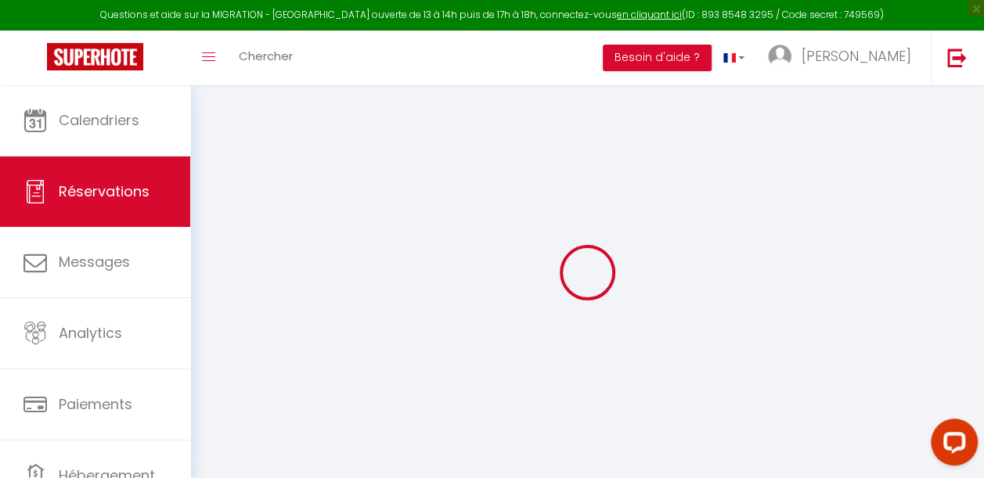
select select
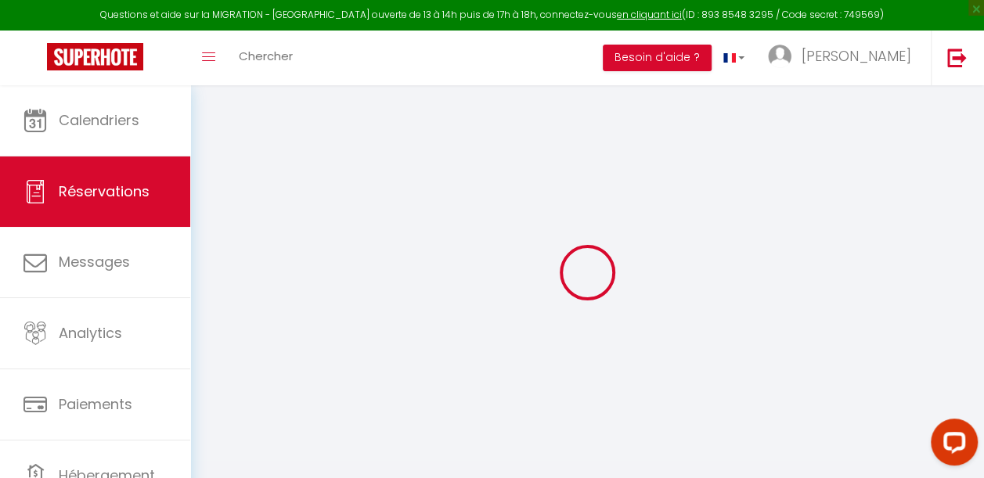
select select
checkbox input "false"
select select
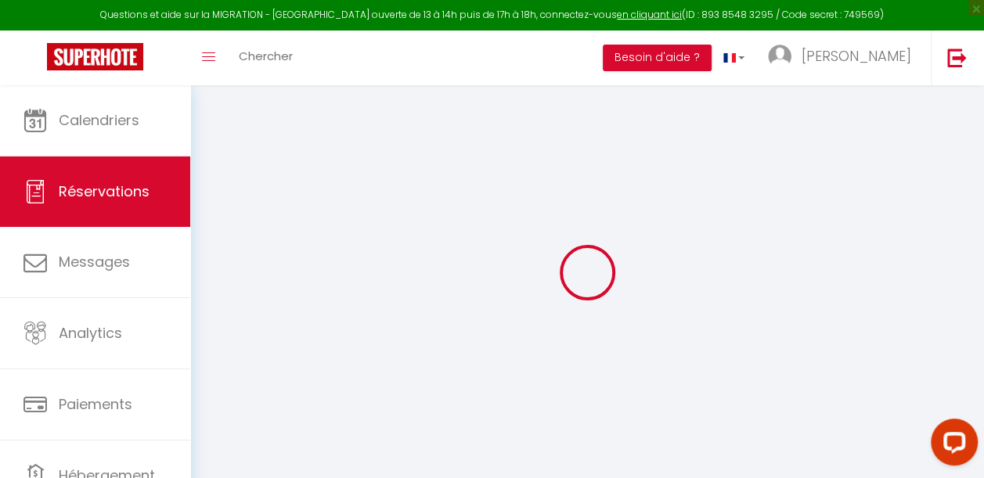
select select
checkbox input "false"
select select
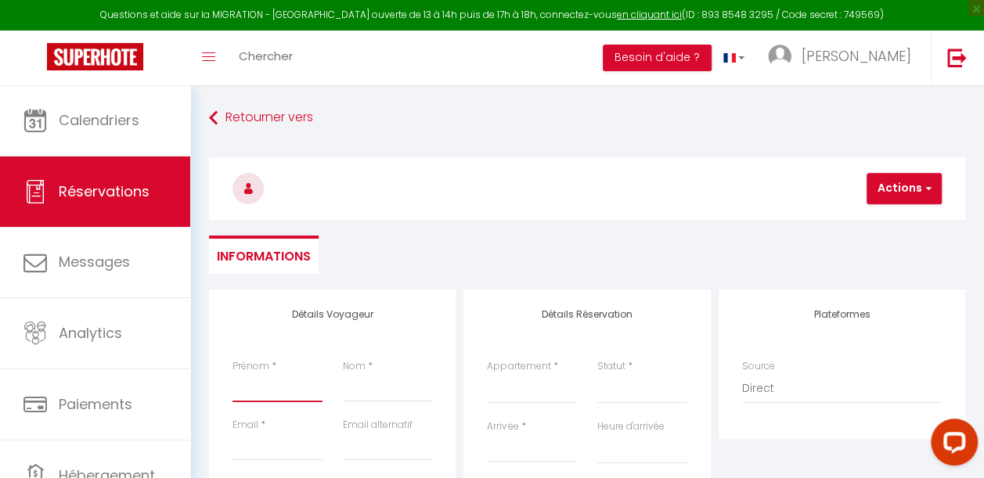
click at [280, 379] on input "Prénom" at bounding box center [277, 388] width 90 height 28
type input "V"
select select
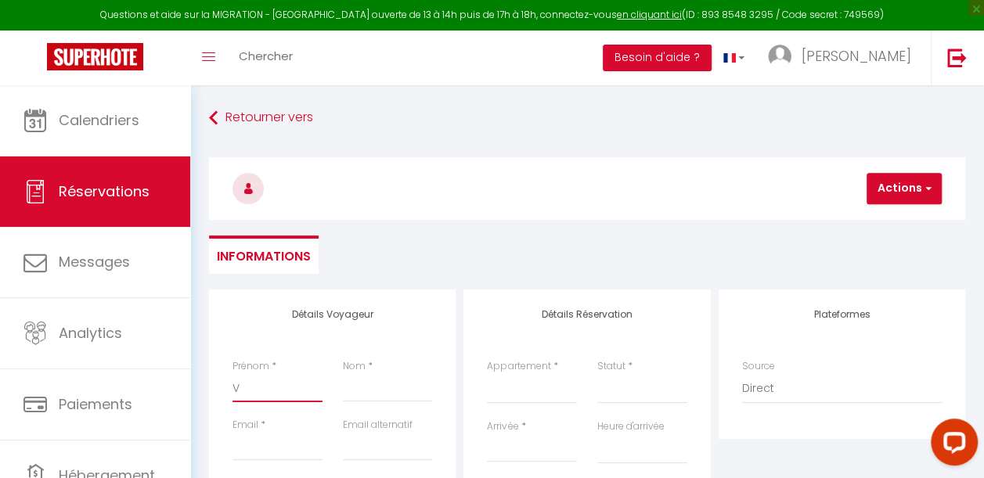
select select
checkbox input "false"
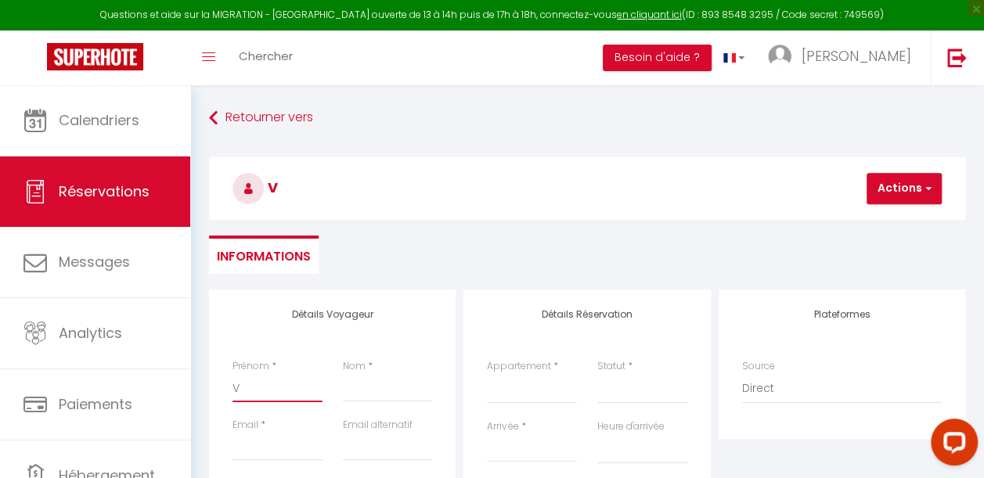
type input "Vi"
select select
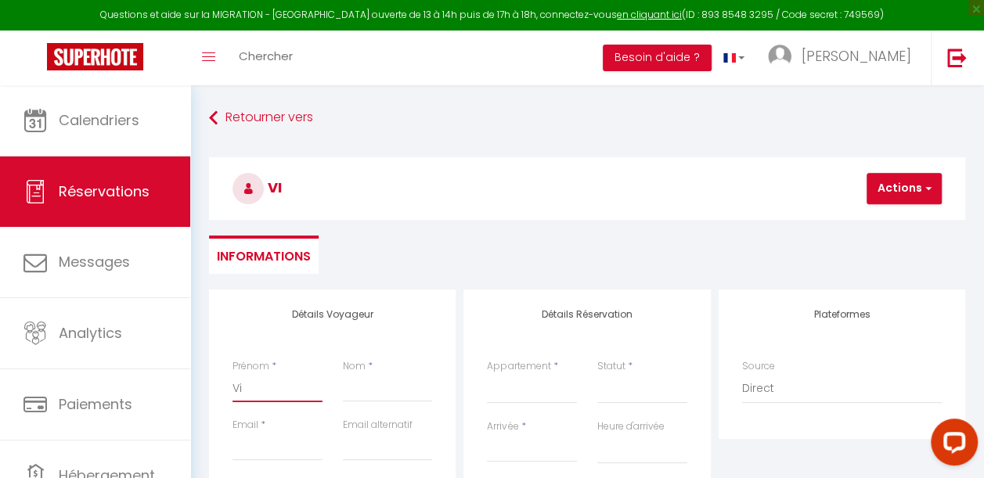
select select
checkbox input "false"
type input "Vid"
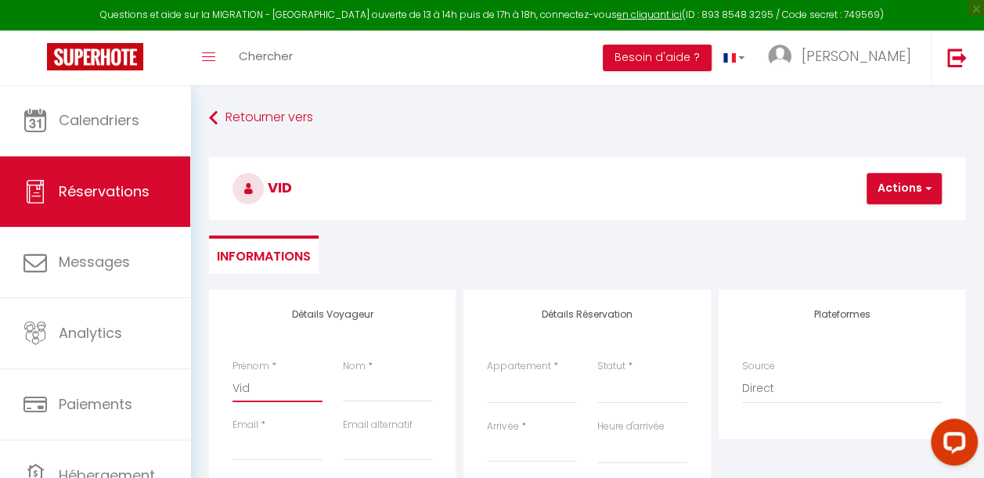
select select
click at [367, 387] on input "Nom" at bounding box center [388, 388] width 90 height 28
click at [262, 458] on input "Email client" at bounding box center [277, 447] width 90 height 28
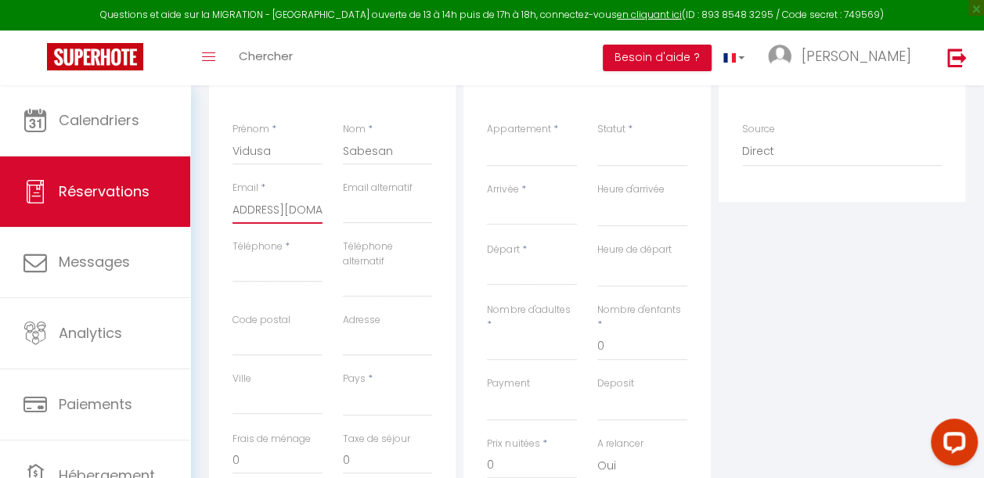
scroll to position [255, 0]
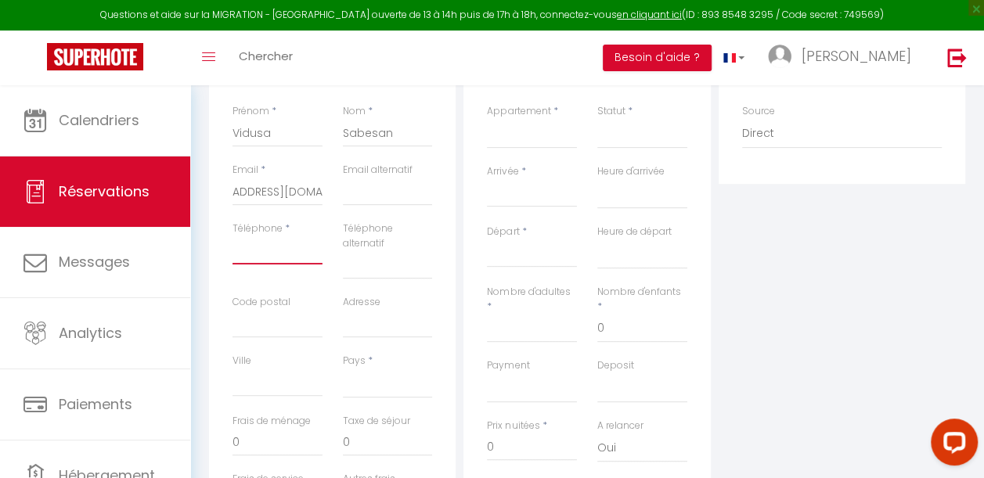
click at [241, 250] on input "Téléphone" at bounding box center [277, 250] width 90 height 28
click at [261, 335] on input "Code postal" at bounding box center [277, 324] width 90 height 28
click at [260, 326] on input "Code postal" at bounding box center [277, 324] width 90 height 28
click at [247, 326] on input "Code postal" at bounding box center [277, 324] width 90 height 28
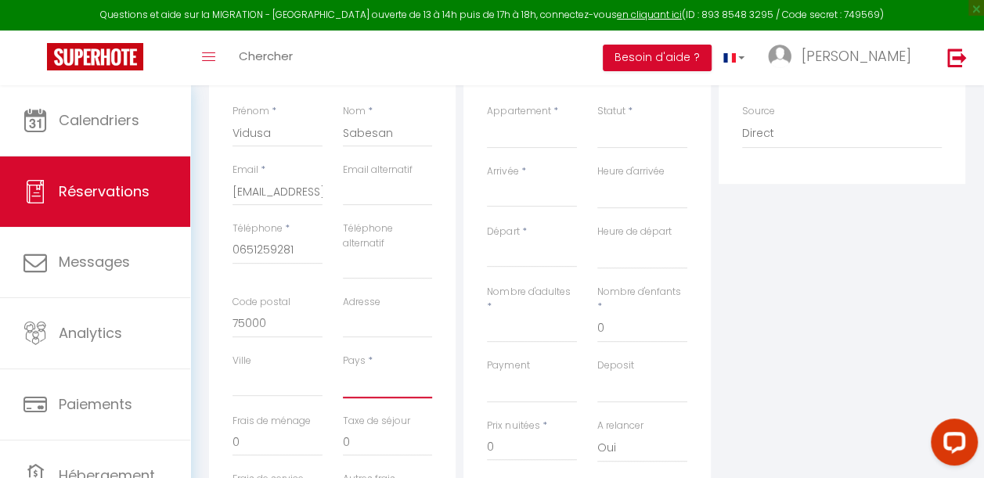
click at [358, 391] on select "France Portugal Afghanistan Albania Algeria American Samoa Andorra Angola Angui…" at bounding box center [388, 384] width 90 height 30
click at [343, 369] on select "France Portugal Afghanistan Albania Algeria American Samoa Andorra Angola Angui…" at bounding box center [388, 384] width 90 height 30
click at [250, 380] on input "Ville" at bounding box center [277, 383] width 90 height 28
click at [390, 325] on input "Adresse" at bounding box center [388, 324] width 90 height 28
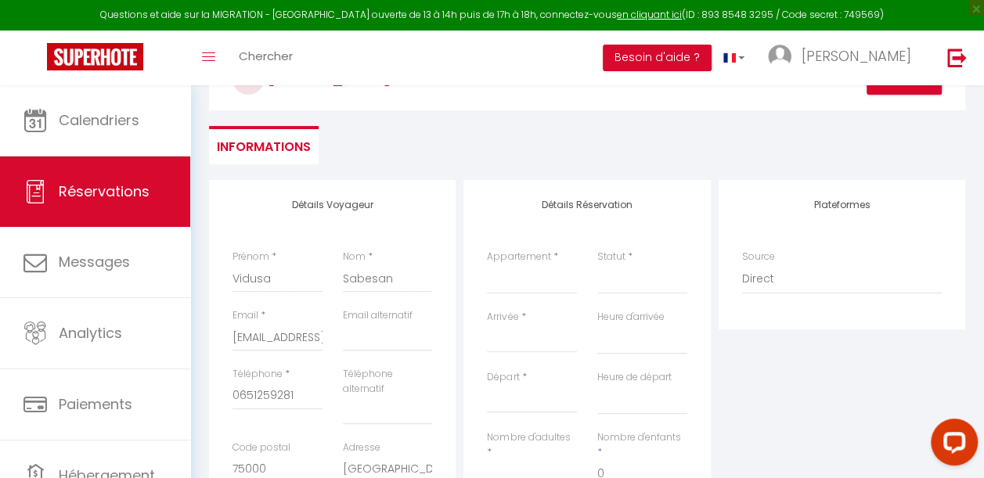
scroll to position [96, 0]
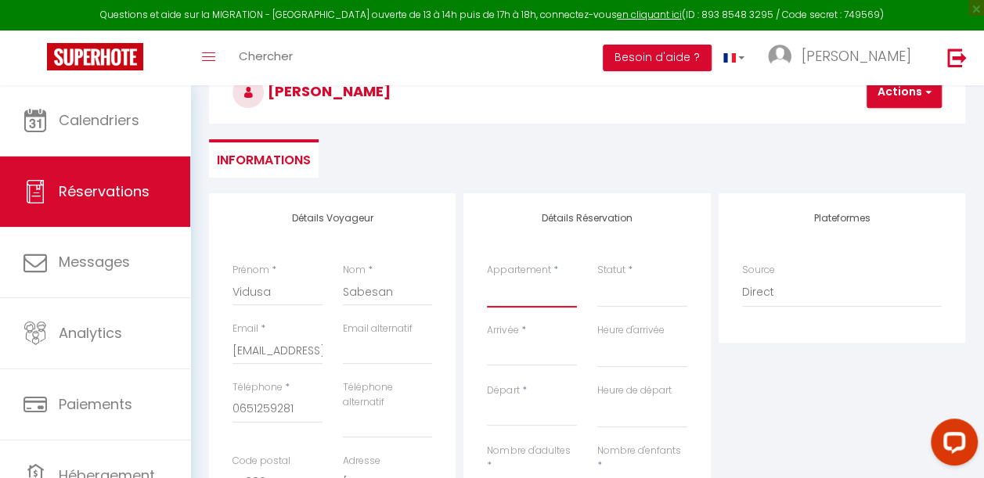
click at [524, 298] on select "Maison en bois Verte Vigne - Calme - Ecologique Le Refuge de Labastide Maison S…" at bounding box center [532, 293] width 90 height 30
click at [487, 278] on select "Maison en bois Verte Vigne - Calme - Ecologique Le Refuge de Labastide Maison S…" at bounding box center [532, 293] width 90 height 30
click at [615, 297] on select "Confirmé Non Confirmé Annulé Annulé par le voyageur No Show Request" at bounding box center [642, 293] width 90 height 30
click at [636, 297] on select "Confirmé Non Confirmé Annulé Annulé par le voyageur No Show Request" at bounding box center [642, 293] width 90 height 30
click at [636, 293] on select "Confirmé Non Confirmé Annulé Annulé par le voyageur No Show Request" at bounding box center [642, 293] width 90 height 30
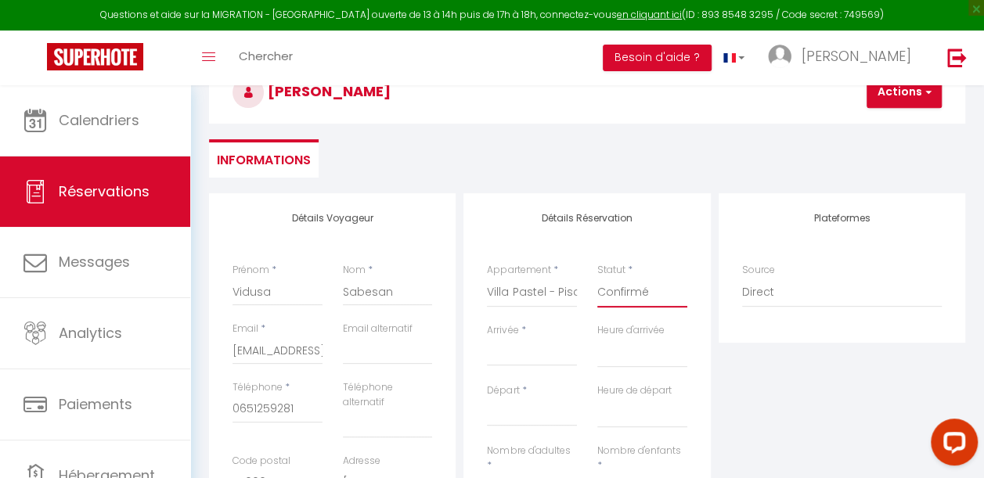
click at [597, 278] on select "Confirmé Non Confirmé Annulé Annulé par le voyageur No Show Request" at bounding box center [642, 293] width 90 height 30
click at [512, 348] on input "Arrivée" at bounding box center [532, 354] width 90 height 20
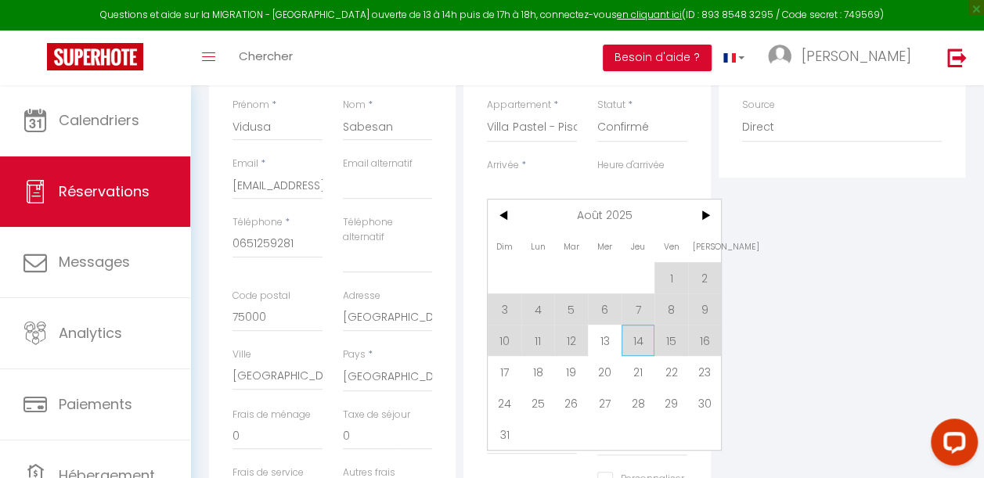
scroll to position [263, 0]
click at [604, 343] on span "13" at bounding box center [605, 338] width 34 height 31
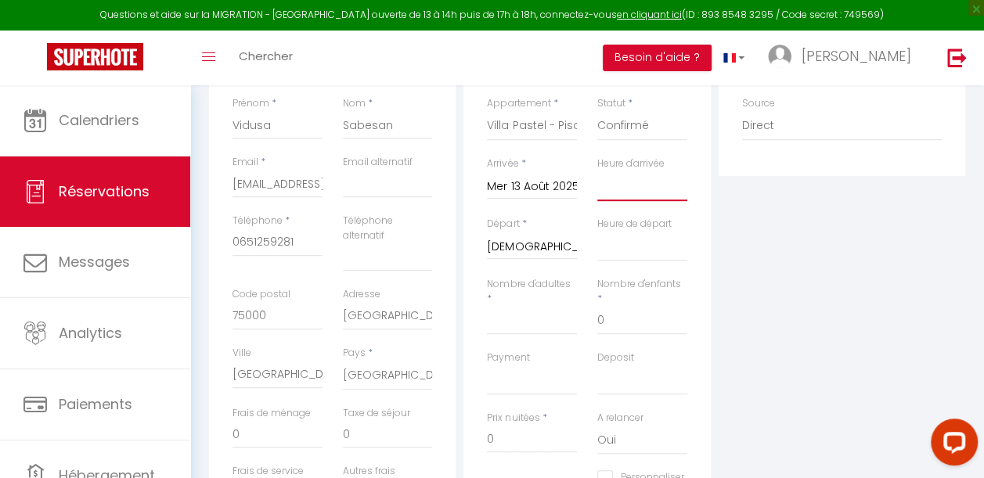
click at [639, 196] on select "00:00 00:30 01:00 01:30 02:00 02:30 03:00 03:30 04:00 04:30 05:00 05:30 06:00 0…" at bounding box center [642, 186] width 90 height 30
click at [597, 171] on select "00:00 00:30 01:00 01:30 02:00 02:30 03:00 03:30 04:00 04:30 05:00 05:30 06:00 0…" at bounding box center [642, 186] width 90 height 30
click at [632, 260] on select "00:00 00:30 01:00 01:30 02:00 02:30 03:00 03:30 04:00 04:30 05:00 05:30 06:00 0…" at bounding box center [642, 247] width 90 height 30
click at [597, 232] on select "00:00 00:30 01:00 01:30 02:00 02:30 03:00 03:30 04:00 04:30 05:00 05:30 06:00 0…" at bounding box center [642, 247] width 90 height 30
click at [521, 328] on input "Nombre d'adultes" at bounding box center [532, 321] width 90 height 28
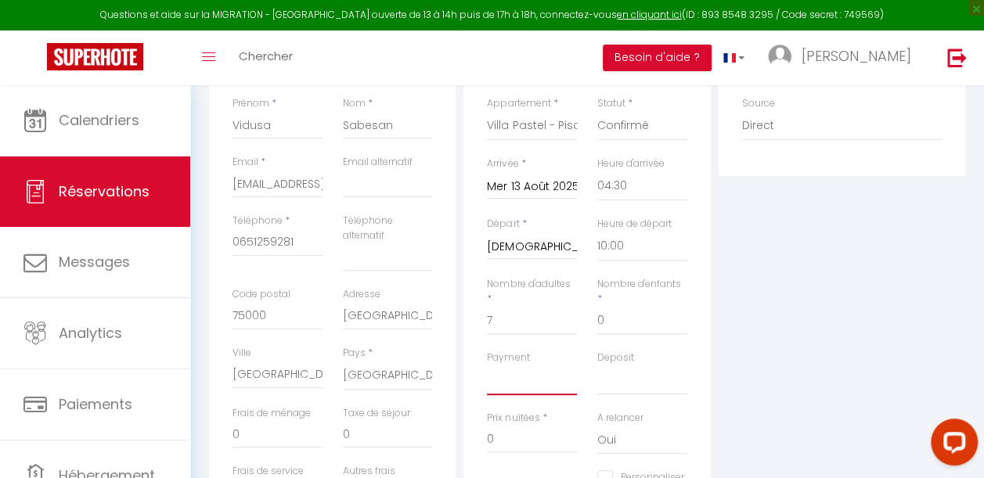
click at [501, 380] on select "OK KO" at bounding box center [532, 381] width 90 height 30
click at [504, 384] on select "OK KO" at bounding box center [532, 381] width 90 height 30
click at [510, 387] on select "OK KO" at bounding box center [532, 381] width 90 height 30
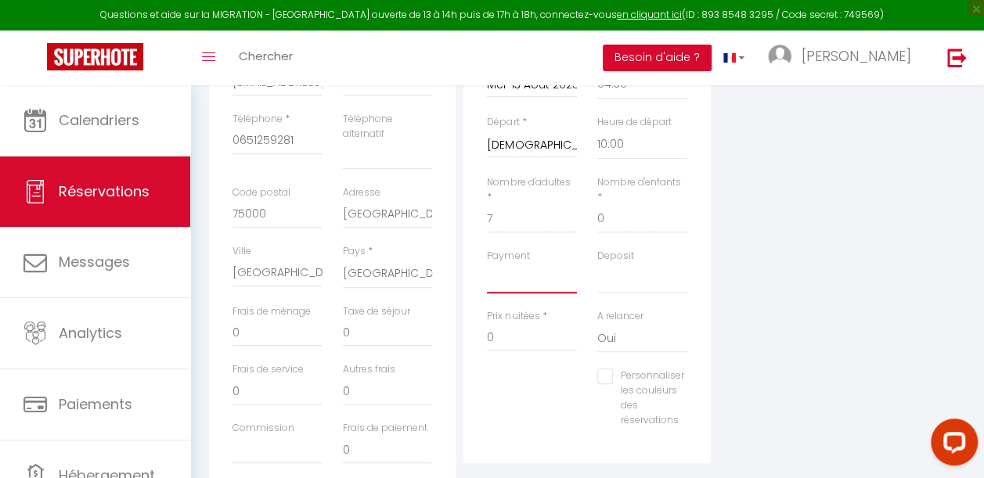
scroll to position [389, 0]
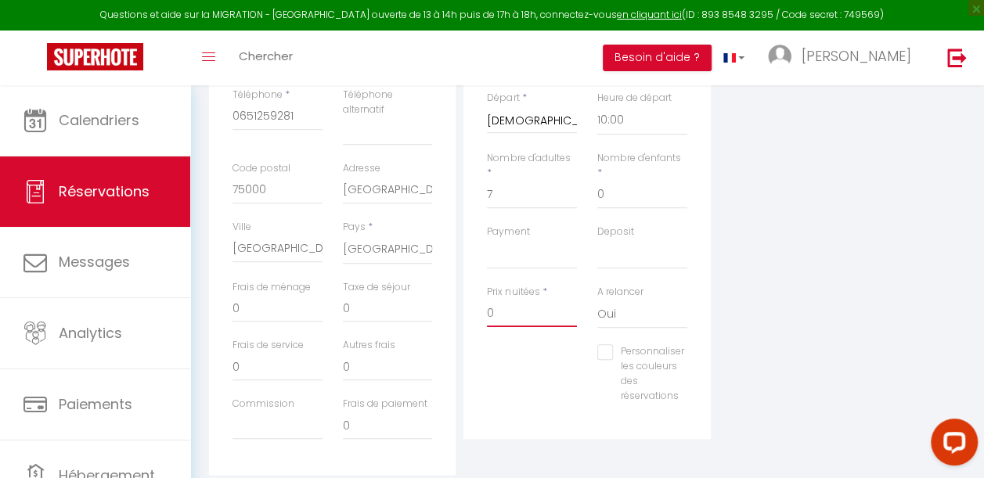
click at [506, 312] on input "0" at bounding box center [532, 313] width 90 height 28
click at [757, 300] on div "Plateformes Source Direct Airbnb.com Booking.com Chalet montagne Expedia Gite d…" at bounding box center [842, 188] width 254 height 575
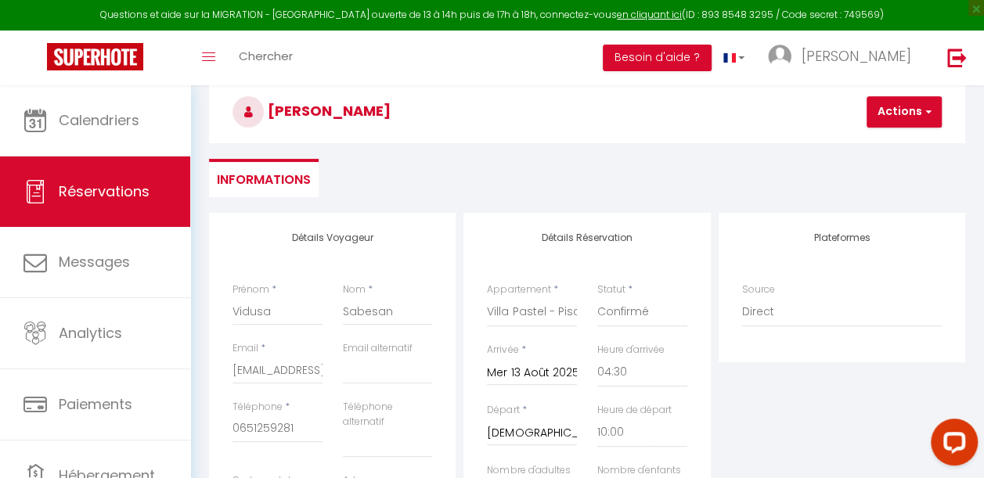
scroll to position [74, 0]
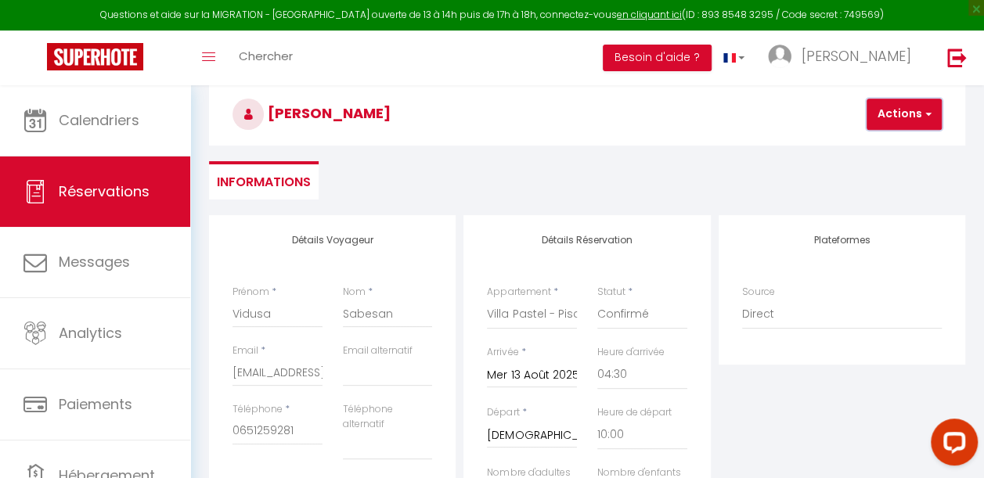
click at [917, 114] on button "Actions" at bounding box center [904, 114] width 75 height 31
click at [887, 149] on link "Enregistrer" at bounding box center [918, 149] width 124 height 20
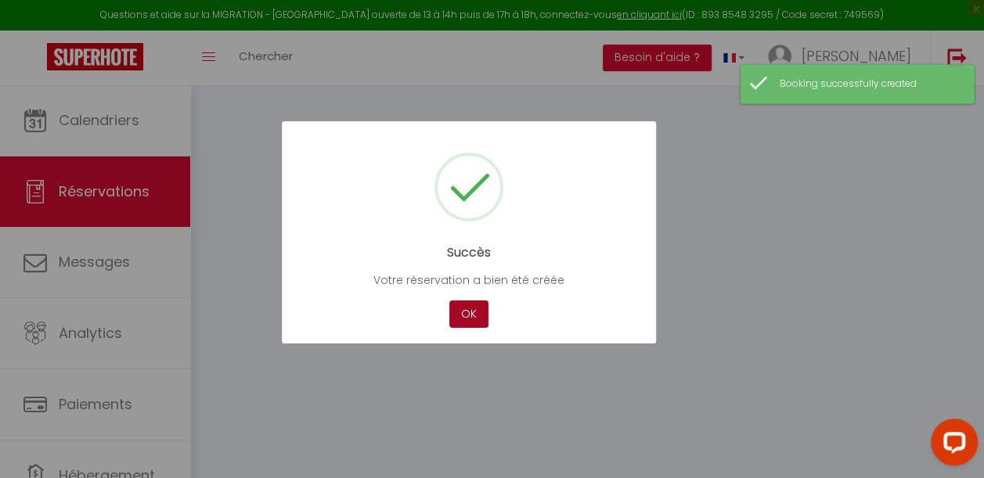
click at [456, 322] on button "OK" at bounding box center [468, 314] width 39 height 27
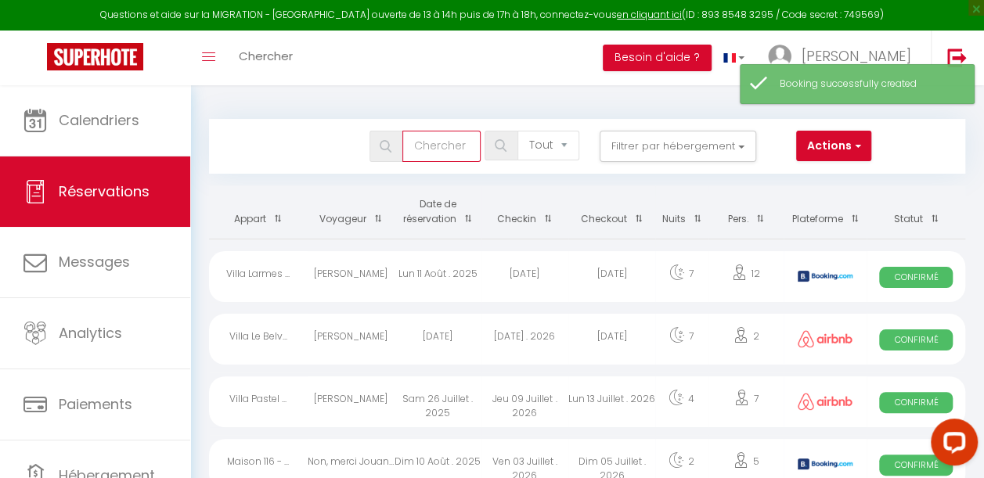
click at [444, 148] on input "text" at bounding box center [441, 146] width 78 height 31
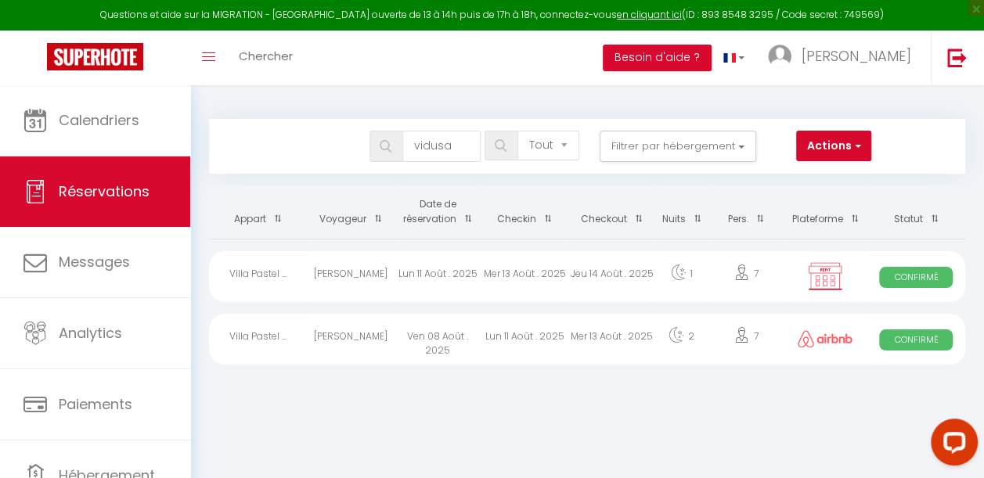
click at [568, 271] on div "Jeu 14 Août . 2025" at bounding box center [611, 276] width 87 height 51
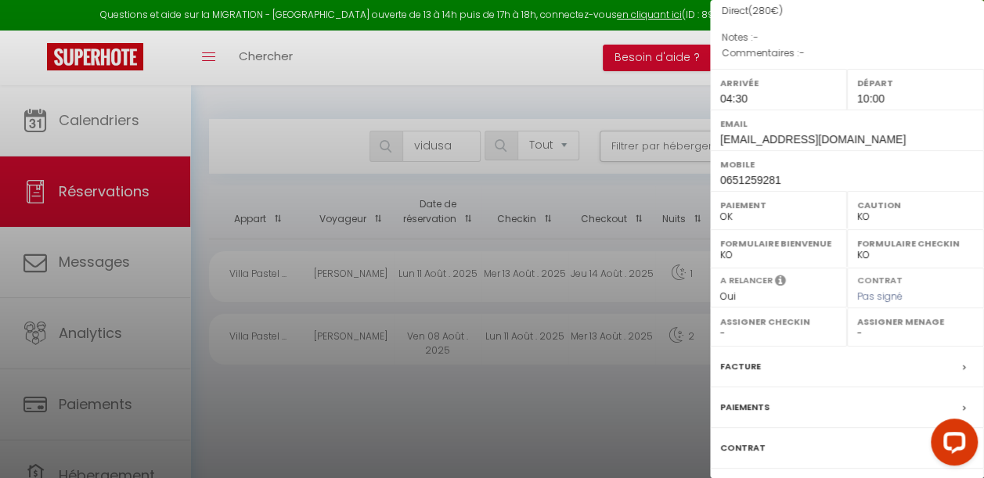
scroll to position [247, 0]
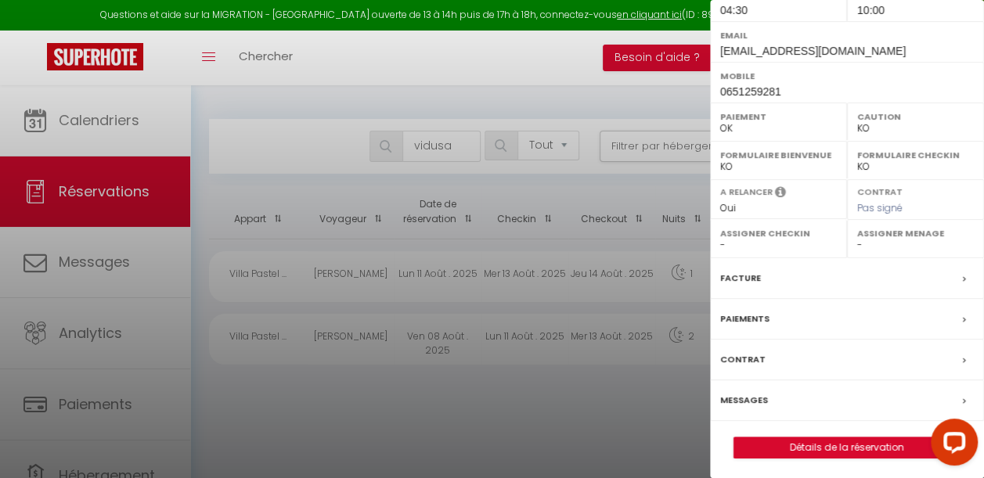
click at [809, 322] on div "Paiements" at bounding box center [847, 319] width 274 height 41
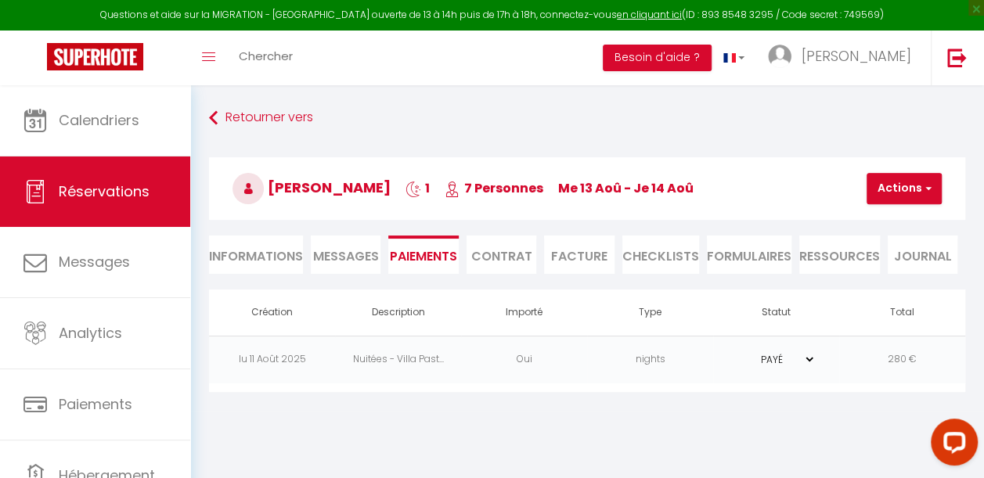
click at [683, 353] on td "nights" at bounding box center [650, 360] width 126 height 48
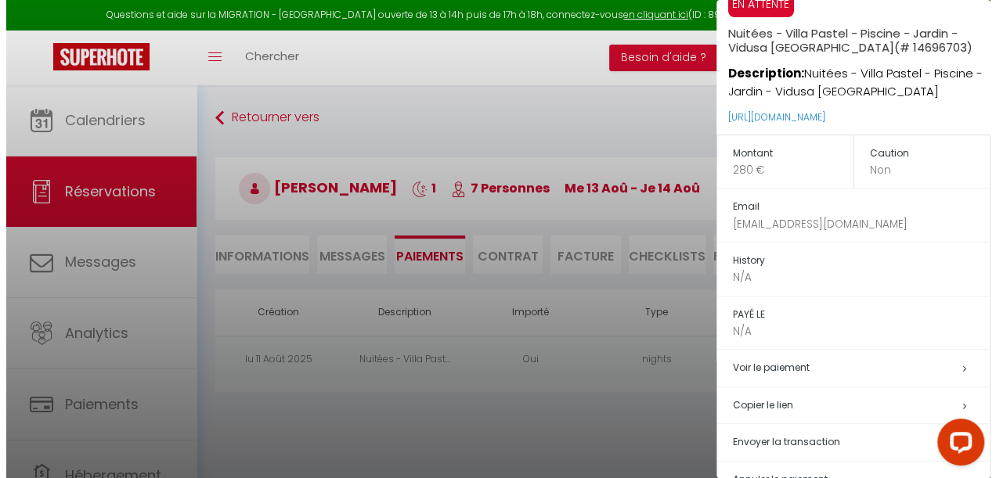
scroll to position [73, 0]
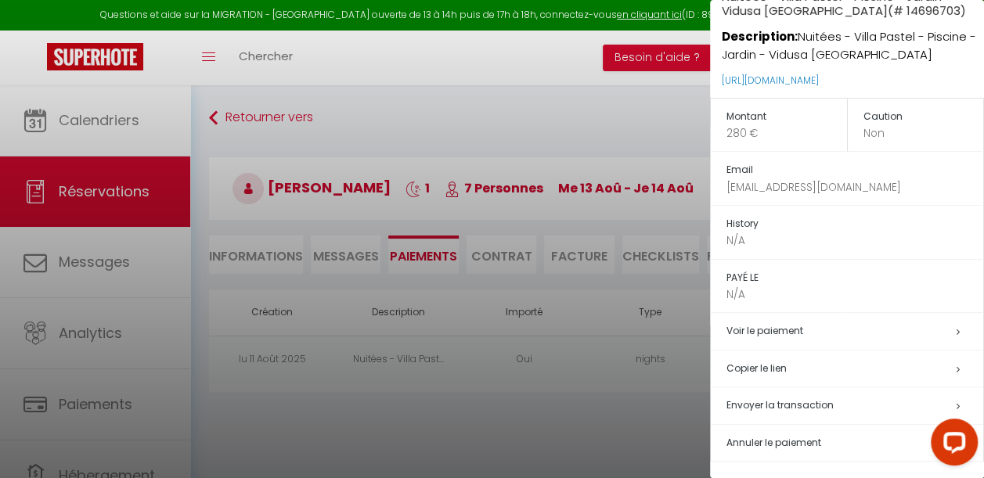
click at [750, 409] on span "Envoyer la transaction" at bounding box center [779, 404] width 107 height 13
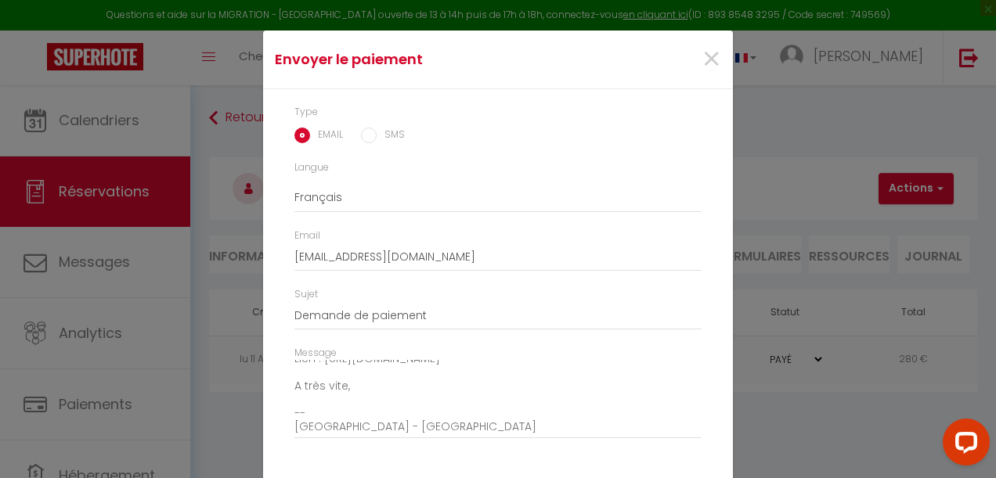
scroll to position [78, 0]
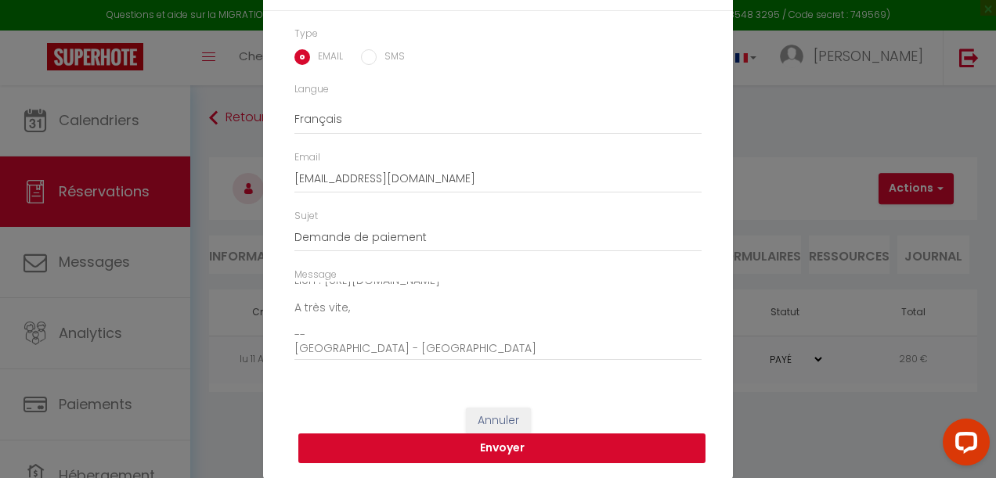
click at [481, 451] on button "Envoyer" at bounding box center [501, 449] width 407 height 30
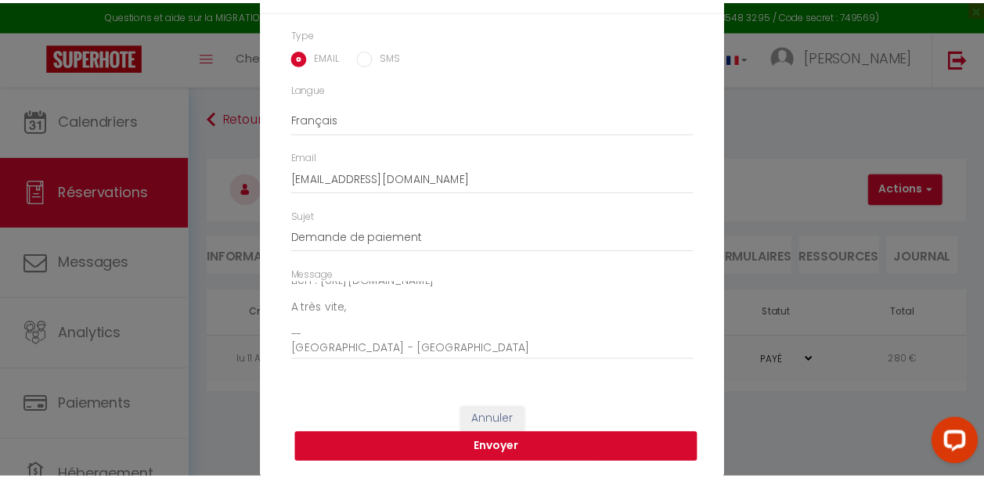
scroll to position [58, 0]
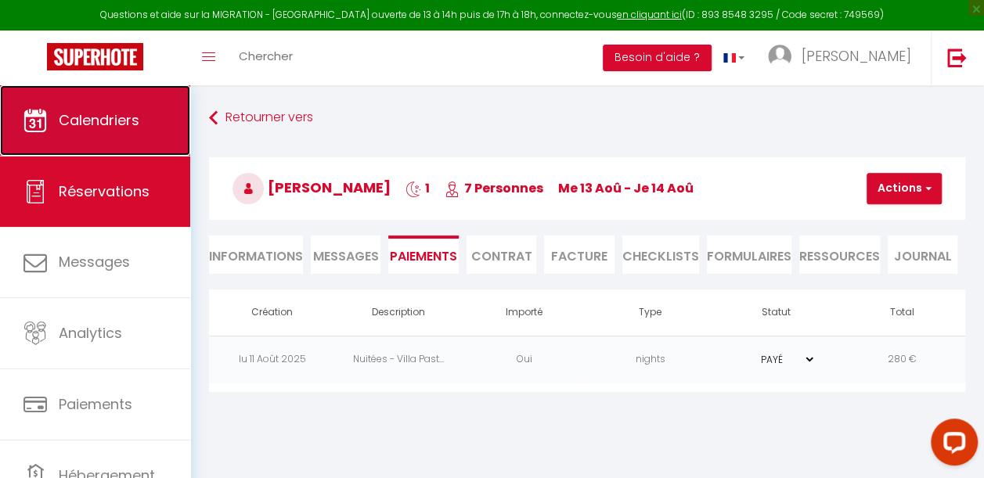
click at [146, 127] on link "Calendriers" at bounding box center [95, 120] width 190 height 70
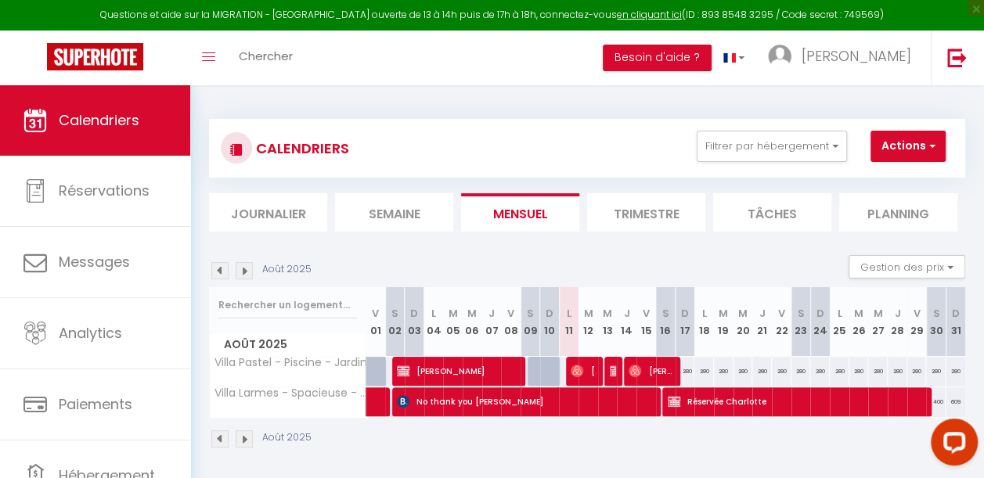
click at [246, 267] on img at bounding box center [244, 270] width 17 height 17
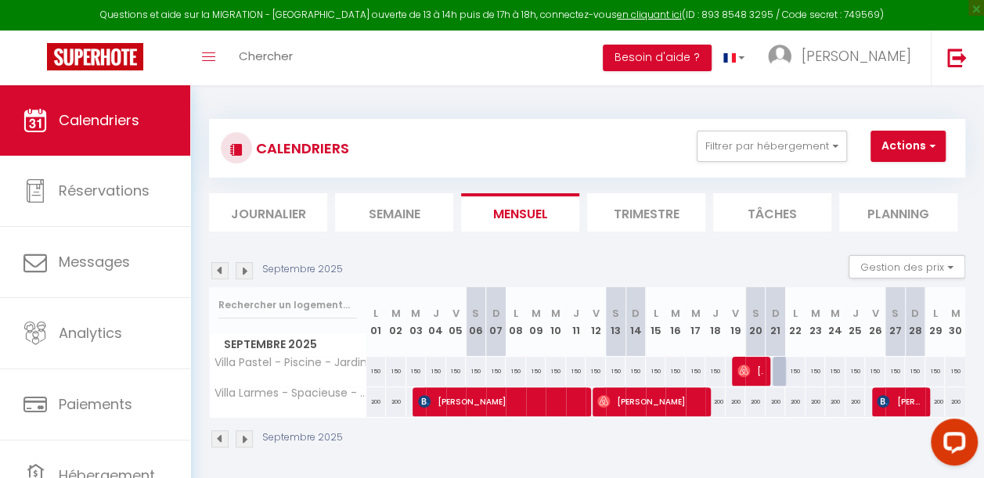
click at [246, 267] on img at bounding box center [244, 270] width 17 height 17
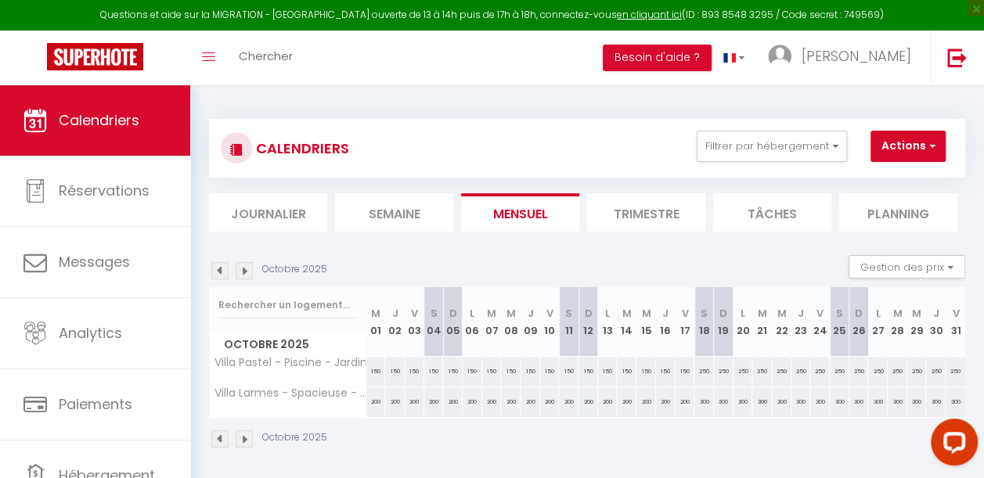
click at [246, 267] on img at bounding box center [244, 270] width 17 height 17
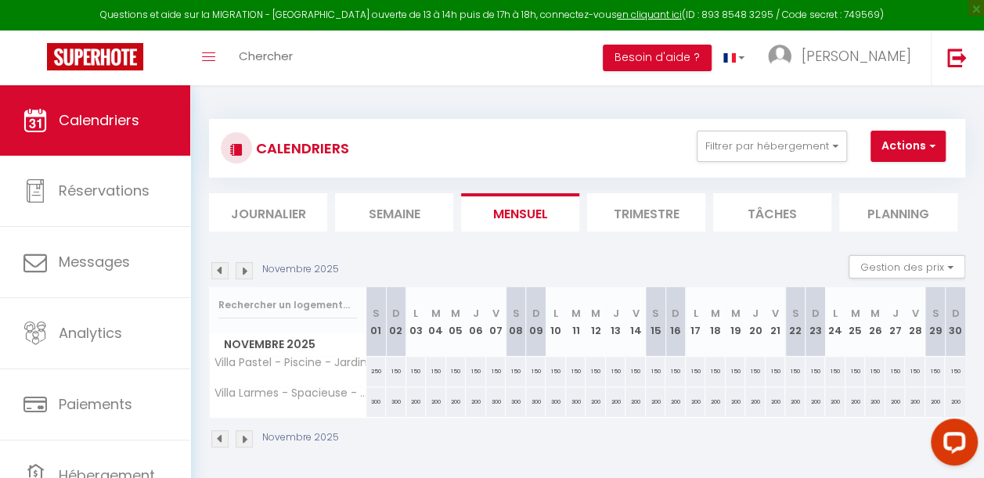
click at [246, 267] on img at bounding box center [244, 270] width 17 height 17
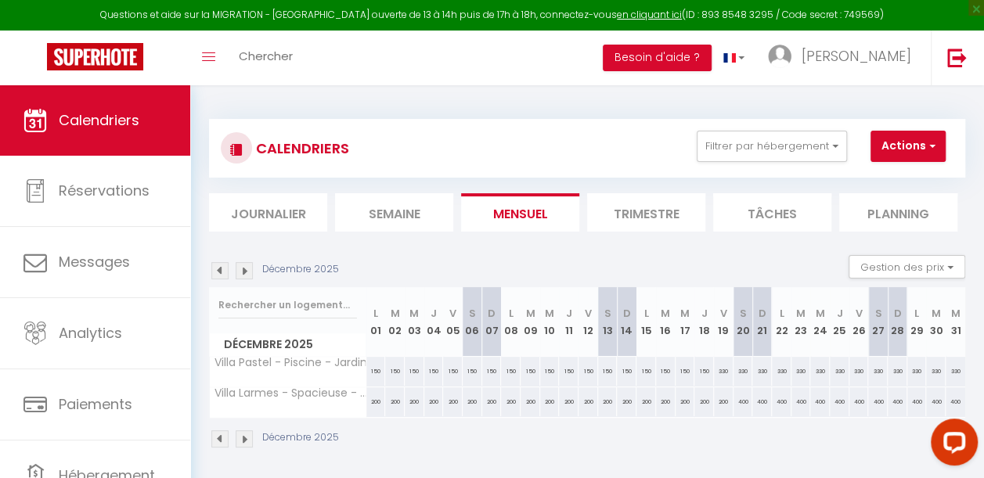
click at [240, 265] on img at bounding box center [244, 270] width 17 height 17
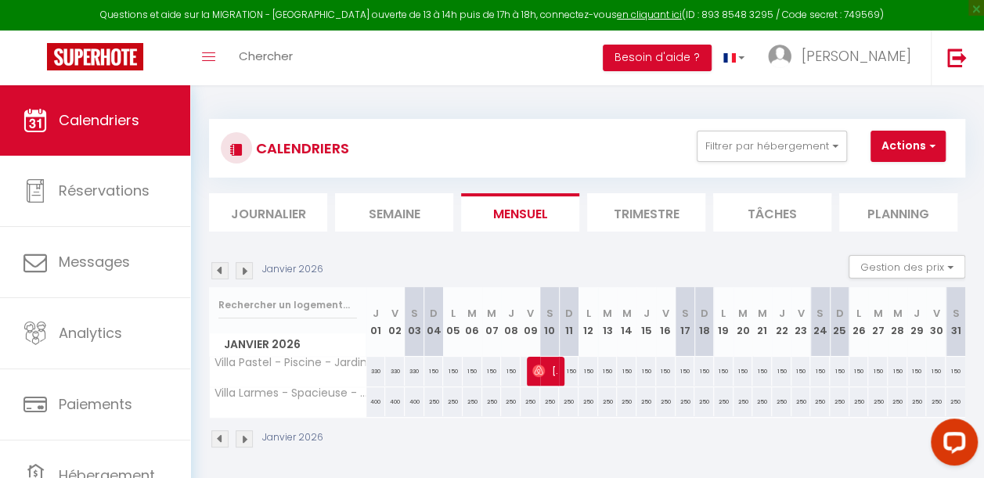
click at [376, 399] on div "400" at bounding box center [376, 401] width 20 height 29
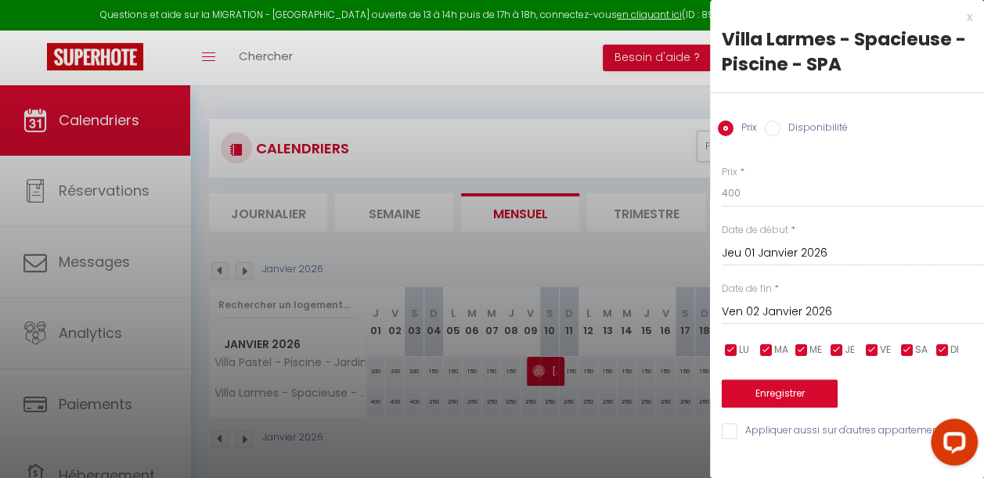
click at [823, 122] on label "Disponibilité" at bounding box center [813, 129] width 67 height 17
click at [780, 122] on input "Disponibilité" at bounding box center [773, 129] width 16 height 16
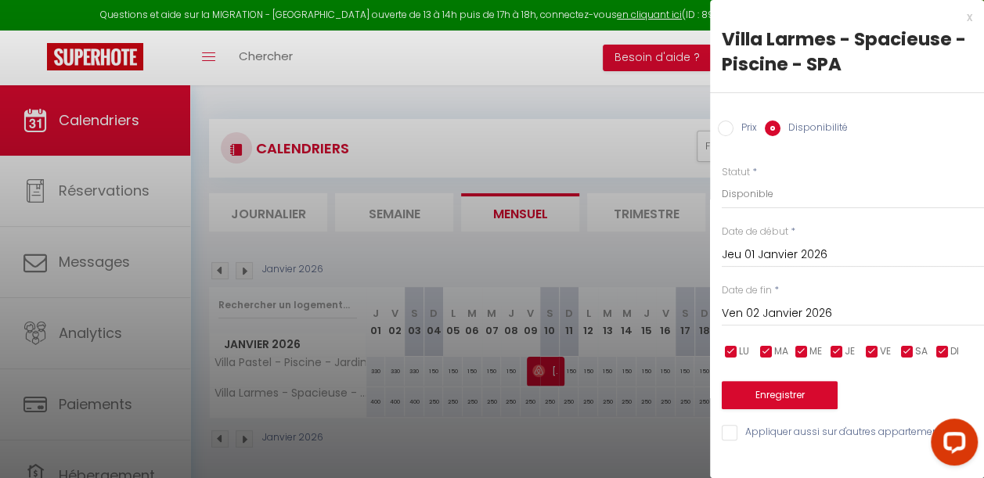
click at [759, 319] on input "Ven 02 Janvier 2026" at bounding box center [853, 314] width 262 height 20
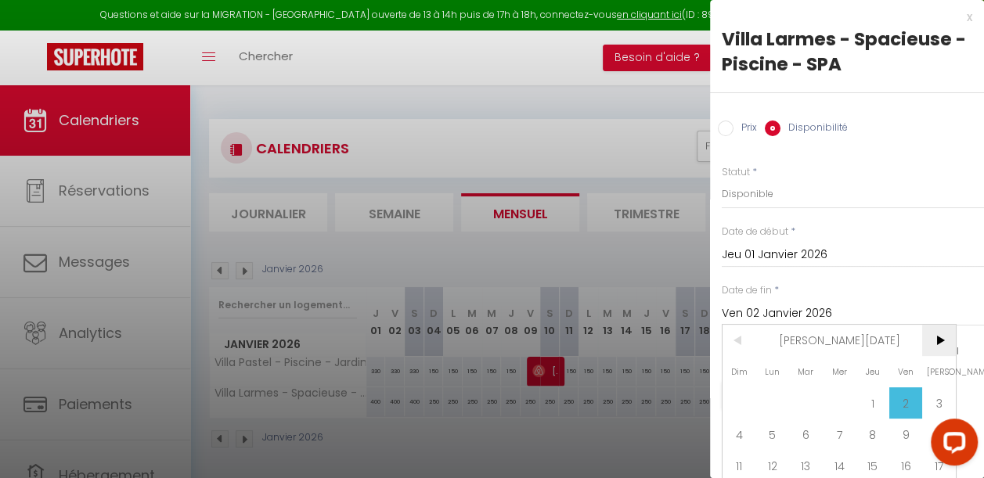
click at [939, 335] on span ">" at bounding box center [939, 340] width 34 height 31
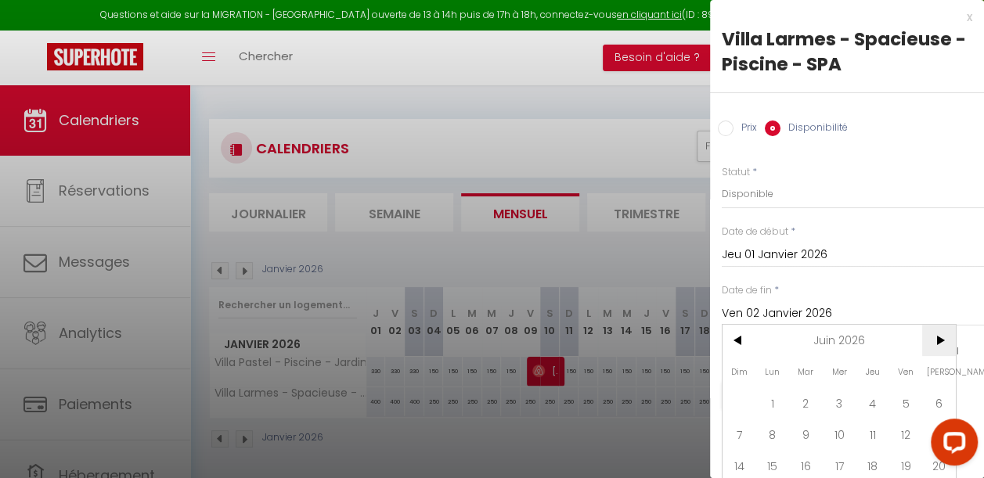
click at [939, 335] on span ">" at bounding box center [939, 340] width 34 height 31
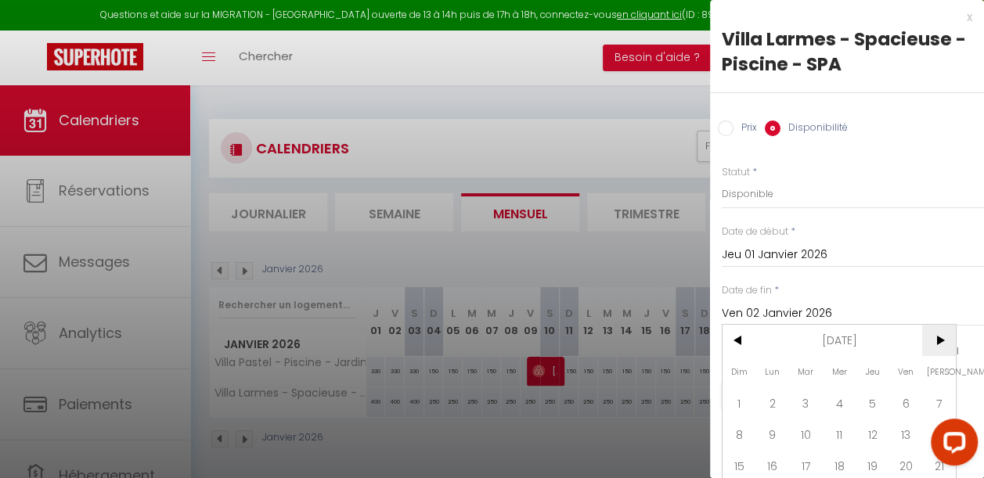
click at [939, 335] on span ">" at bounding box center [939, 340] width 34 height 31
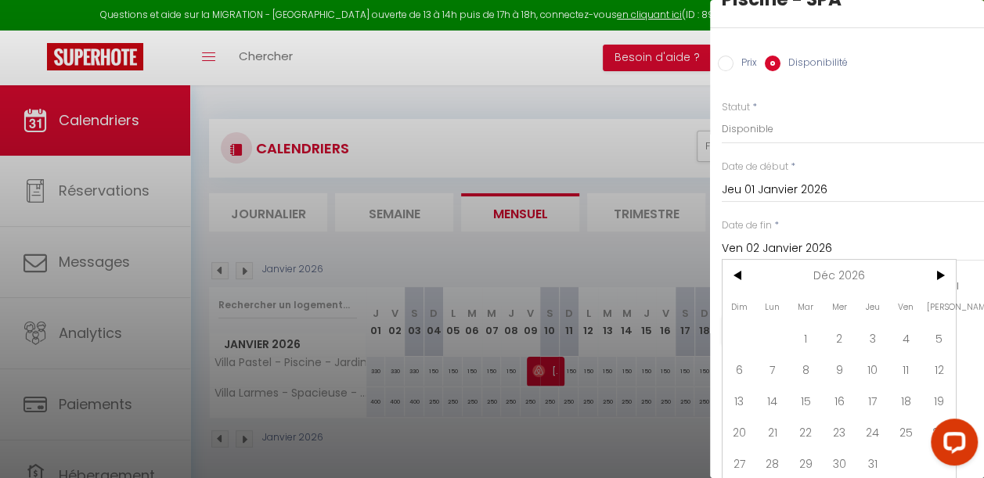
scroll to position [77, 0]
click at [870, 452] on span "31" at bounding box center [873, 461] width 34 height 31
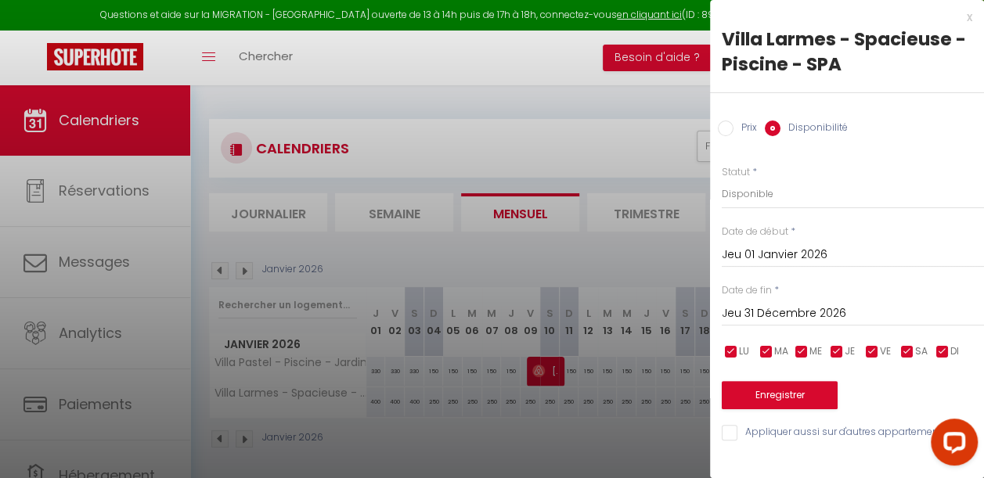
scroll to position [0, 0]
click at [762, 391] on button "Enregistrer" at bounding box center [780, 395] width 116 height 28
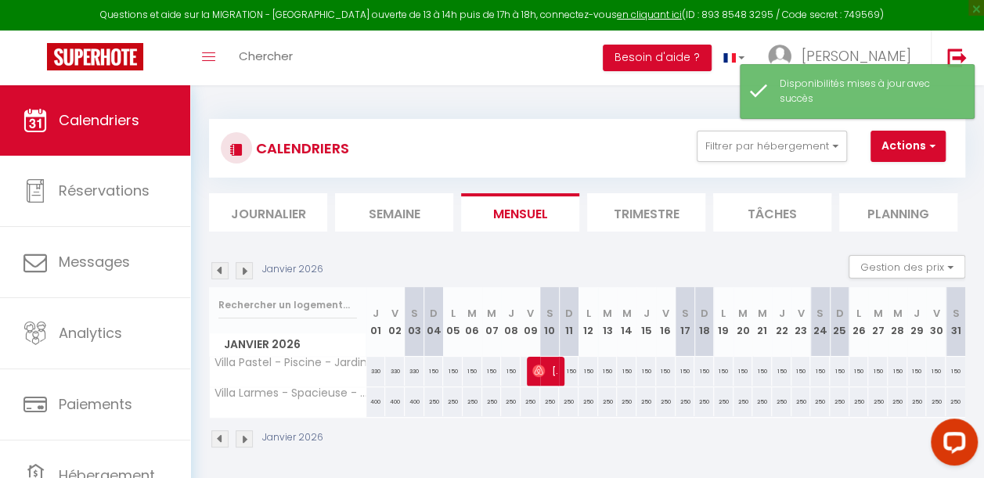
click at [371, 400] on div "400" at bounding box center [376, 401] width 20 height 29
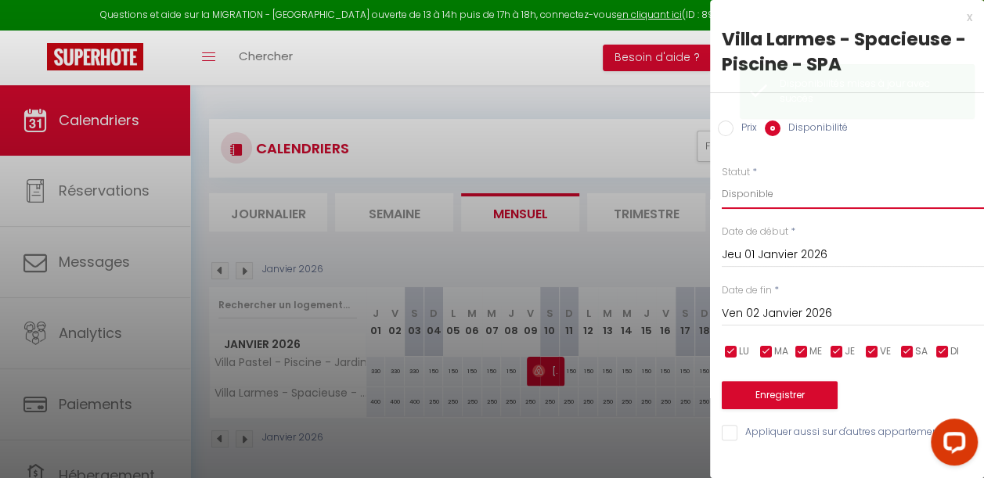
click at [763, 196] on select "Disponible Indisponible" at bounding box center [853, 194] width 262 height 30
click at [722, 179] on select "Disponible Indisponible" at bounding box center [853, 194] width 262 height 30
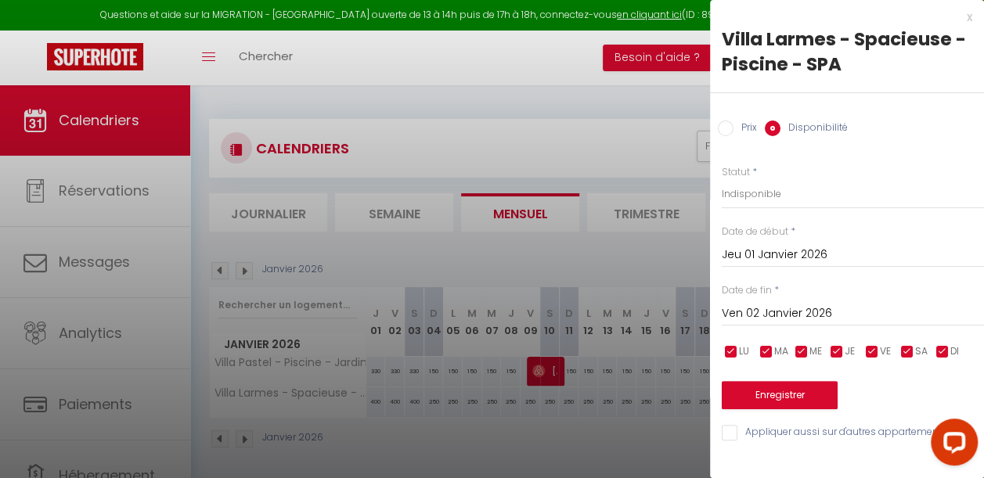
click at [744, 318] on input "Ven 02 Janvier 2026" at bounding box center [853, 314] width 262 height 20
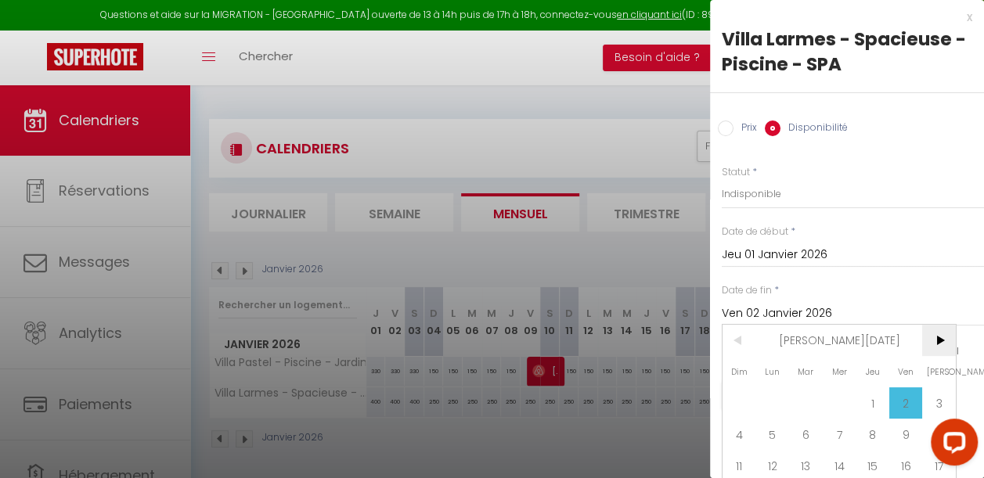
click at [944, 344] on span ">" at bounding box center [939, 340] width 34 height 31
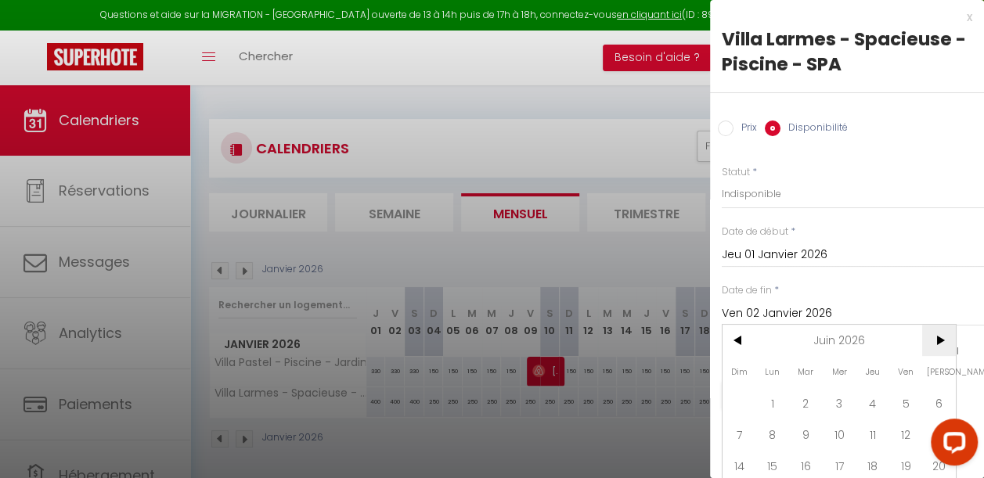
click at [944, 344] on span ">" at bounding box center [939, 340] width 34 height 31
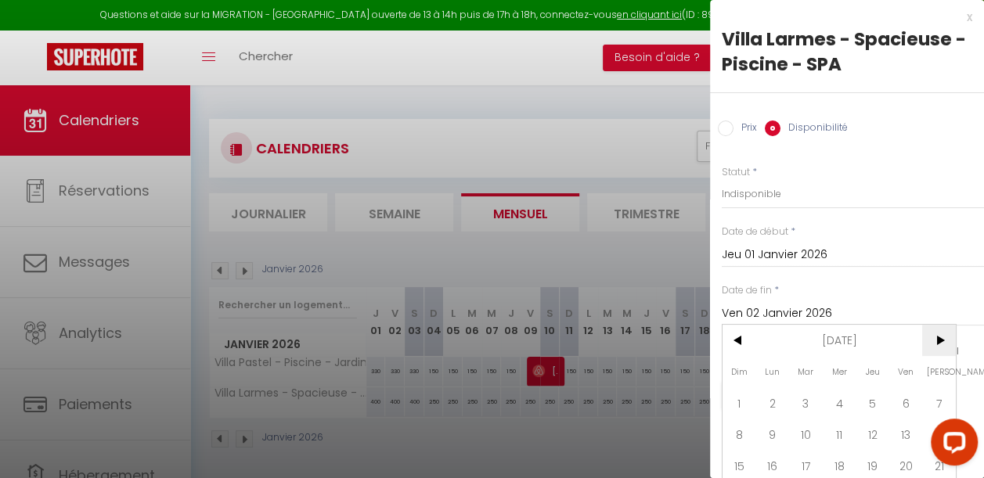
click at [944, 344] on span ">" at bounding box center [939, 340] width 34 height 31
click at [908, 408] on span "1" at bounding box center [906, 402] width 34 height 31
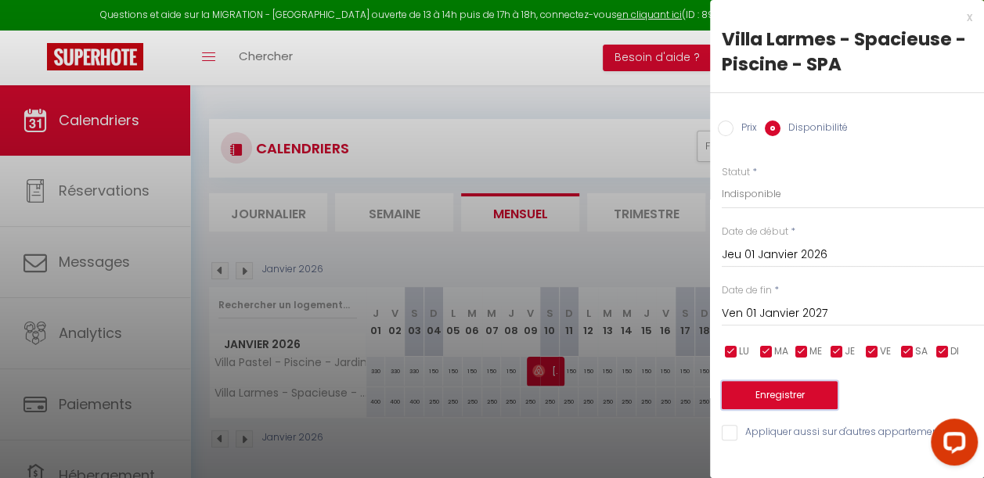
click at [769, 393] on button "Enregistrer" at bounding box center [780, 395] width 116 height 28
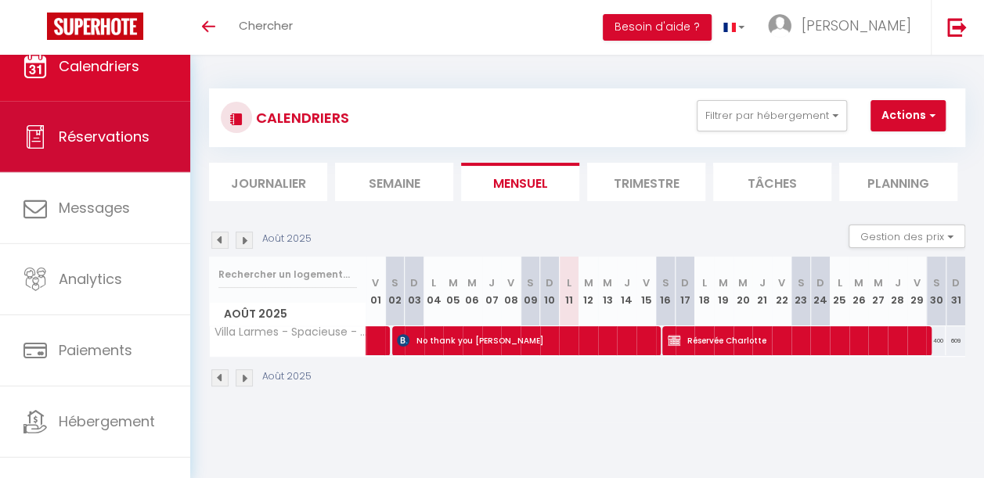
click at [143, 171] on link "Réservations" at bounding box center [95, 137] width 190 height 70
select select "not_cancelled"
select select
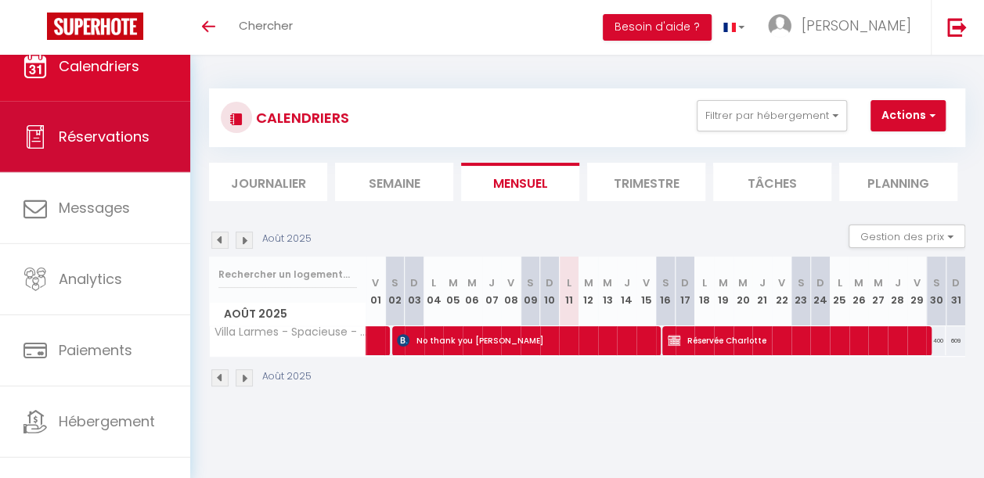
select select
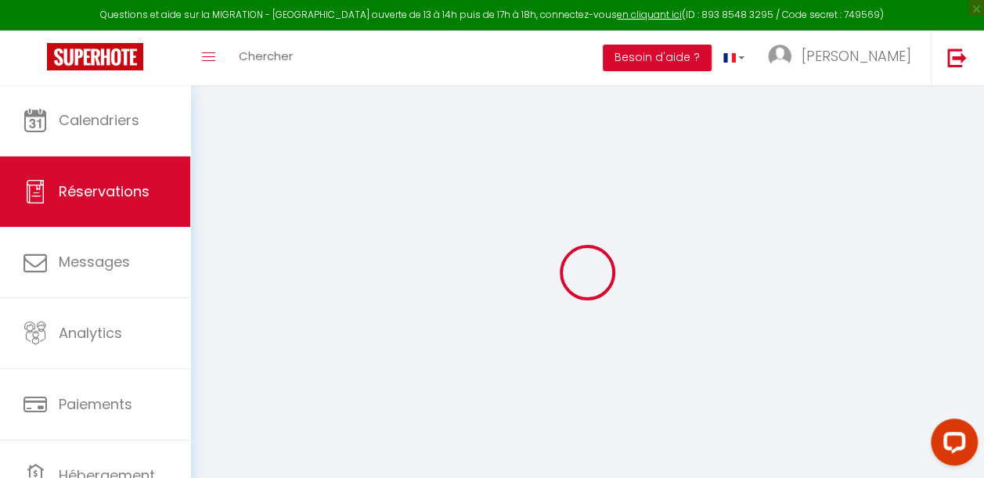
select select
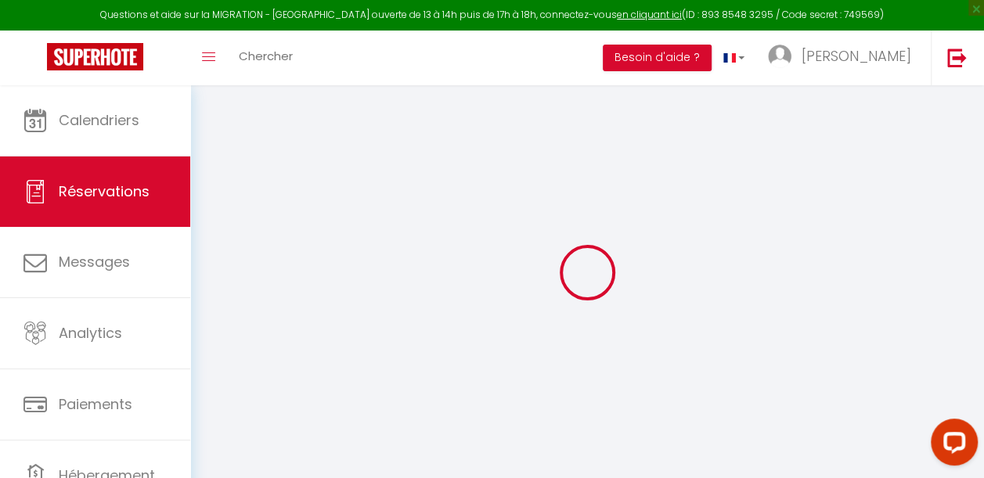
select select
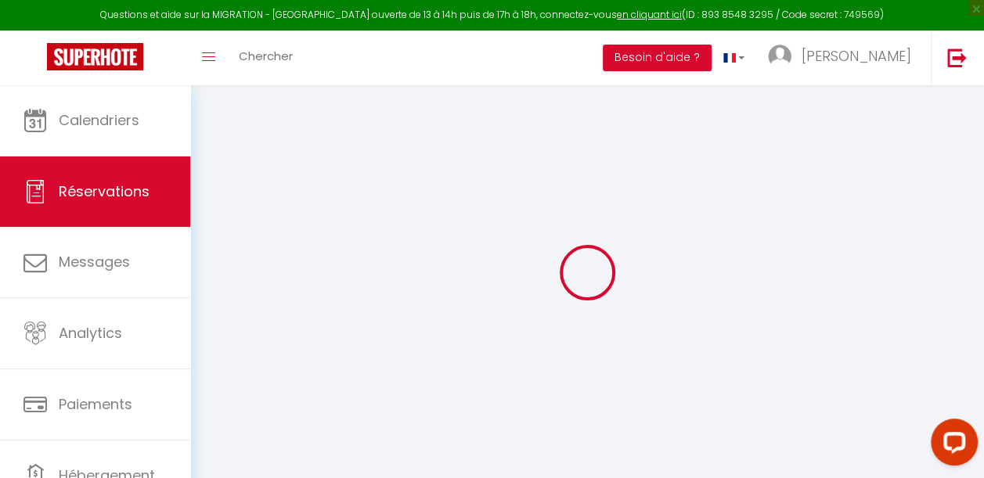
select select
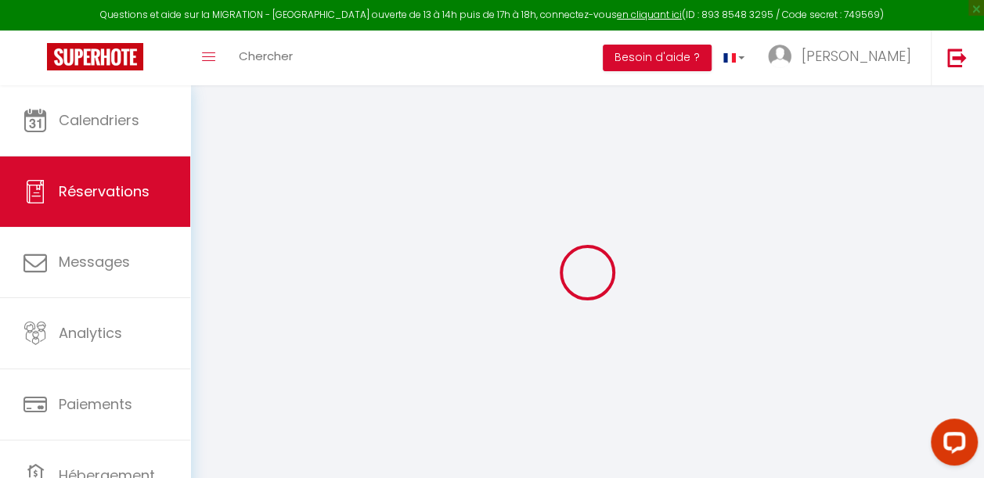
select select
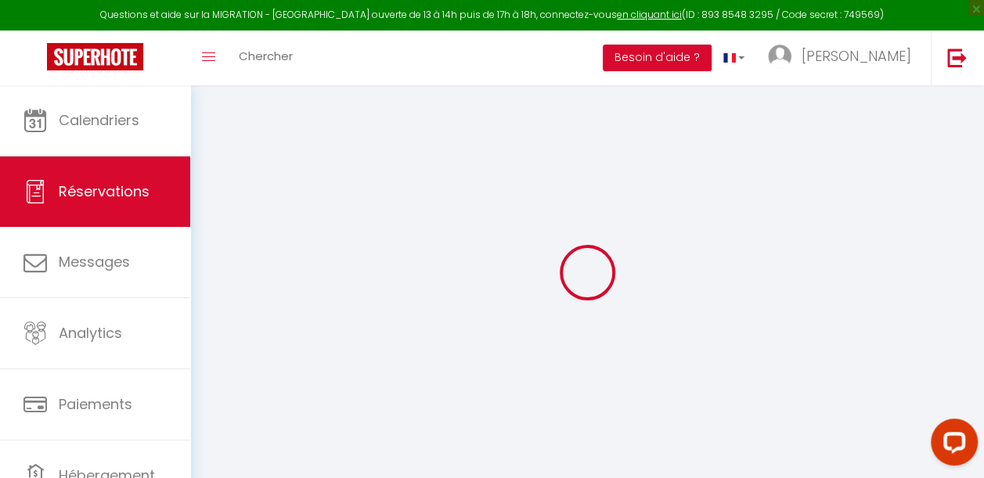
select select
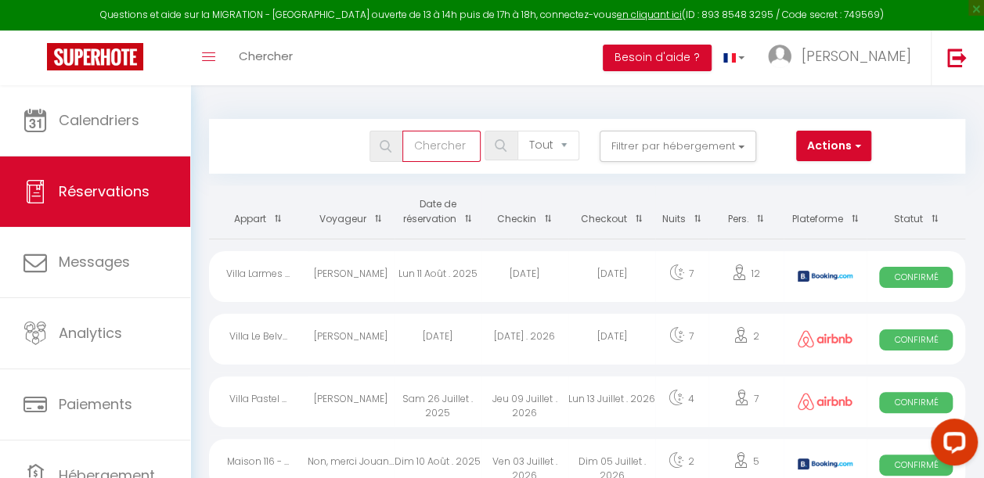
click at [424, 149] on input "text" at bounding box center [441, 146] width 78 height 31
type input "v"
select select
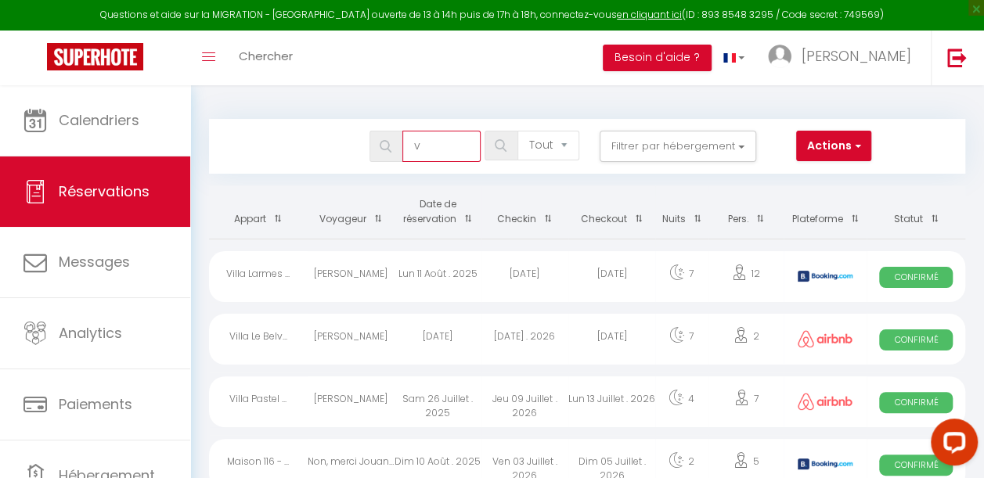
select select
type input "vi"
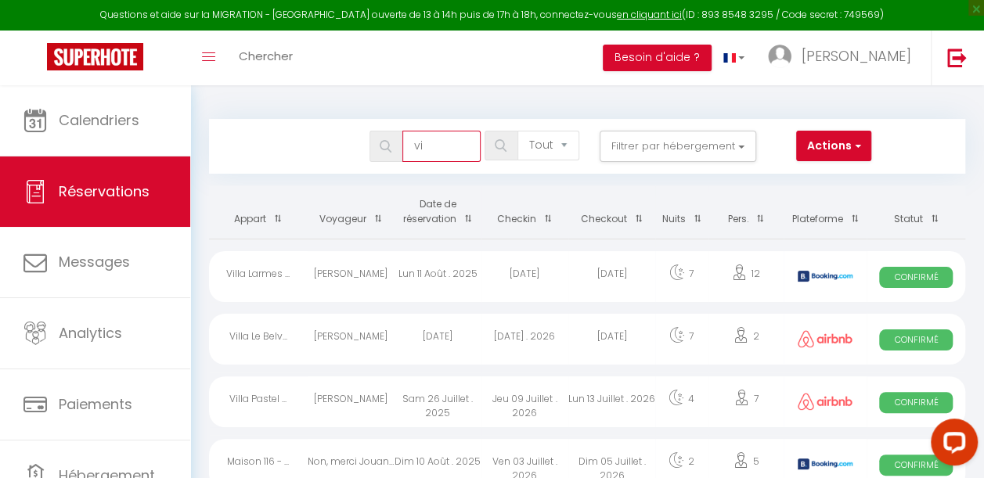
select select
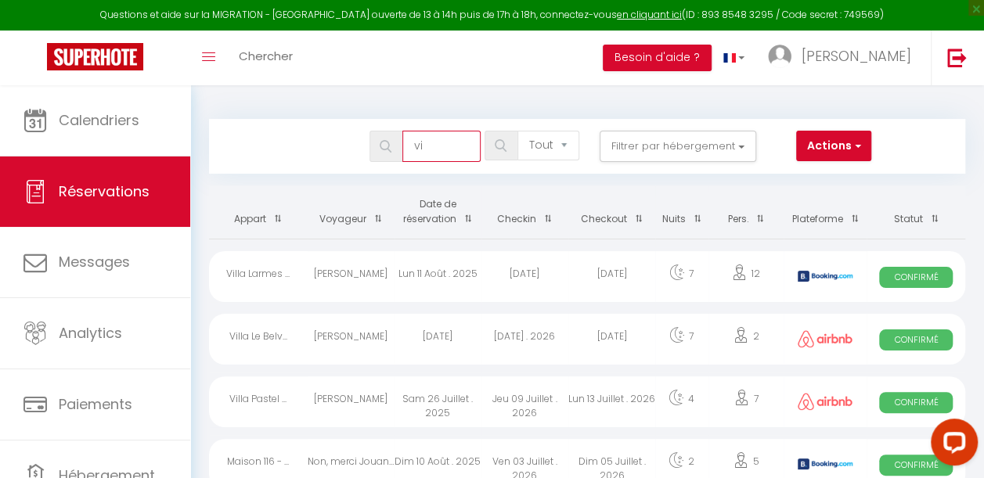
select select
type input "vid"
select select
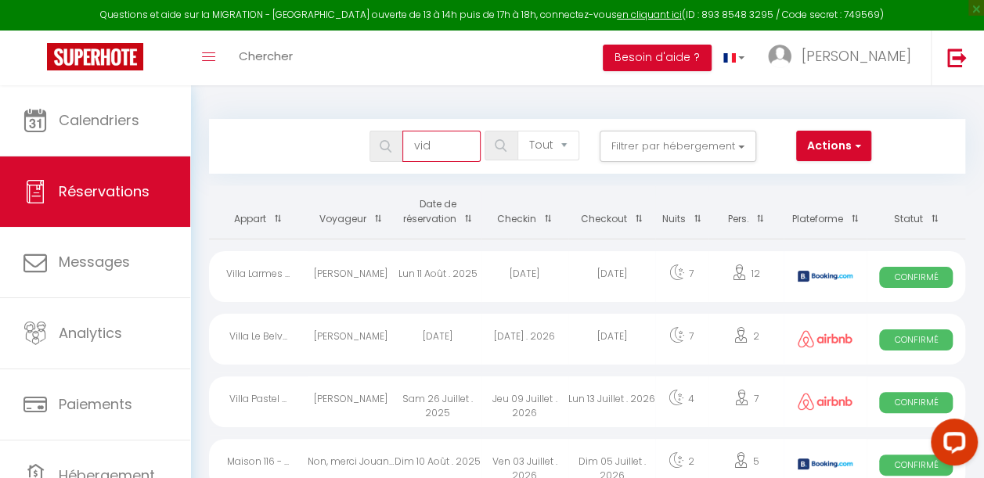
select select
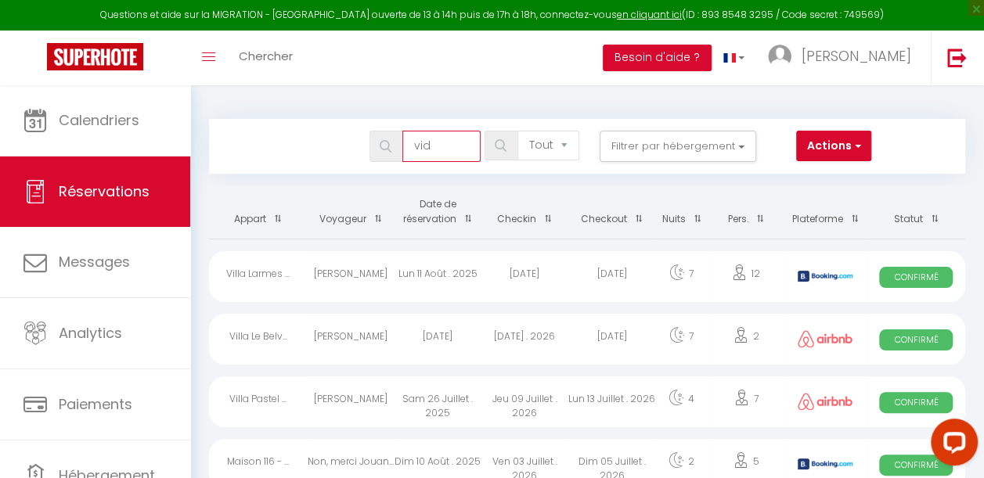
type input "vidu"
select select
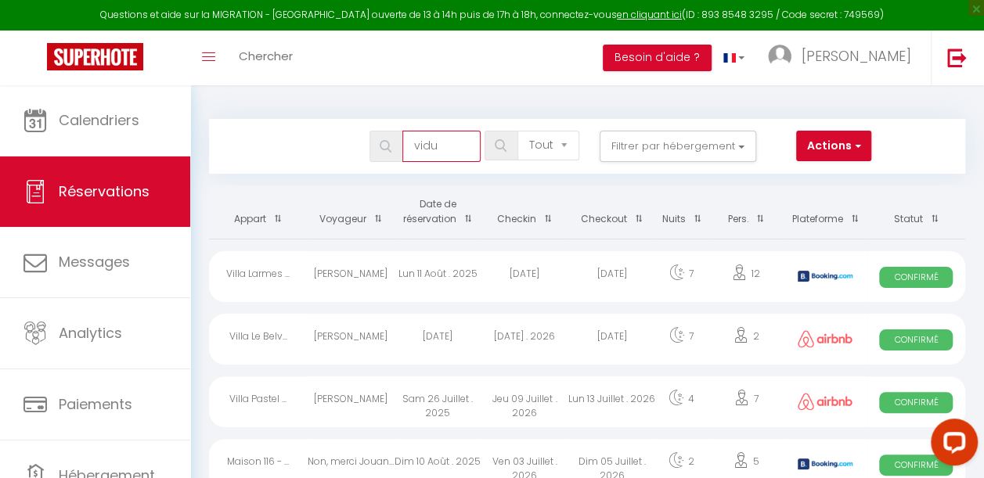
select select
type input "vidus"
select select
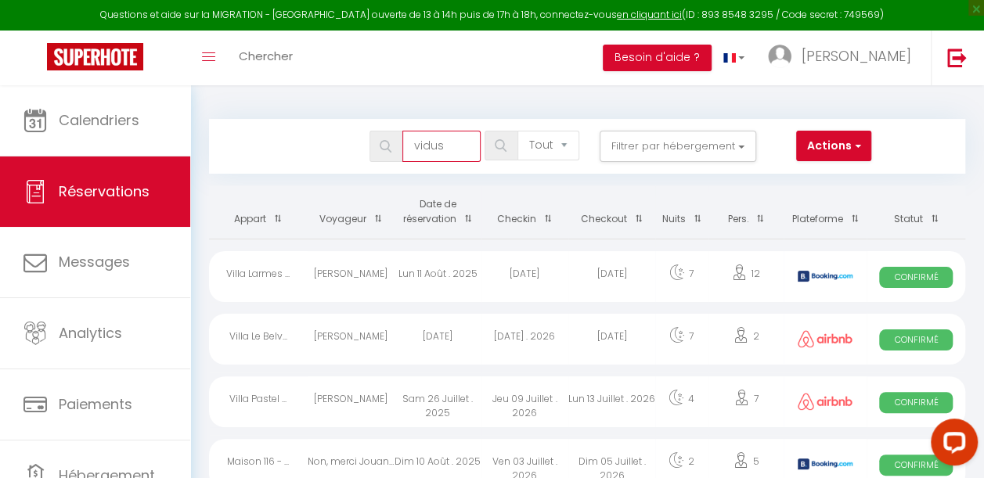
select select
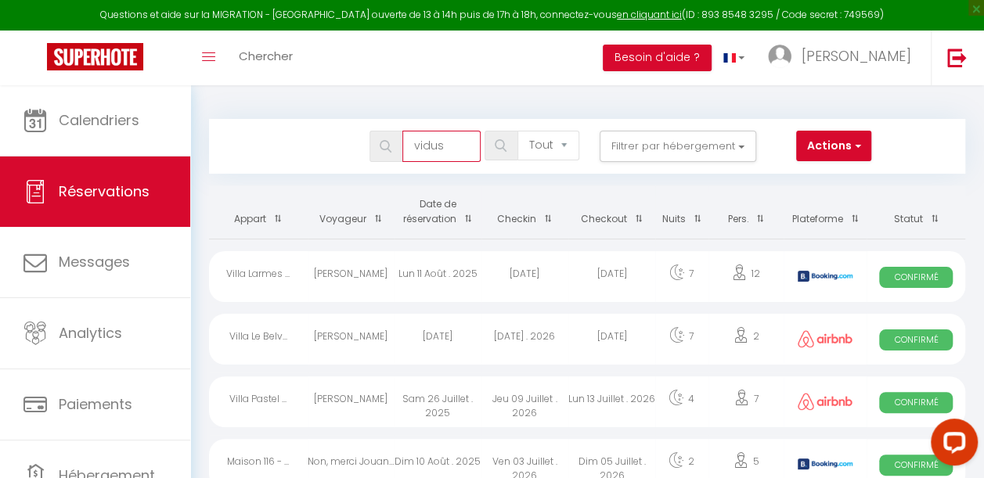
select select
type input "vidusa"
select select
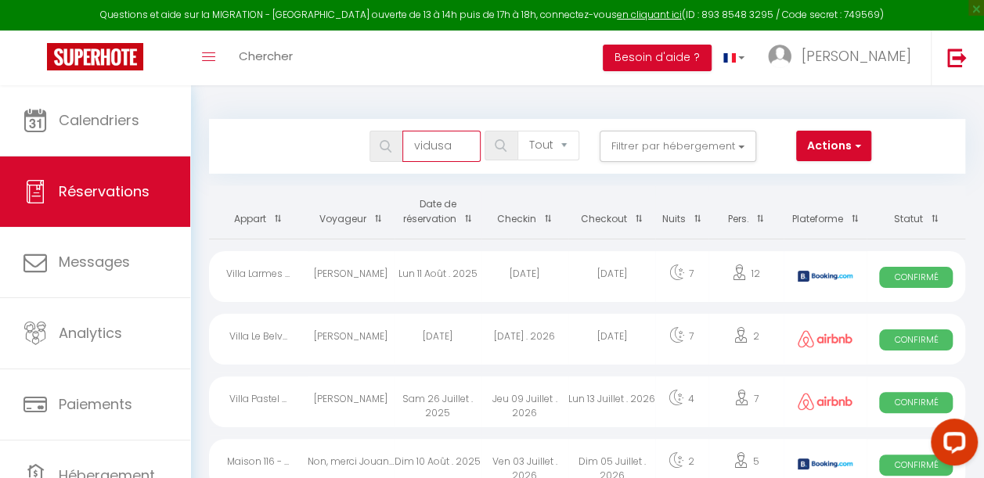
select select
type input "vidusa"
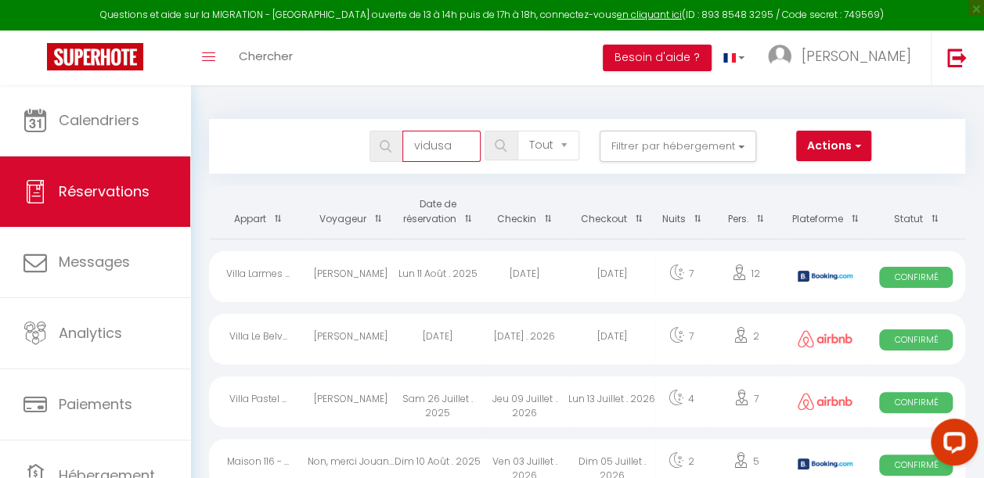
select select
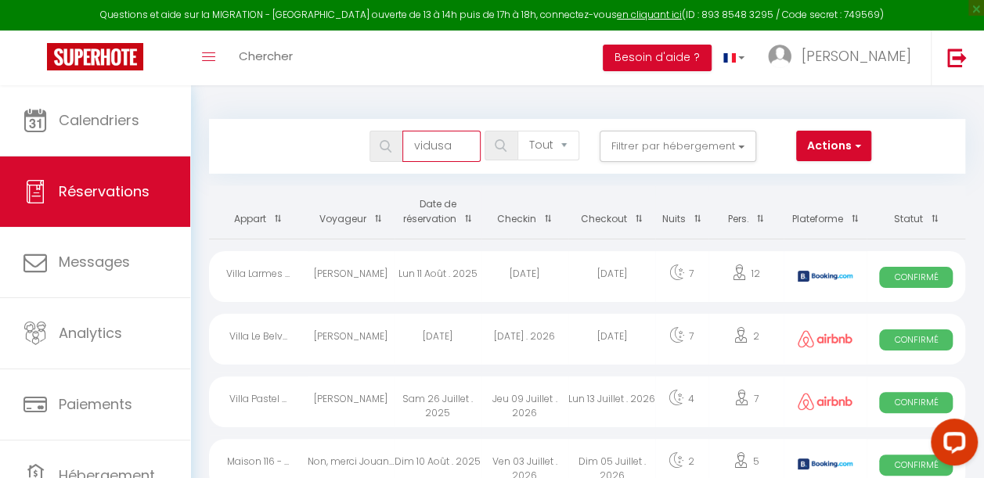
select select
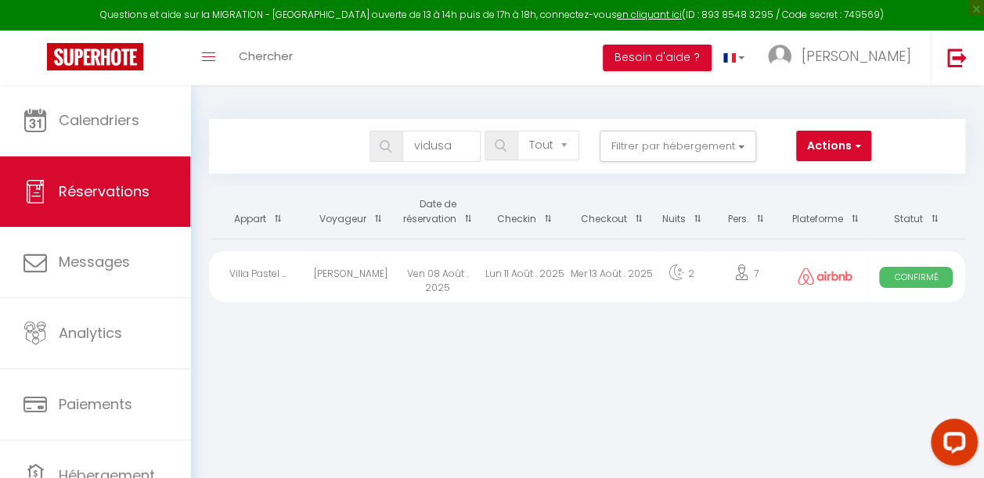
click at [611, 286] on div "Mer 13 Août . 2025" at bounding box center [611, 276] width 87 height 51
select select "OK"
select select "1"
select select "0"
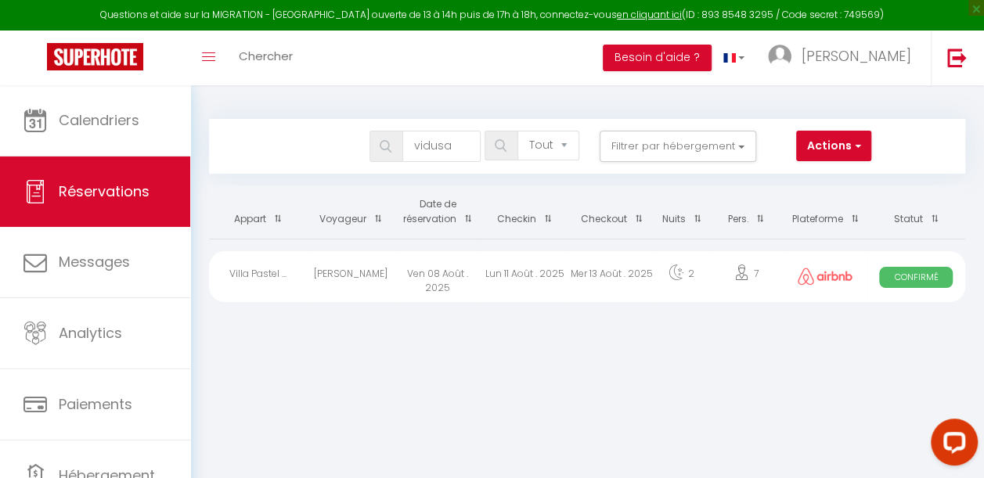
select select "1"
select select
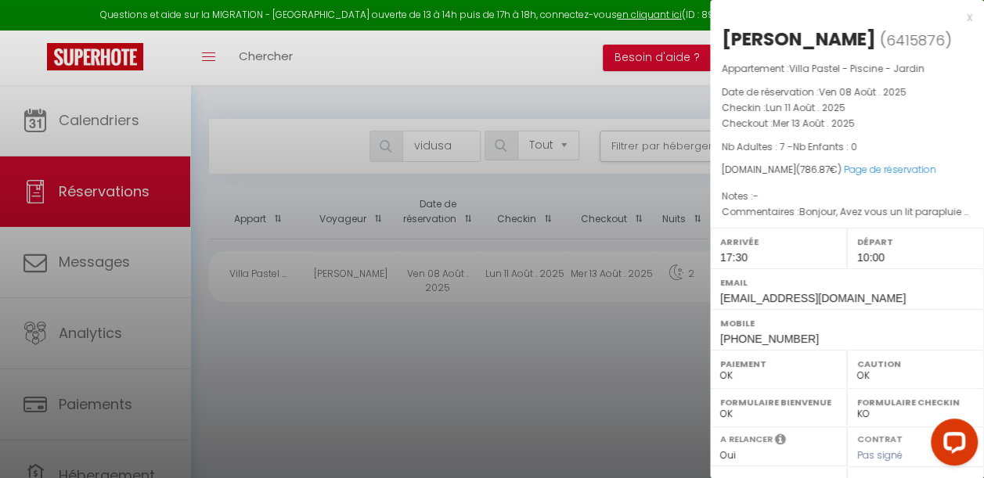
click at [575, 332] on div at bounding box center [492, 239] width 984 height 478
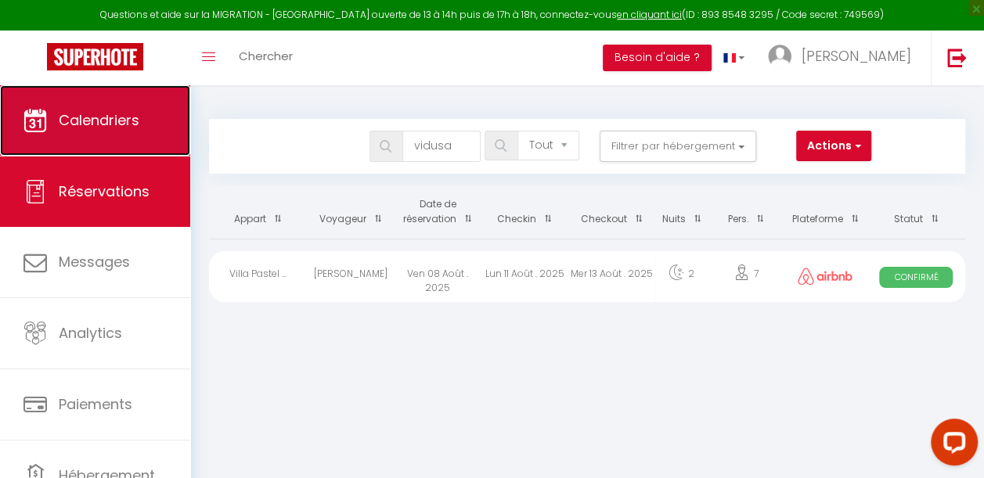
click at [155, 124] on link "Calendriers" at bounding box center [95, 120] width 190 height 70
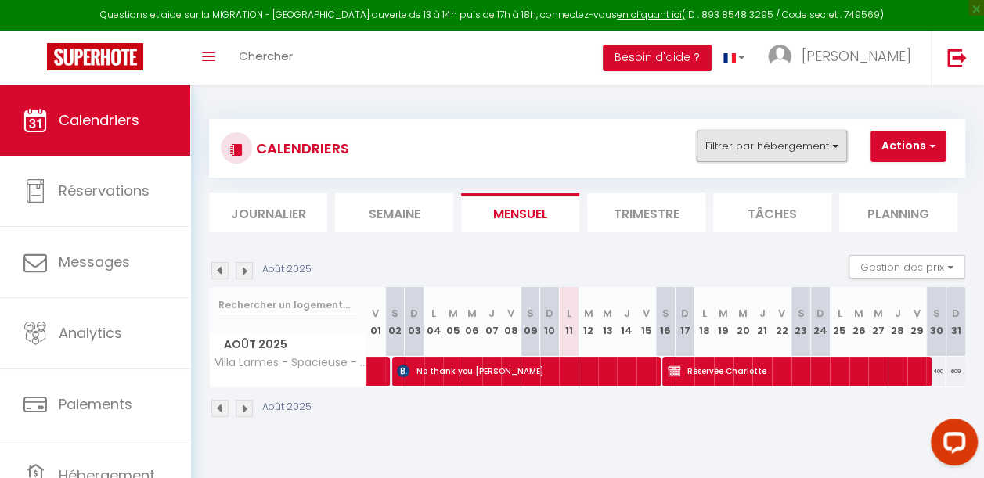
click at [758, 139] on button "Filtrer par hébergement" at bounding box center [772, 146] width 150 height 31
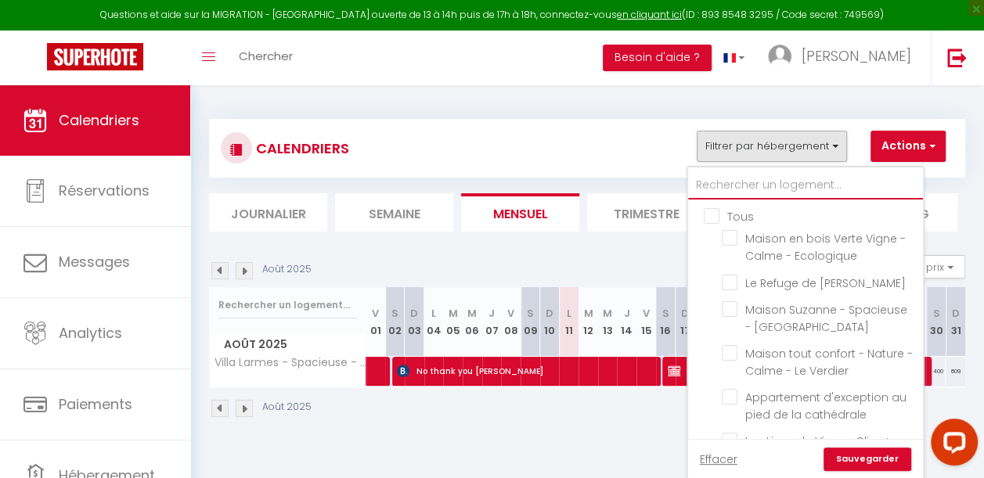
click at [718, 185] on input "text" at bounding box center [805, 185] width 235 height 28
type input "p"
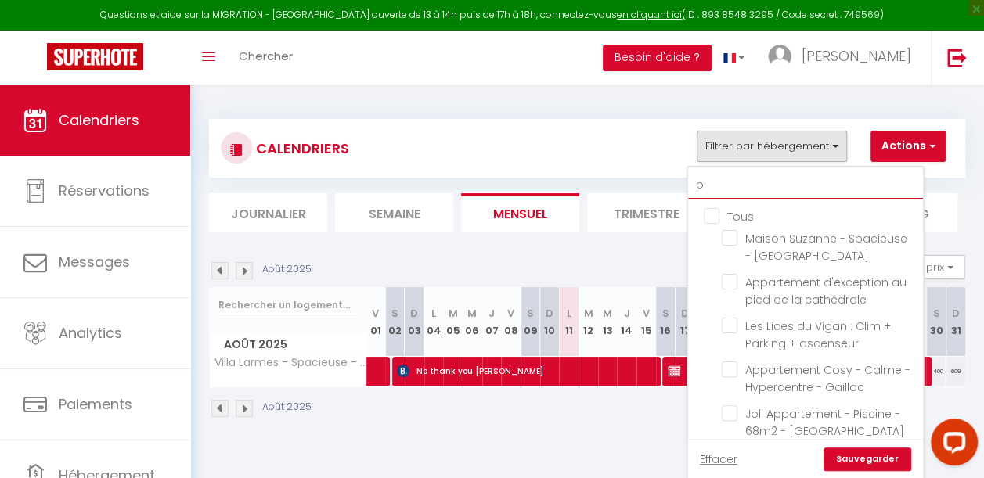
checkbox input "false"
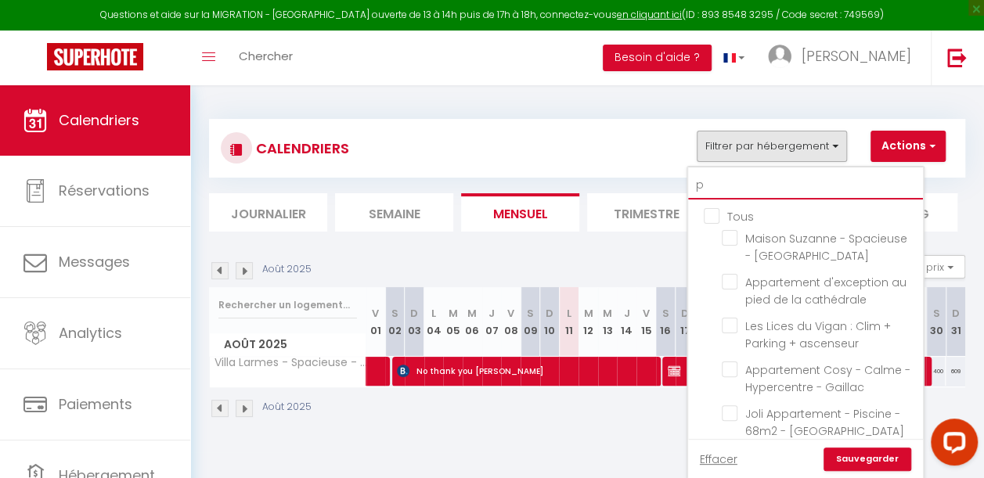
checkbox input "false"
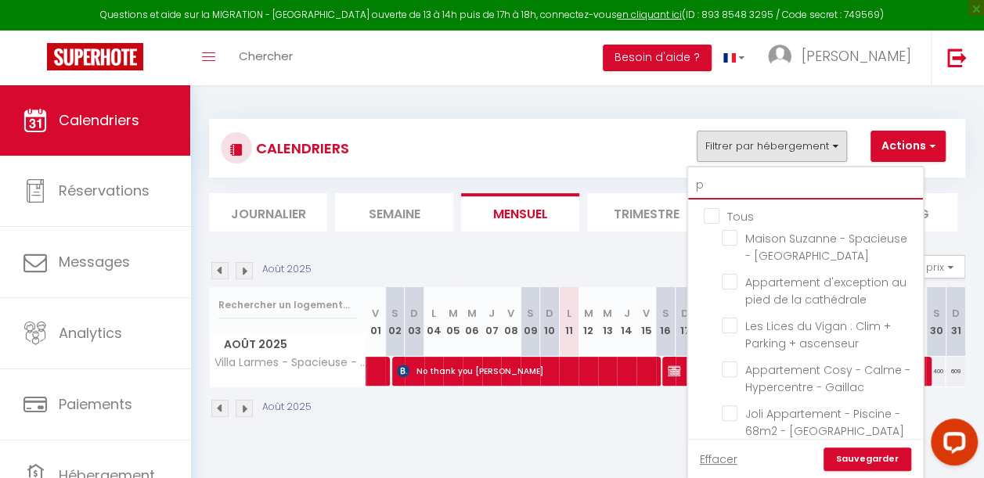
checkbox input "false"
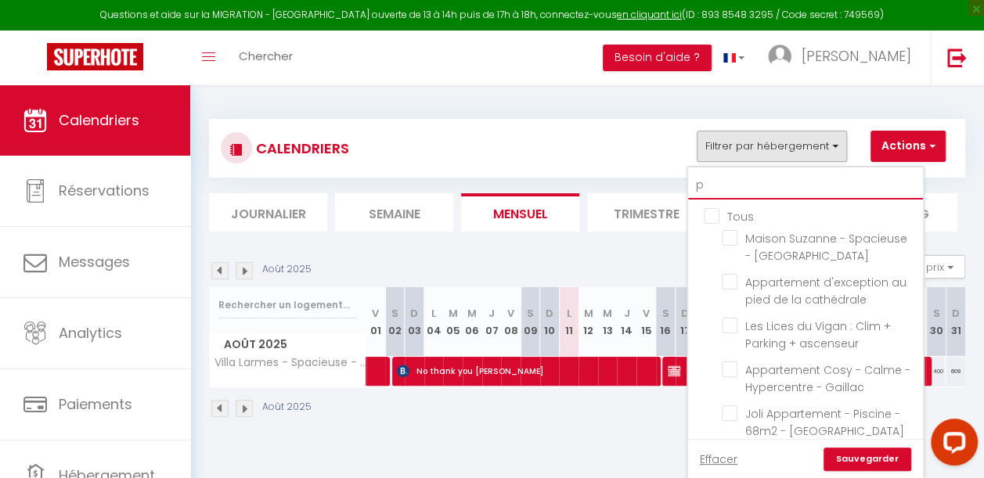
checkbox input "false"
checkbox input "true"
checkbox input "false"
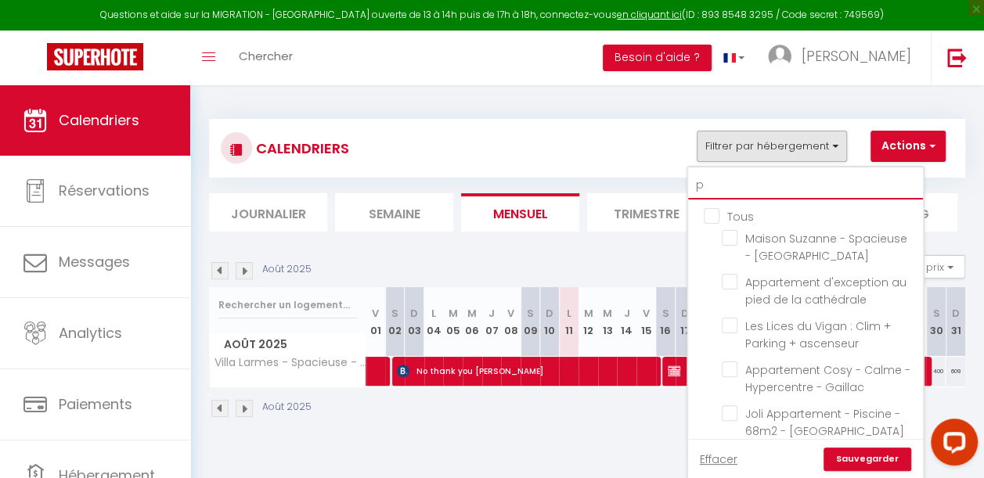
checkbox input "false"
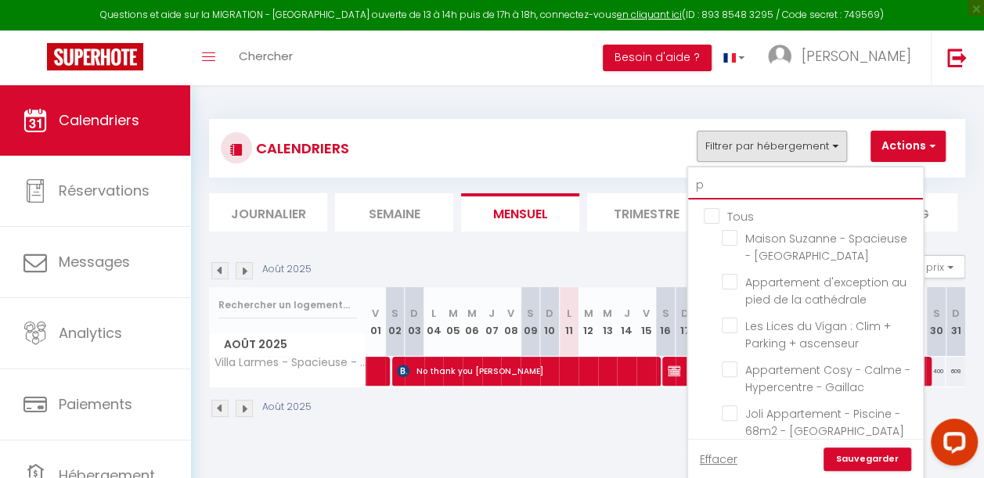
checkbox input "false"
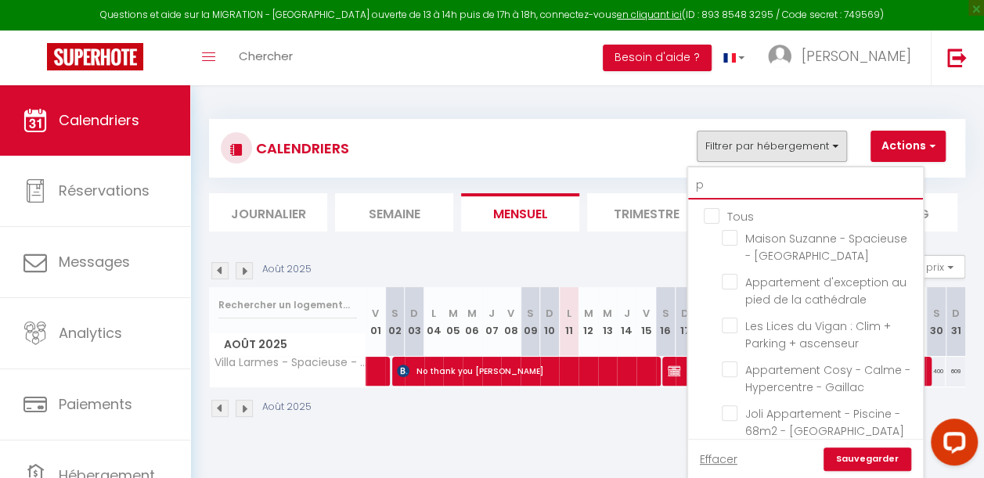
checkbox input "false"
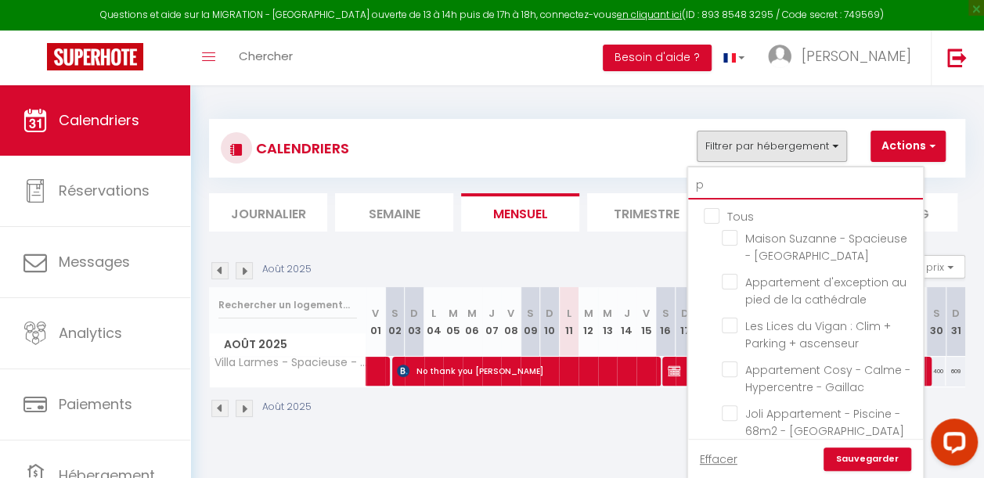
checkbox input "false"
type input "pa"
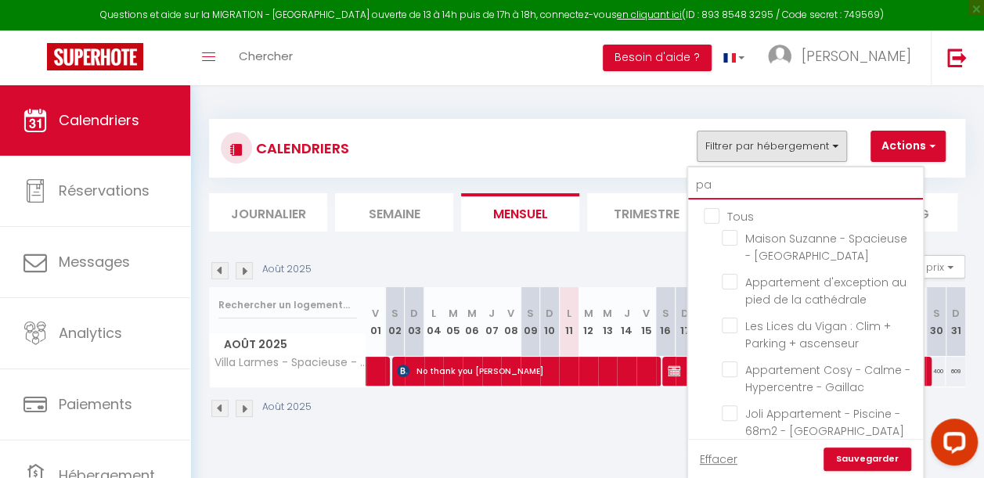
checkbox input "false"
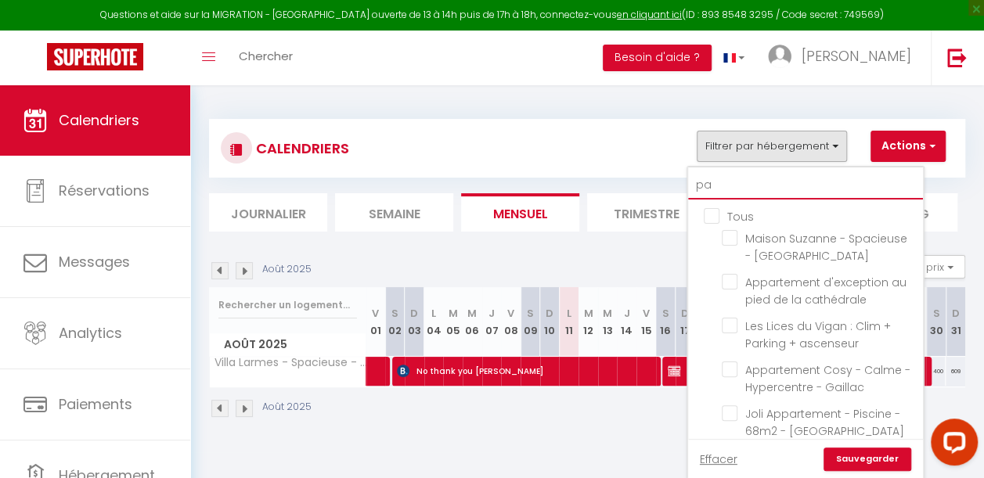
checkbox input "false"
checkbox input "true"
checkbox input "false"
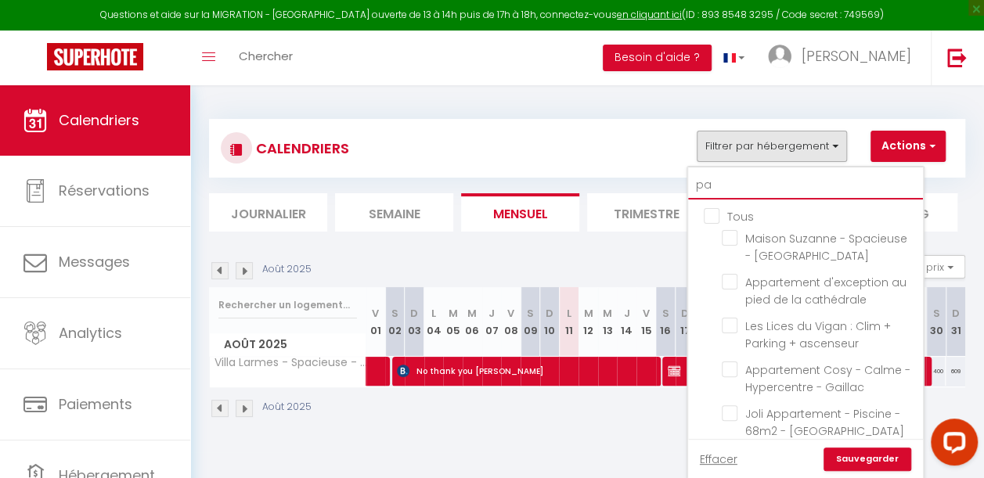
checkbox input "false"
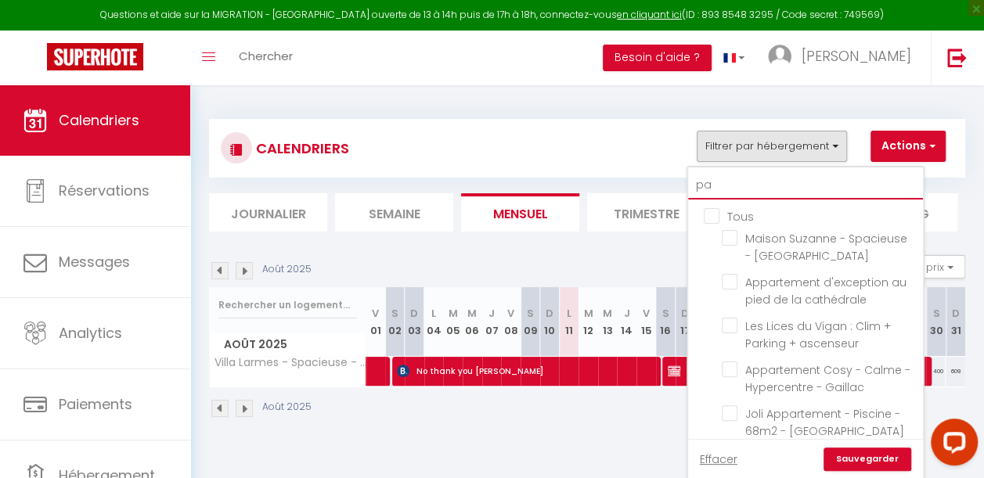
checkbox input "false"
type input "pas"
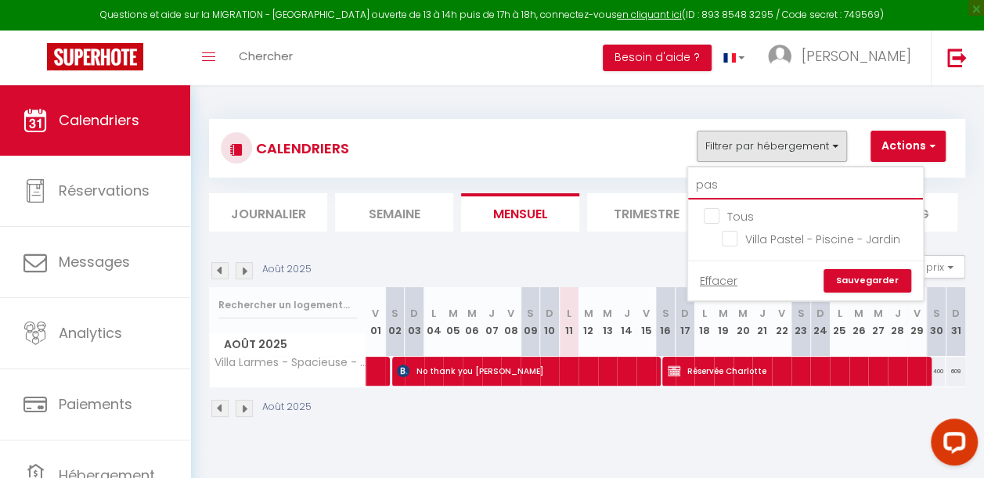
checkbox input "false"
type input "past"
checkbox input "false"
type input "paste"
checkbox input "false"
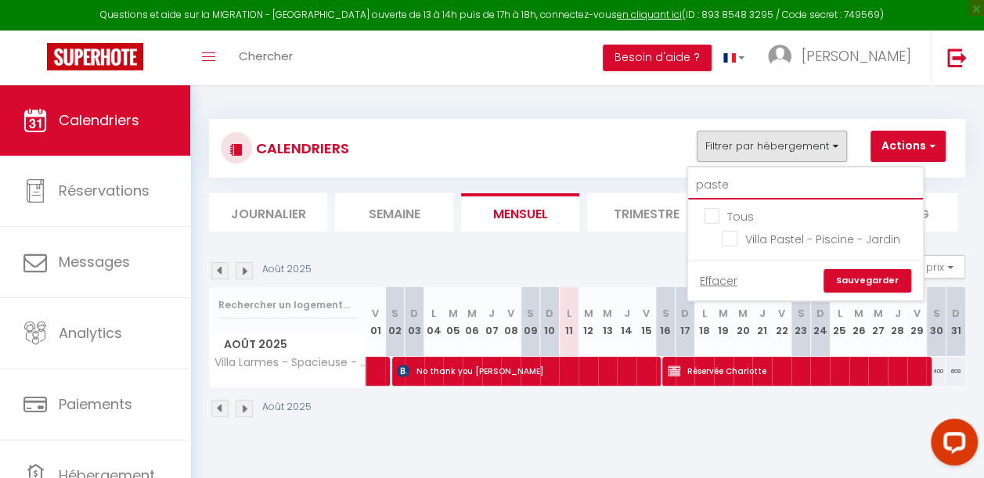
type input "pastel"
checkbox input "false"
type input "pastel"
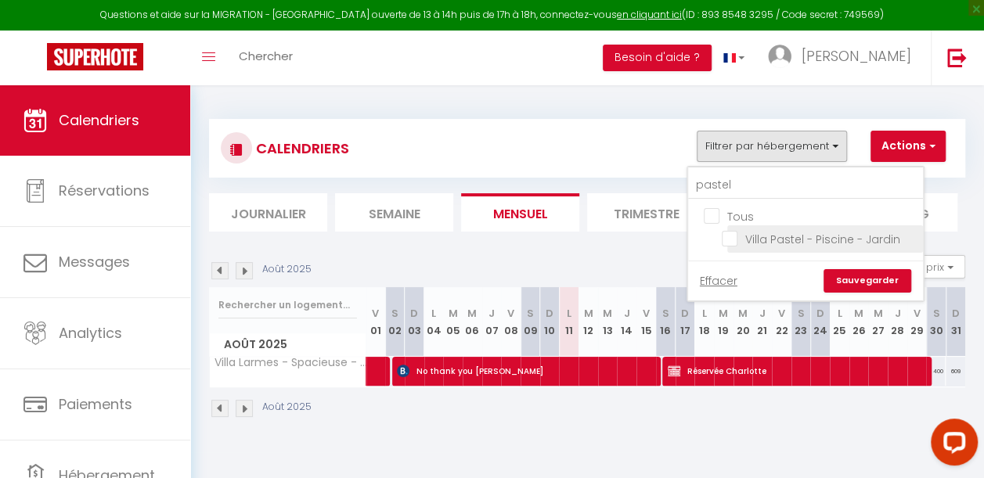
click at [730, 244] on input "Villa Pastel - Piscine - Jardin" at bounding box center [820, 238] width 196 height 16
checkbox input "true"
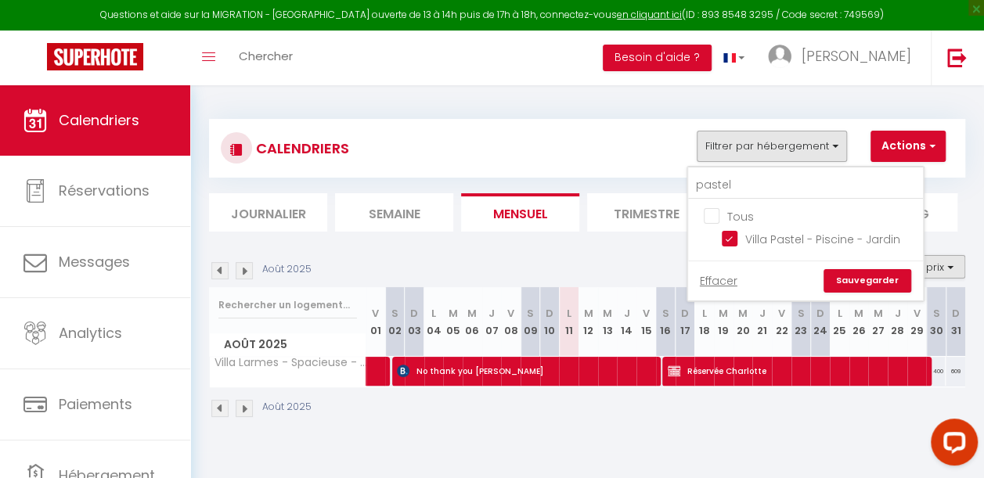
click at [846, 276] on link "Sauvegarder" at bounding box center [867, 280] width 88 height 23
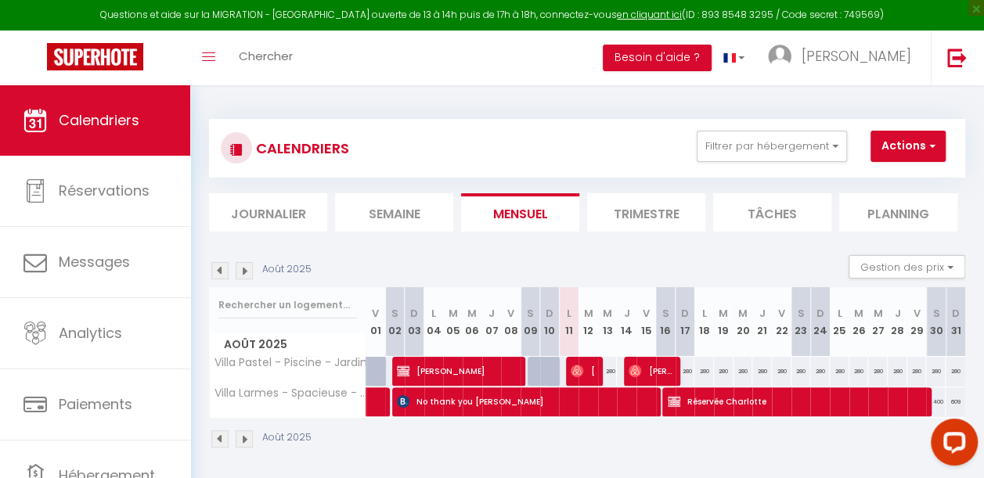
click at [603, 377] on div "280" at bounding box center [608, 371] width 20 height 29
type input "280"
type input "Mer 13 Août 2025"
type input "[DEMOGRAPHIC_DATA][DATE]"
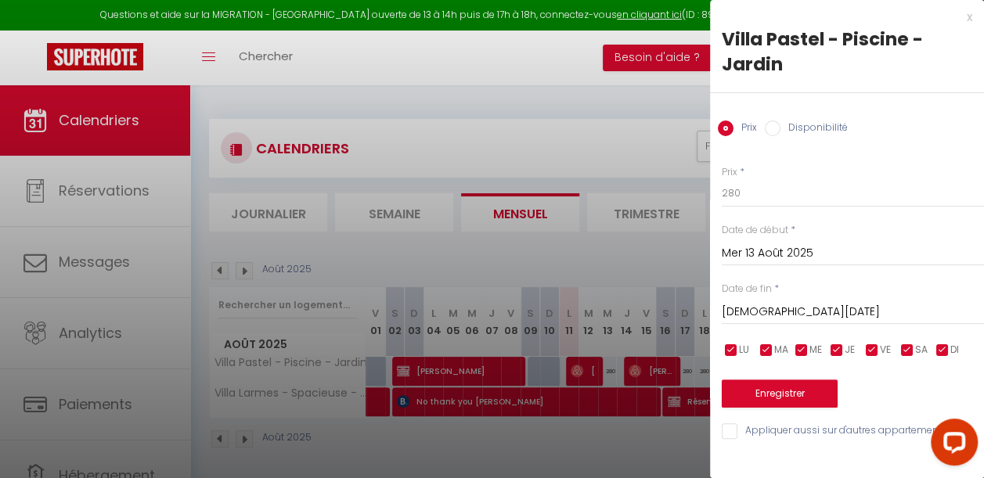
scroll to position [85, 0]
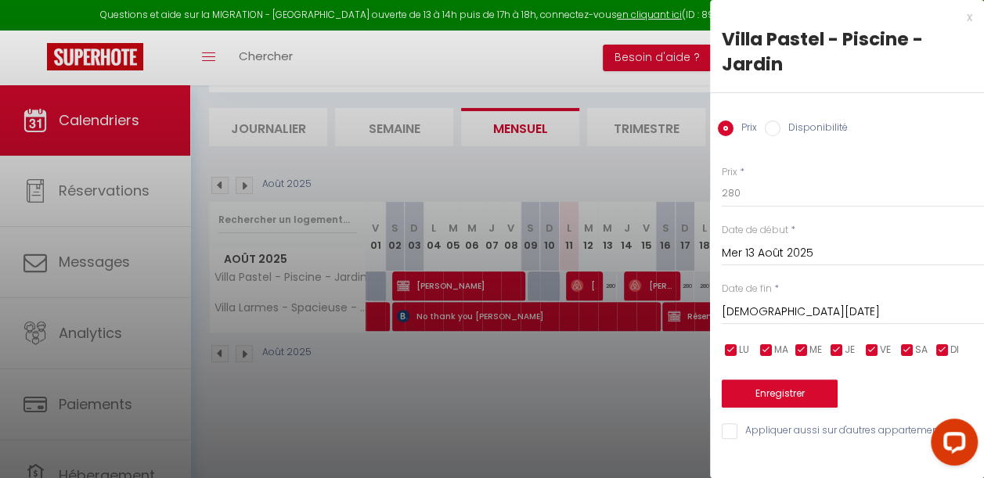
click at [513, 391] on div at bounding box center [492, 239] width 984 height 478
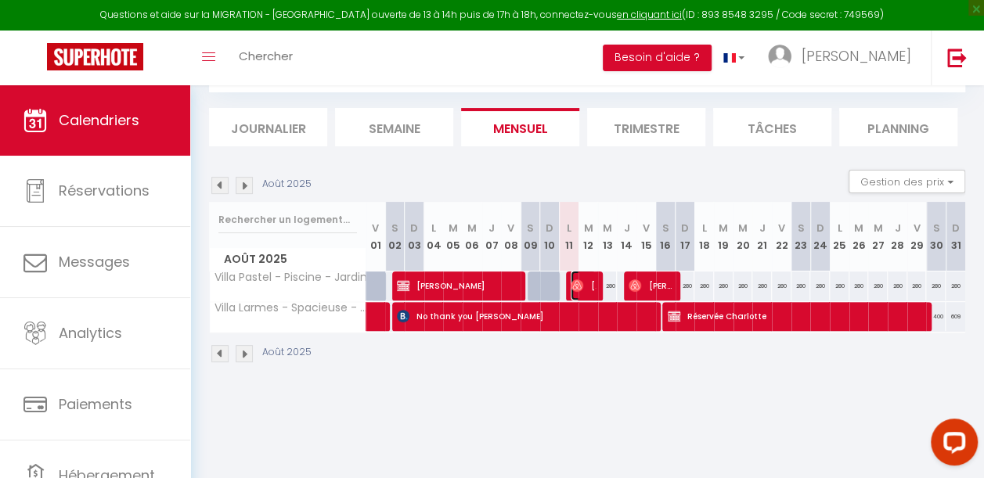
click at [578, 289] on img at bounding box center [577, 285] width 13 height 13
select select "OK"
select select "1"
select select "0"
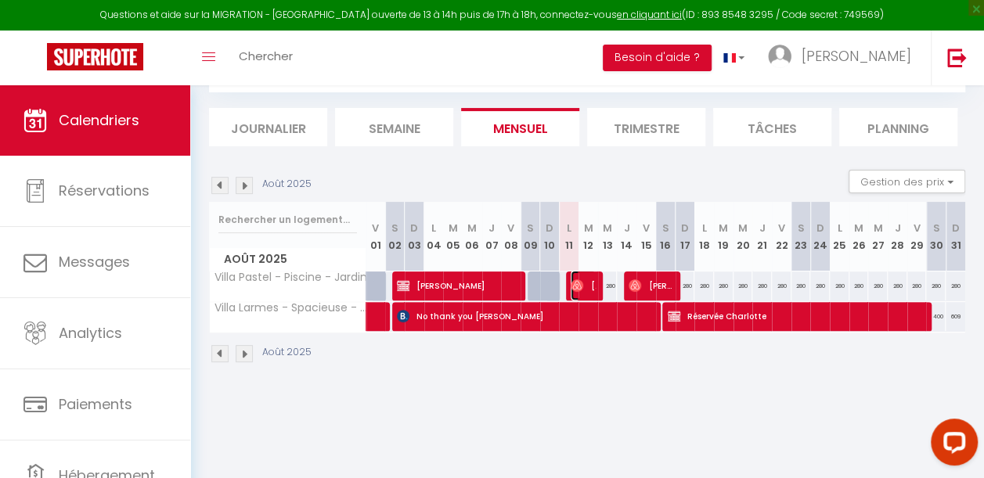
select select "1"
select select
